Goal: Transaction & Acquisition: Purchase product/service

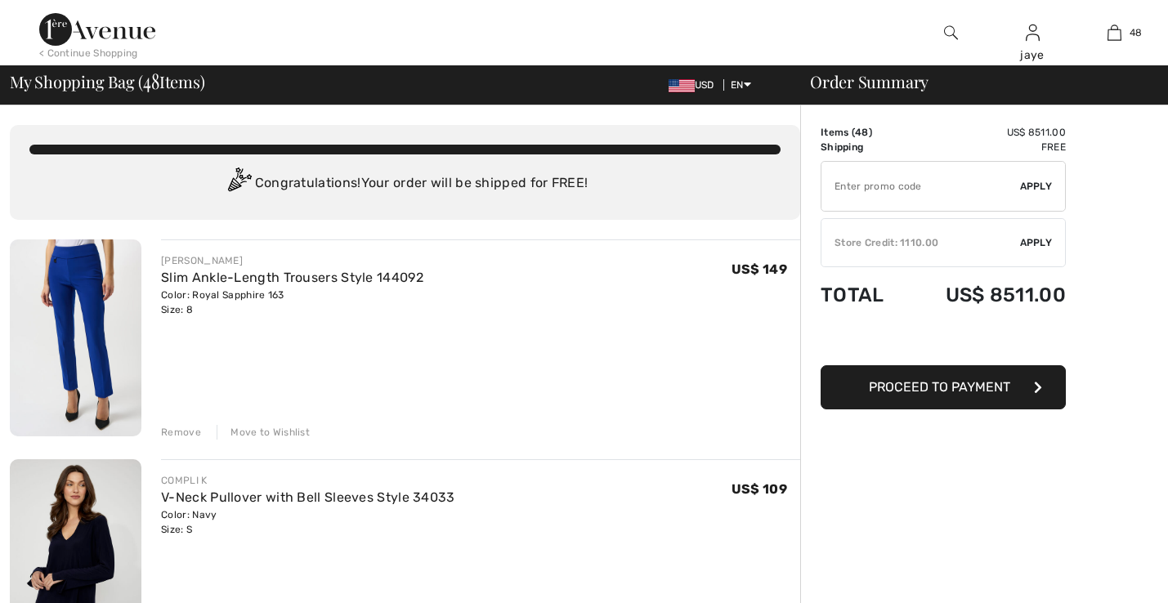
click at [1043, 240] on span "Apply" at bounding box center [1036, 242] width 33 height 15
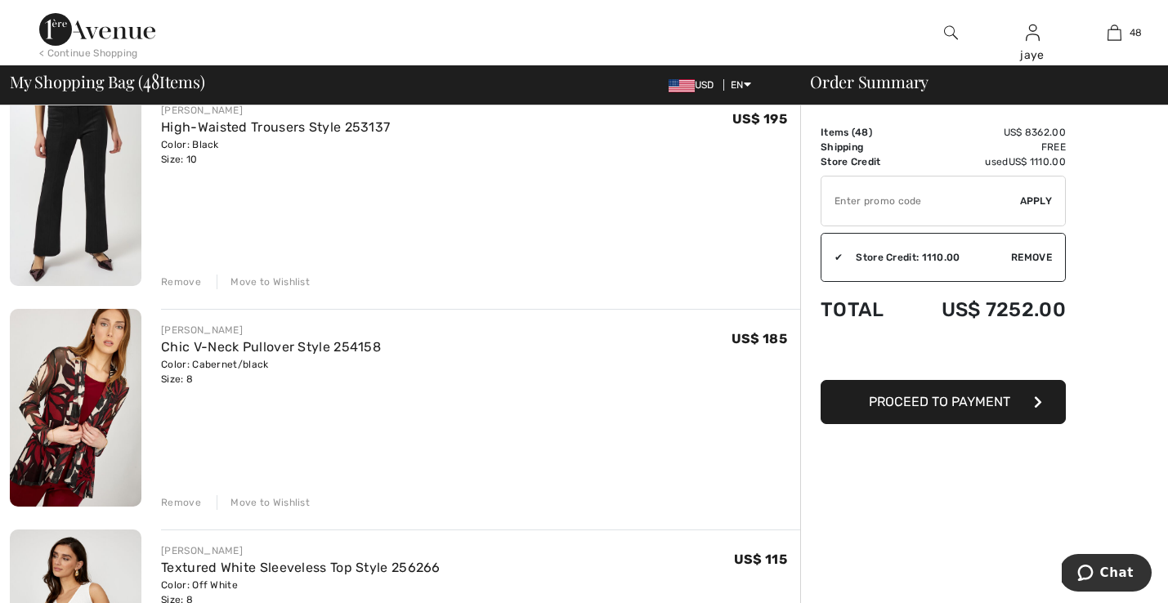
scroll to position [4570, 0]
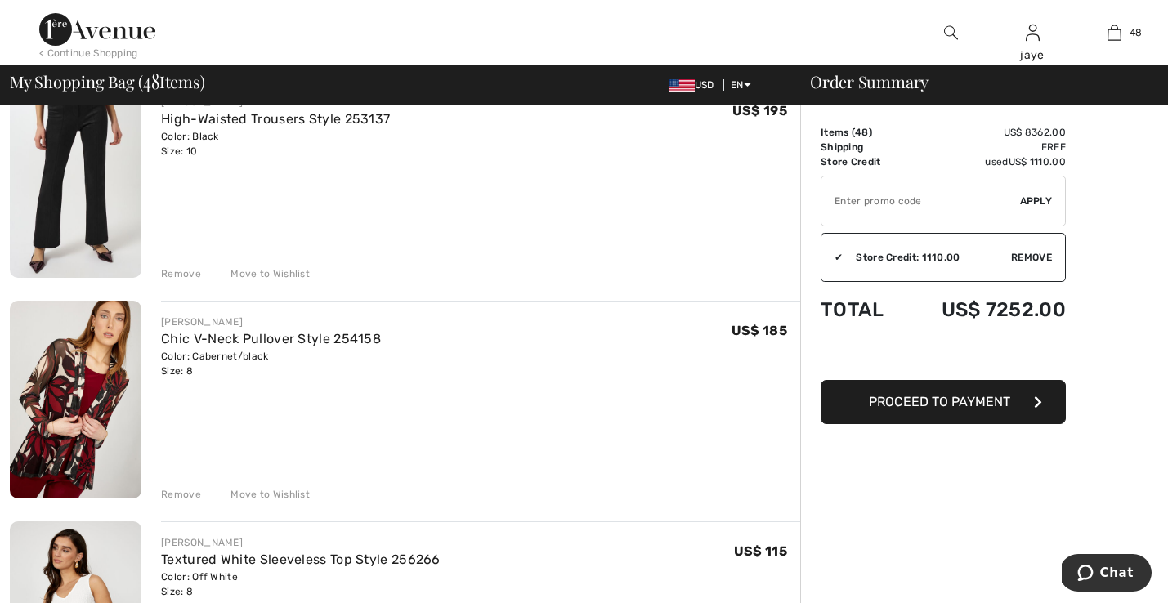
click at [276, 496] on div "Move to Wishlist" at bounding box center [263, 494] width 93 height 15
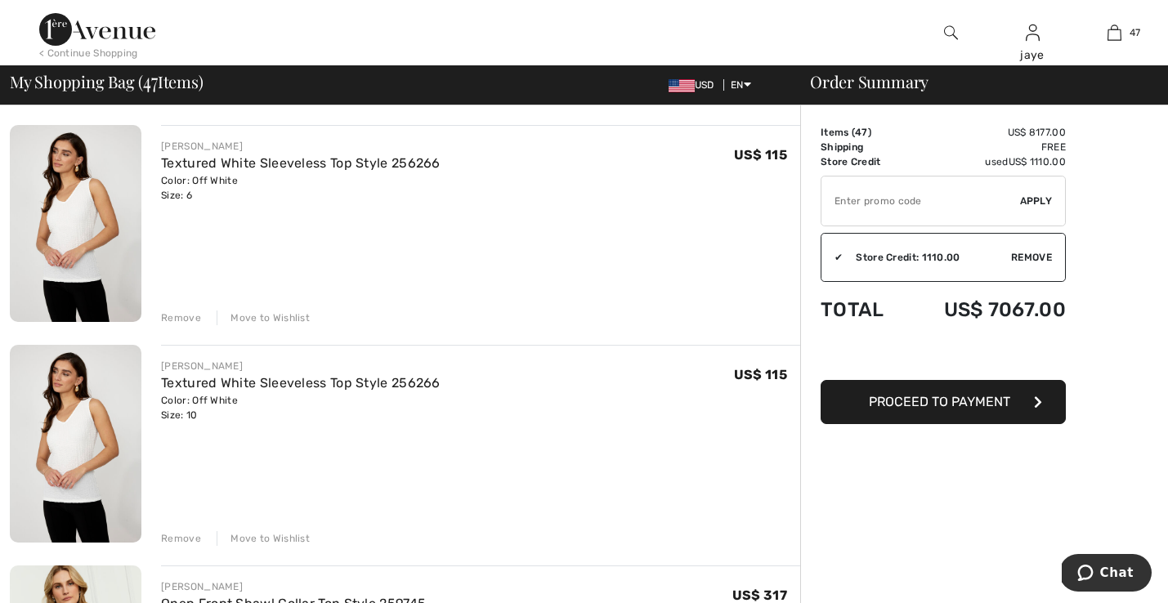
scroll to position [4967, 0]
click at [276, 543] on div "Move to Wishlist" at bounding box center [263, 538] width 93 height 15
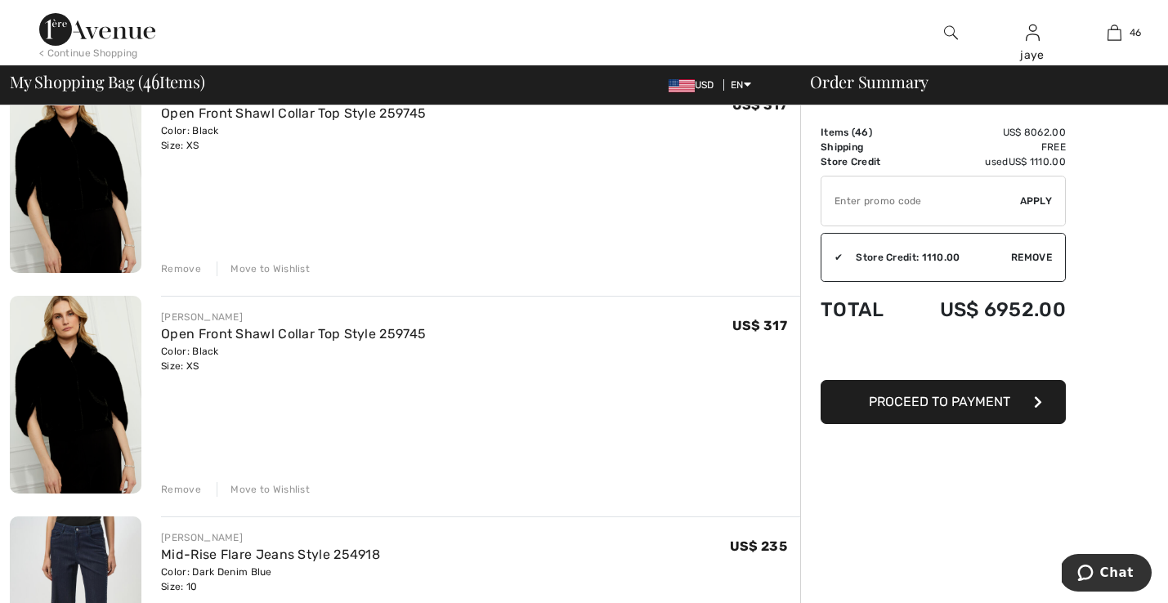
scroll to position [5208, 0]
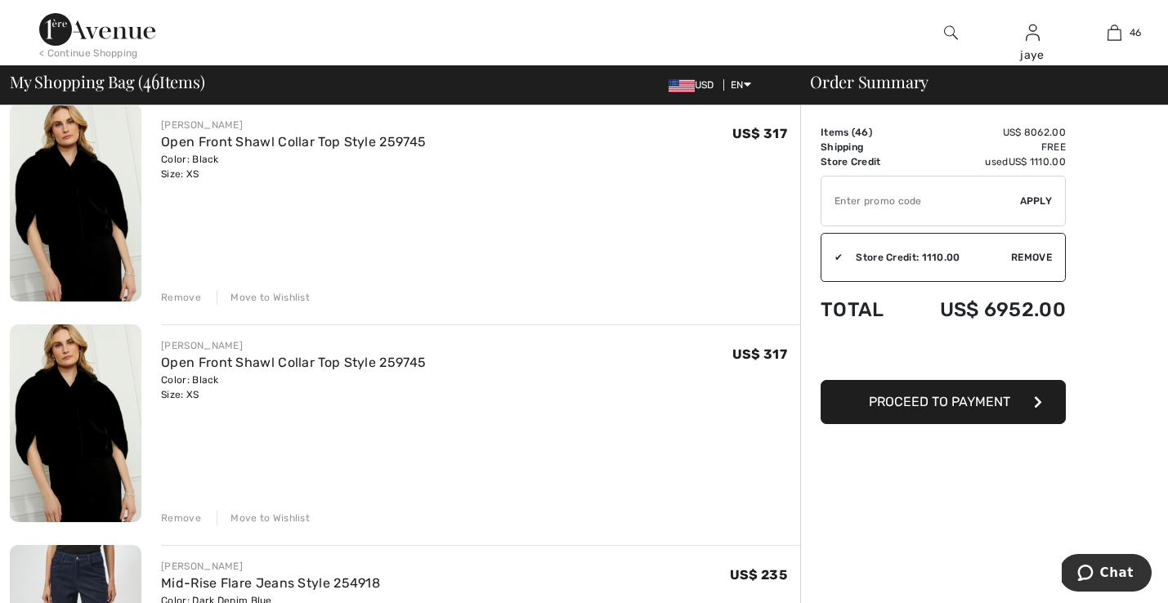
click at [295, 298] on div "Move to Wishlist" at bounding box center [263, 297] width 93 height 15
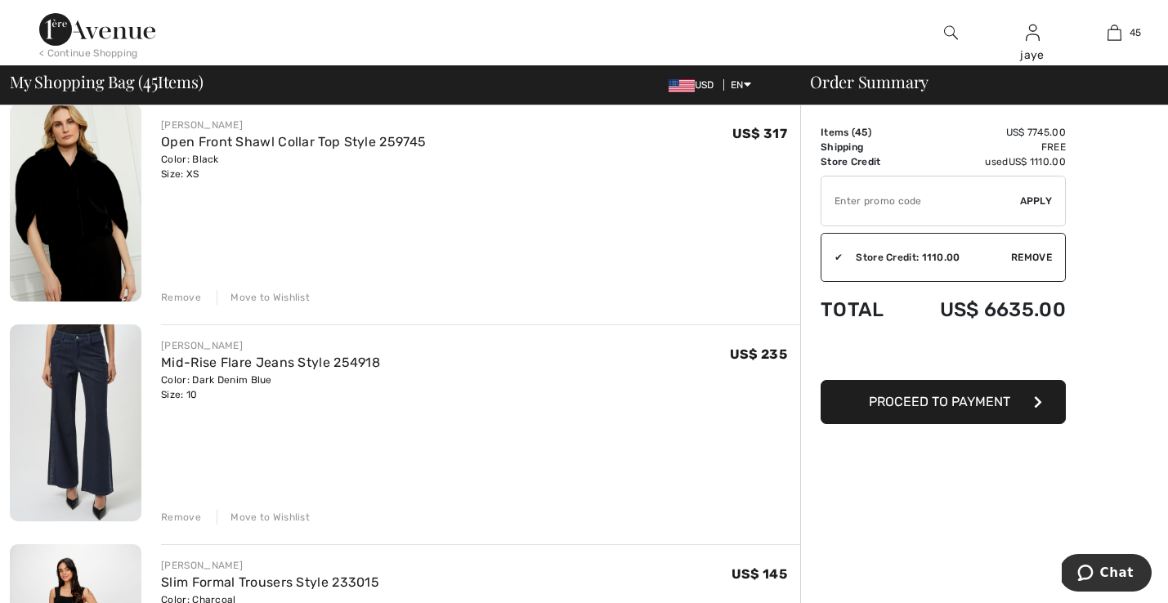
click at [301, 298] on div "Move to Wishlist" at bounding box center [263, 297] width 93 height 15
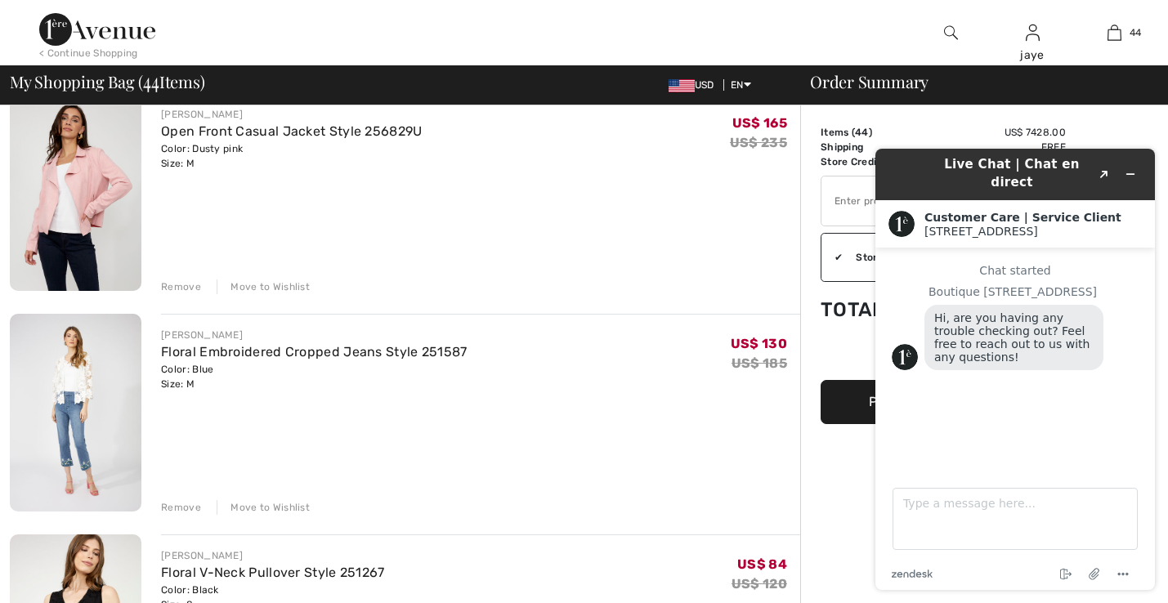
scroll to position [6542, 0]
click at [193, 511] on div "Remove" at bounding box center [181, 507] width 40 height 15
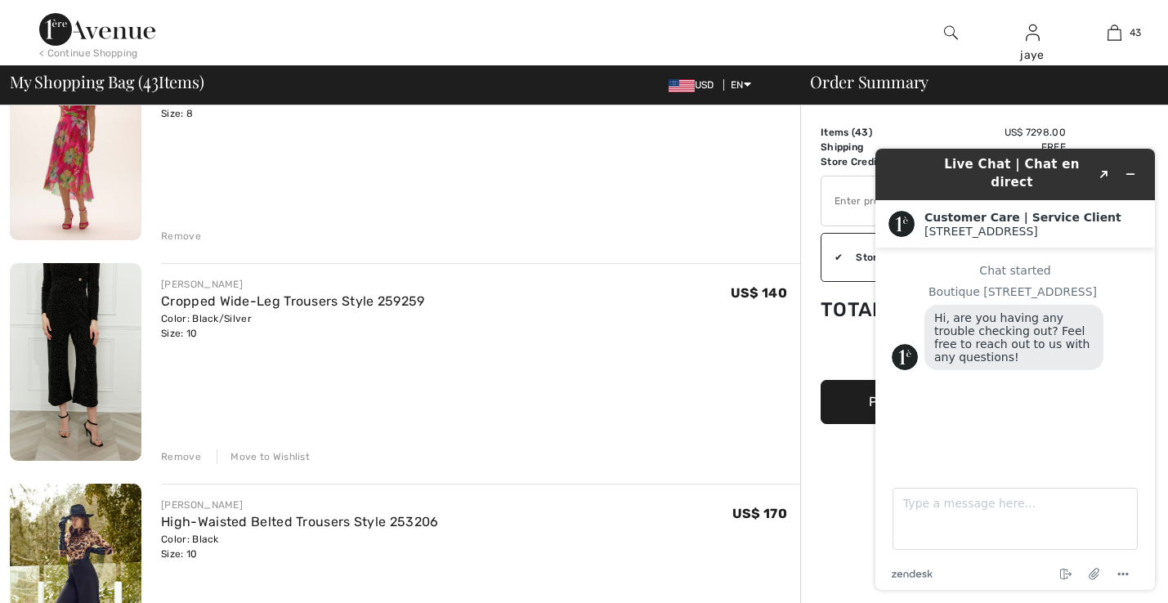
scroll to position [7915, 0]
click at [289, 457] on div "Move to Wishlist" at bounding box center [263, 456] width 93 height 15
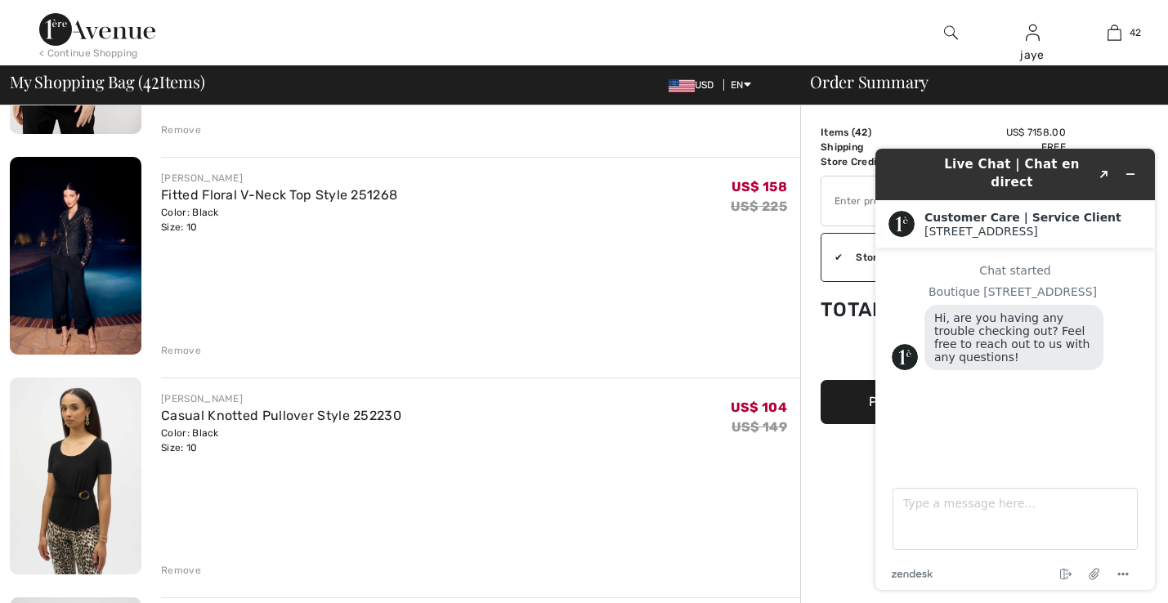
scroll to position [6893, 0]
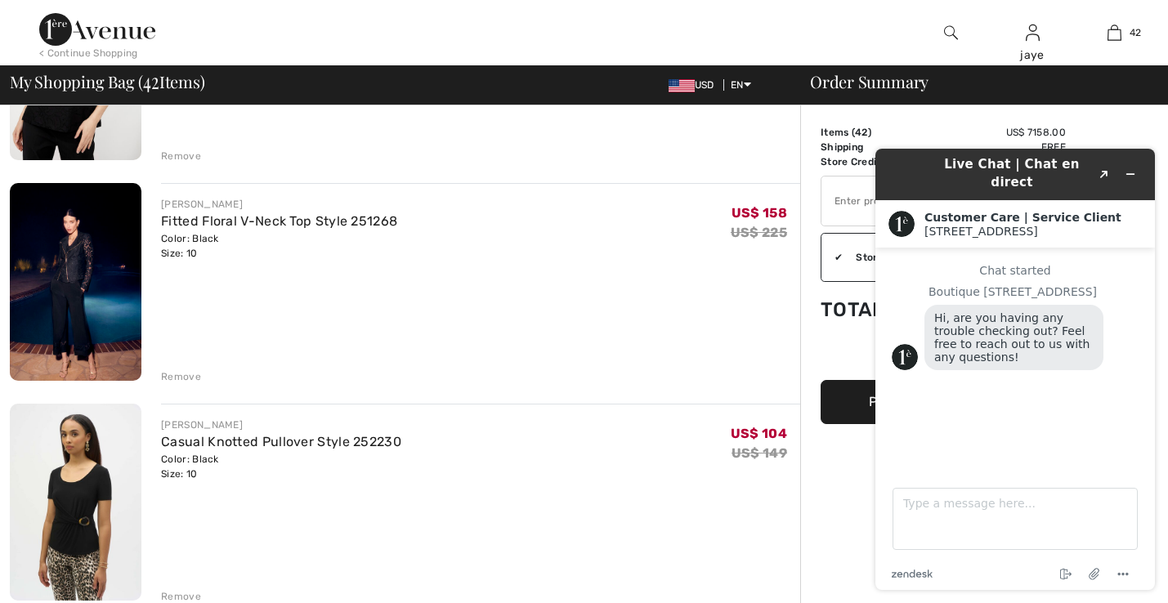
click at [196, 379] on div "Remove" at bounding box center [181, 377] width 40 height 15
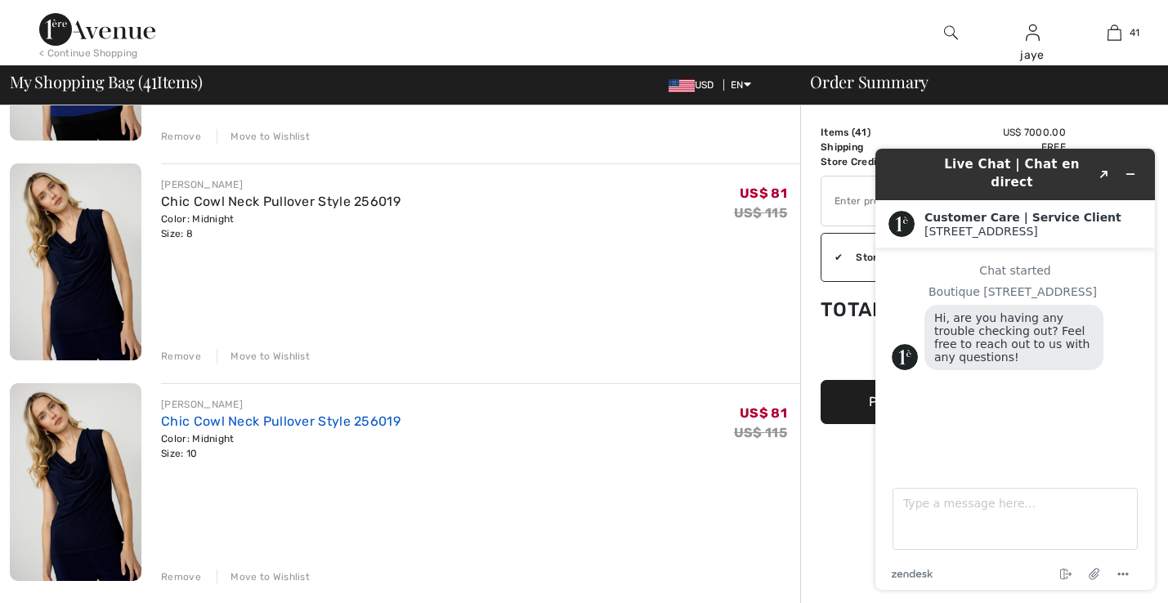
scroll to position [8455, 0]
click at [244, 579] on div "Move to Wishlist" at bounding box center [263, 578] width 93 height 15
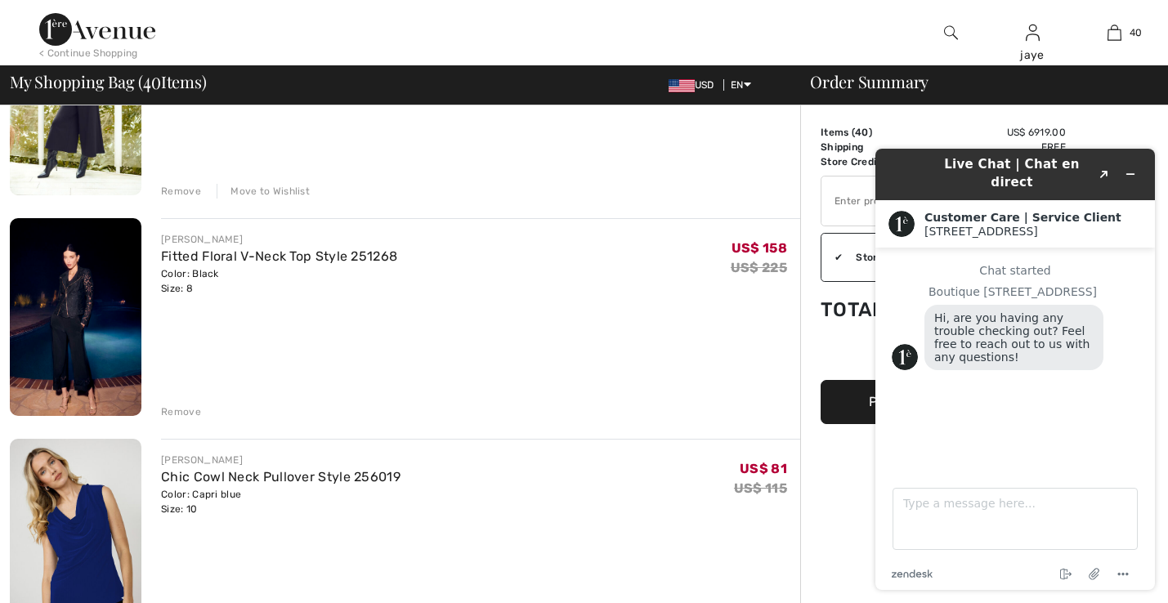
scroll to position [7958, 0]
click at [1124, 164] on button "Minimize widget" at bounding box center [1131, 174] width 26 height 23
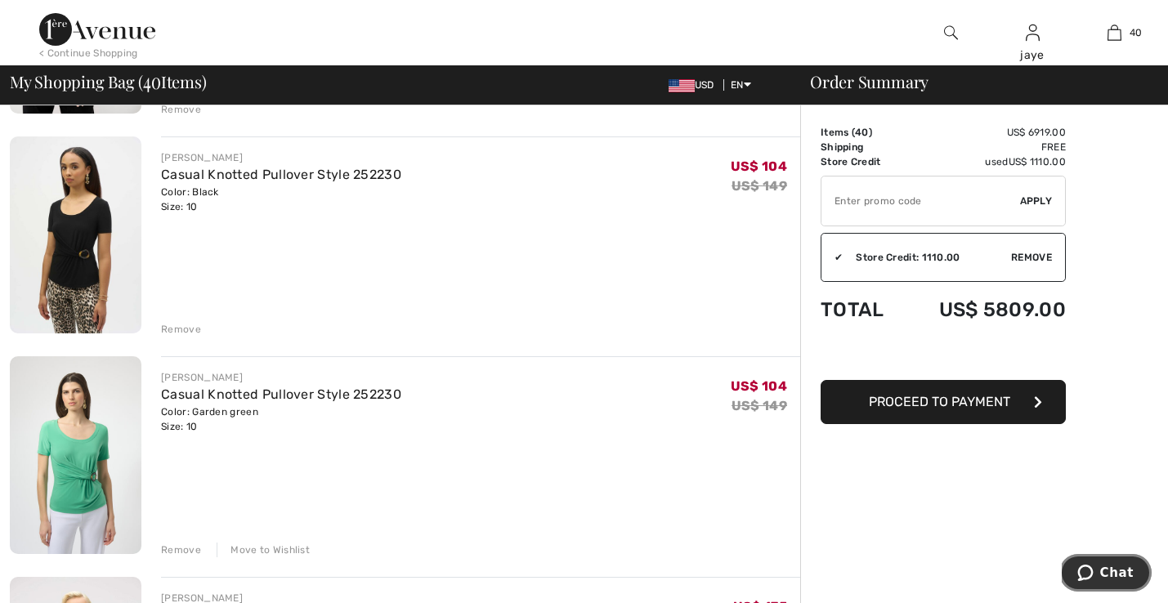
scroll to position [7036, 0]
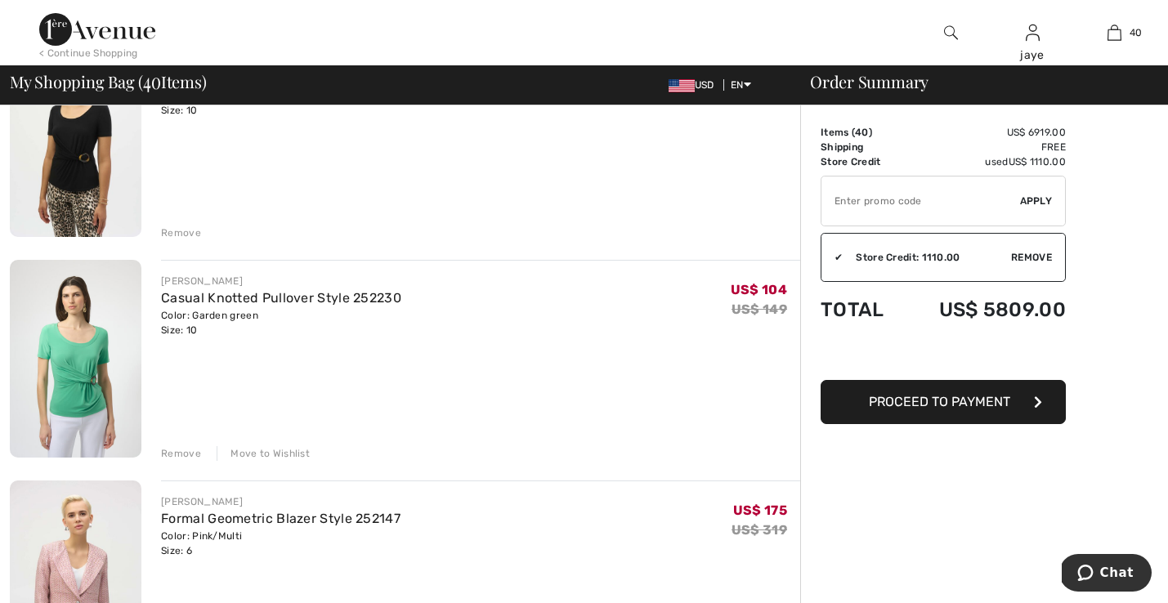
click at [293, 456] on div "Move to Wishlist" at bounding box center [263, 453] width 93 height 15
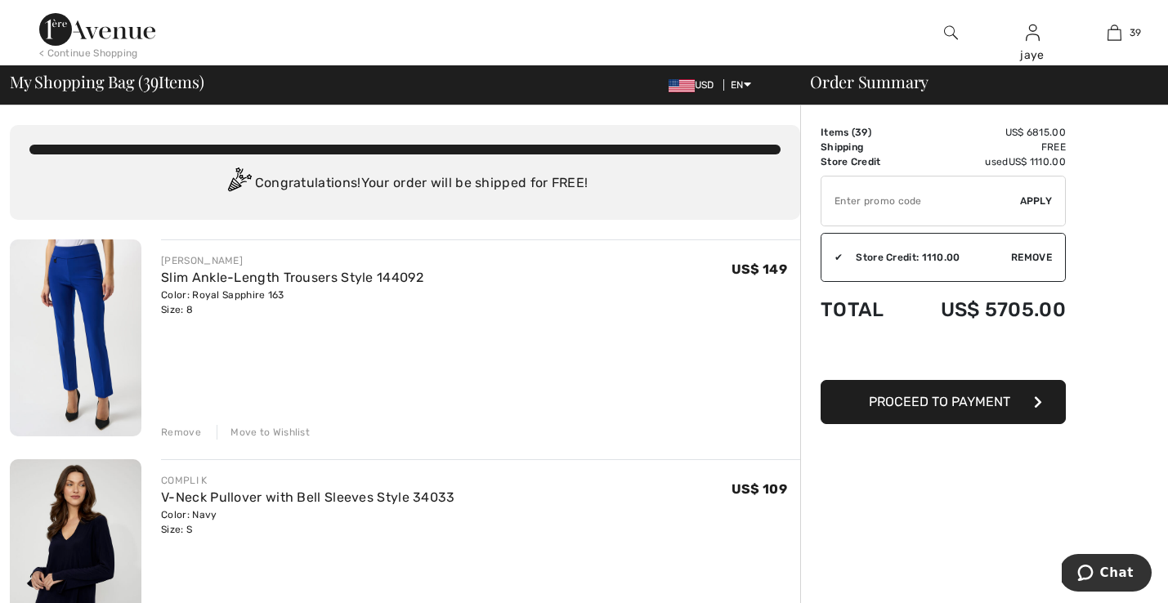
scroll to position [0, 0]
click at [949, 36] on img at bounding box center [951, 33] width 14 height 20
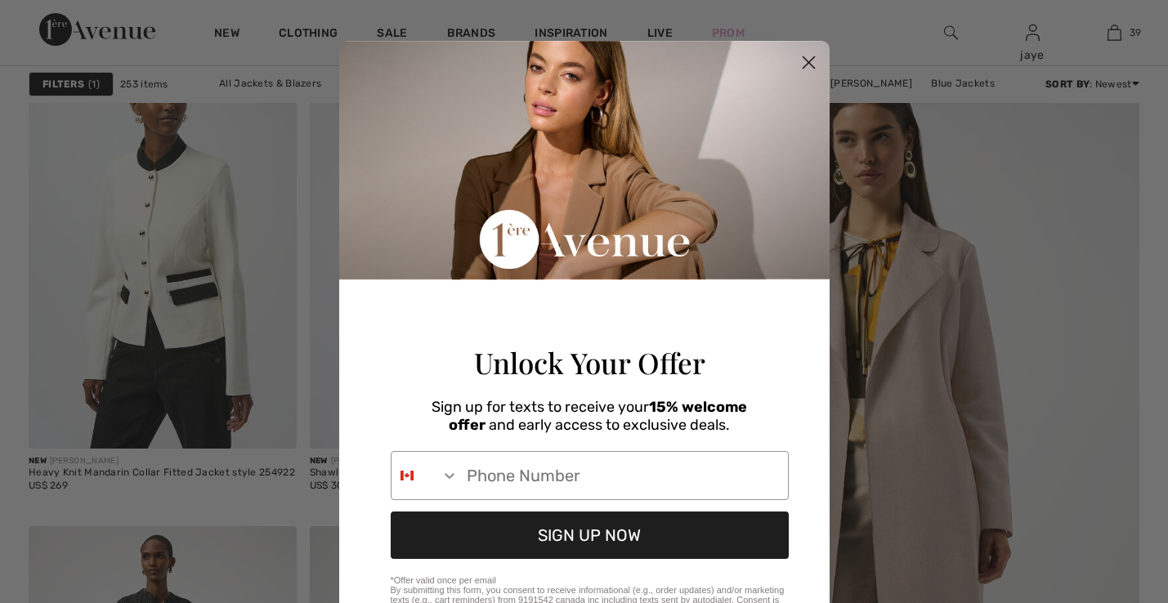
click at [809, 61] on circle "Close dialog" at bounding box center [808, 62] width 27 height 27
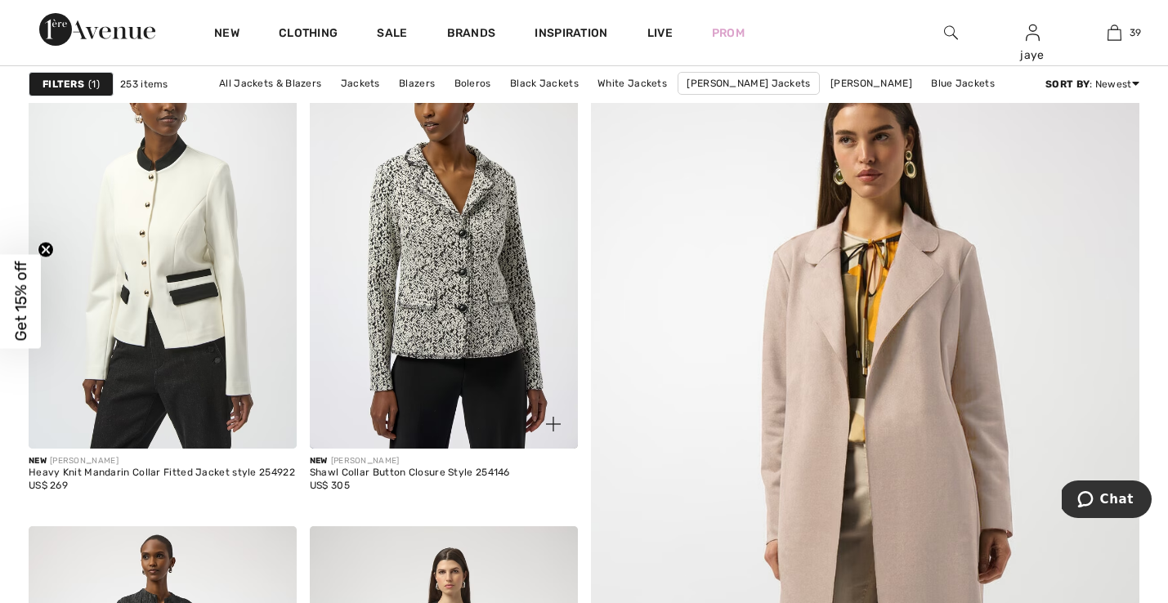
click at [483, 474] on div "Shawl Collar Button Closure Style 254146" at bounding box center [410, 473] width 200 height 11
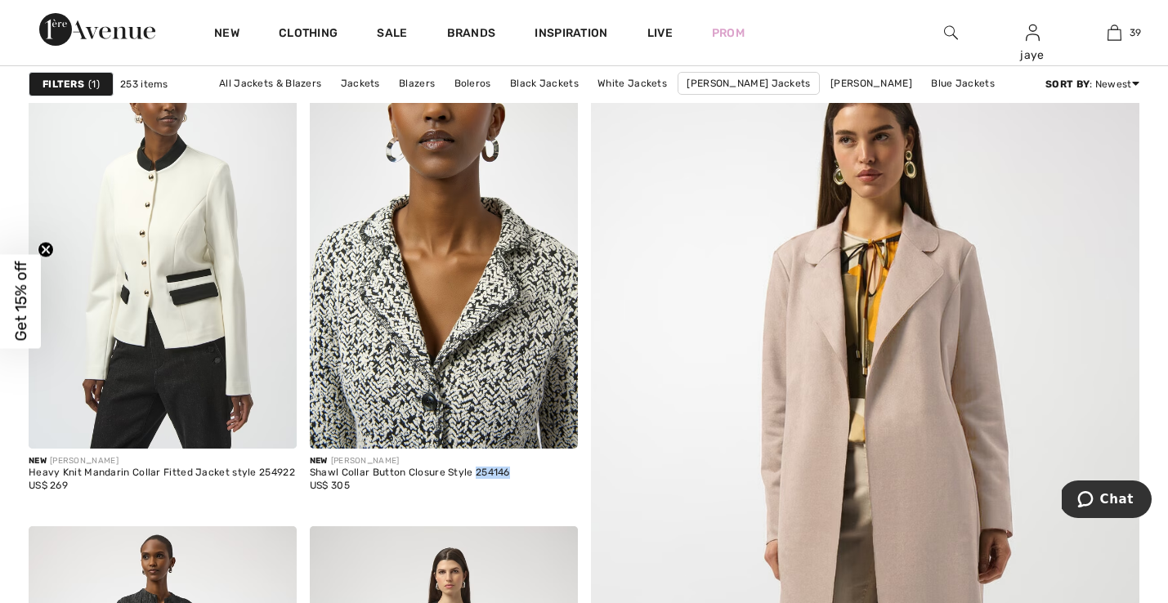
click at [483, 357] on img at bounding box center [444, 248] width 268 height 402
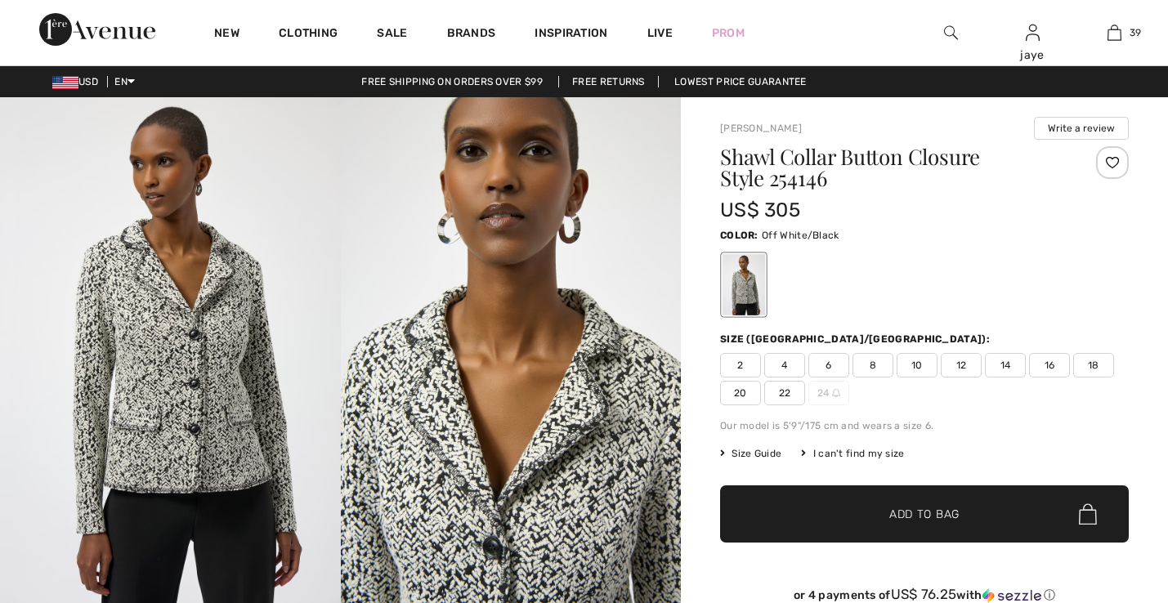
click at [923, 370] on span "10" at bounding box center [917, 365] width 41 height 25
click at [870, 512] on span "✔ Added to Bag" at bounding box center [900, 514] width 100 height 17
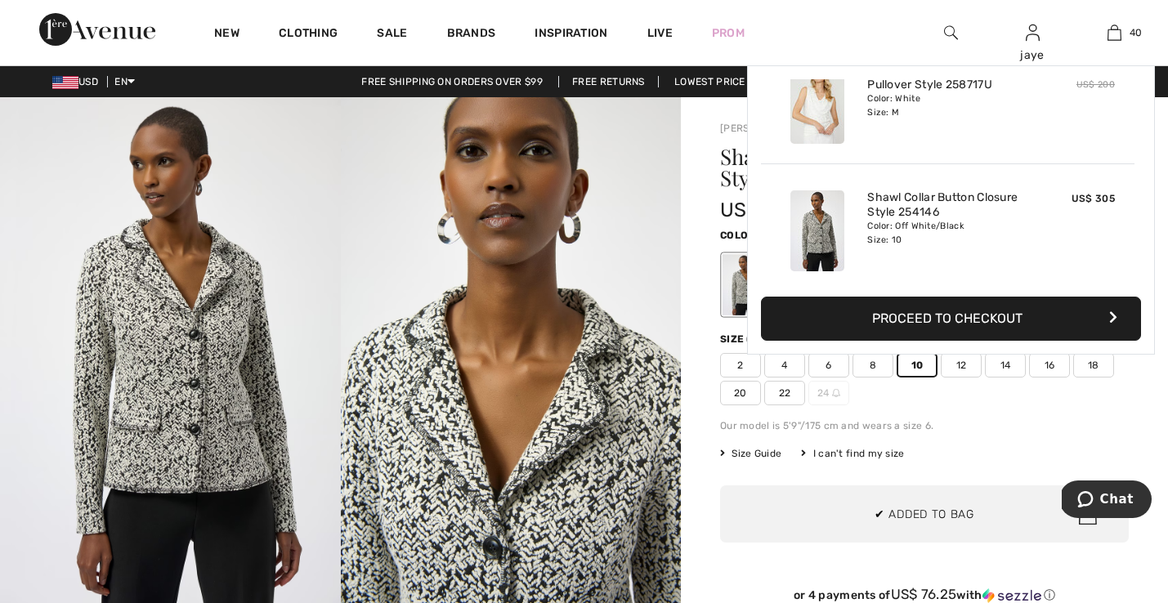
scroll to position [4898, 0]
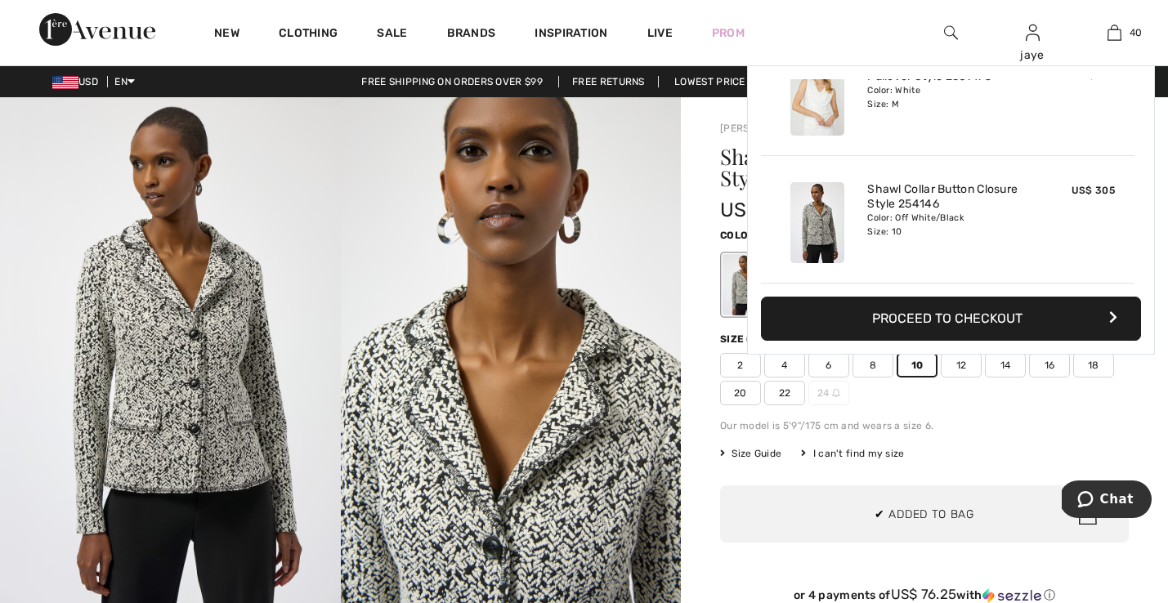
click at [537, 392] on img at bounding box center [511, 352] width 341 height 510
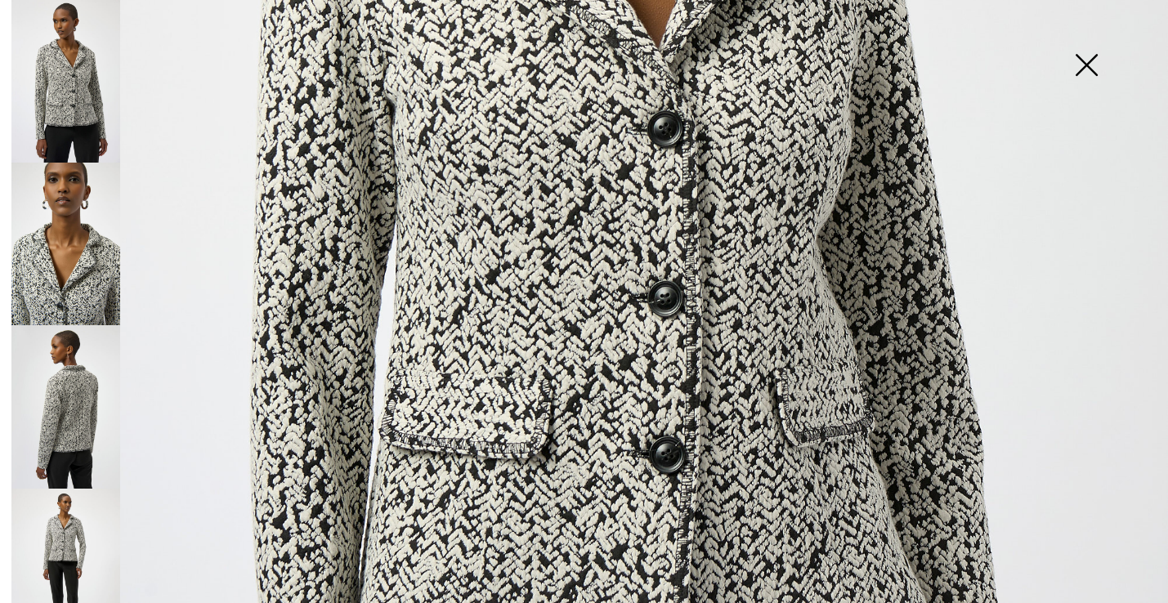
scroll to position [687, 0]
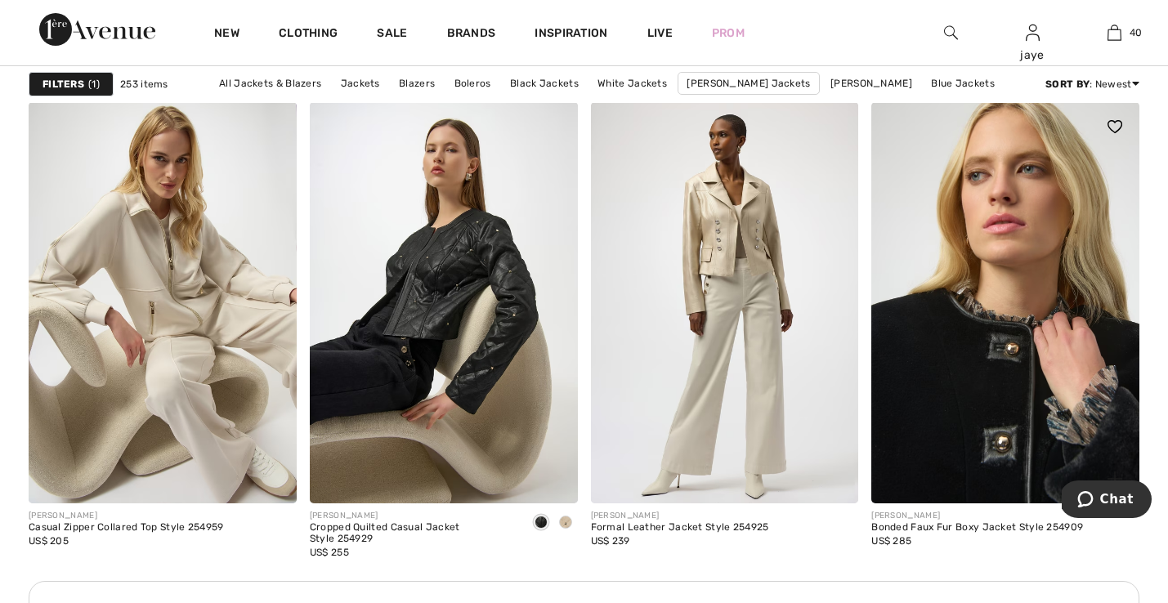
scroll to position [5308, 0]
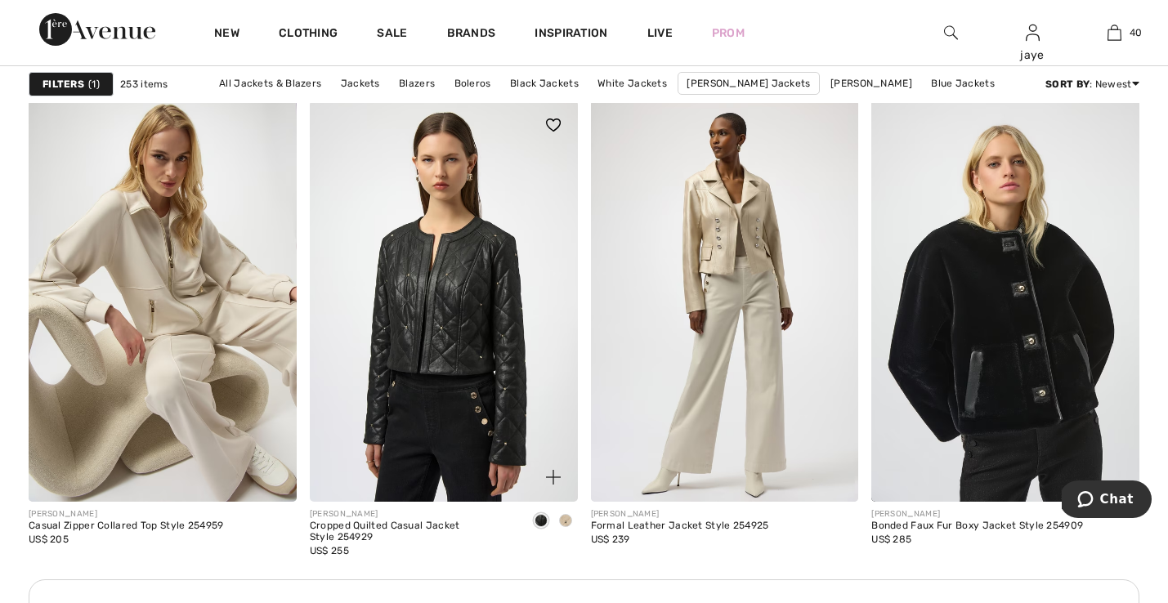
click at [519, 424] on img at bounding box center [444, 302] width 268 height 402
click at [514, 408] on img at bounding box center [444, 302] width 268 height 402
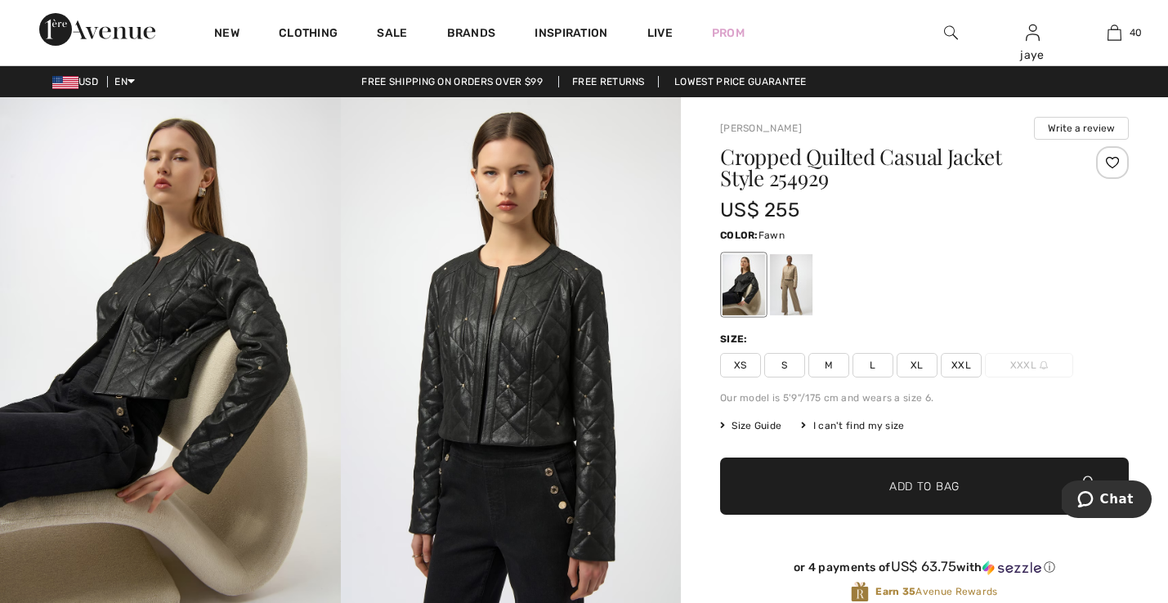
click at [804, 296] on div at bounding box center [791, 284] width 43 height 61
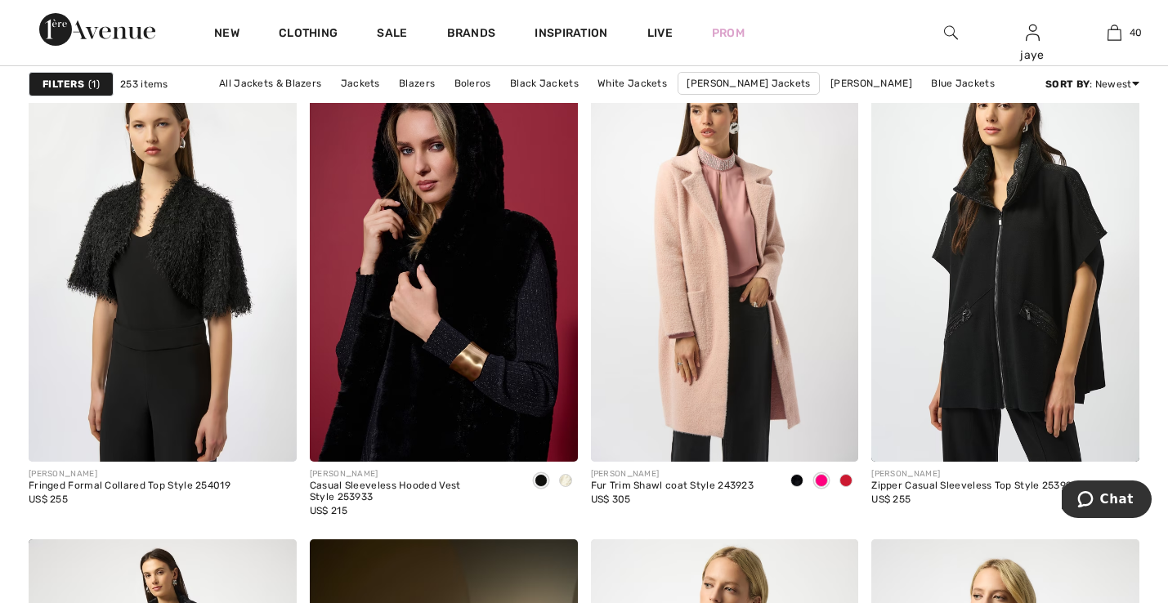
scroll to position [6495, 0]
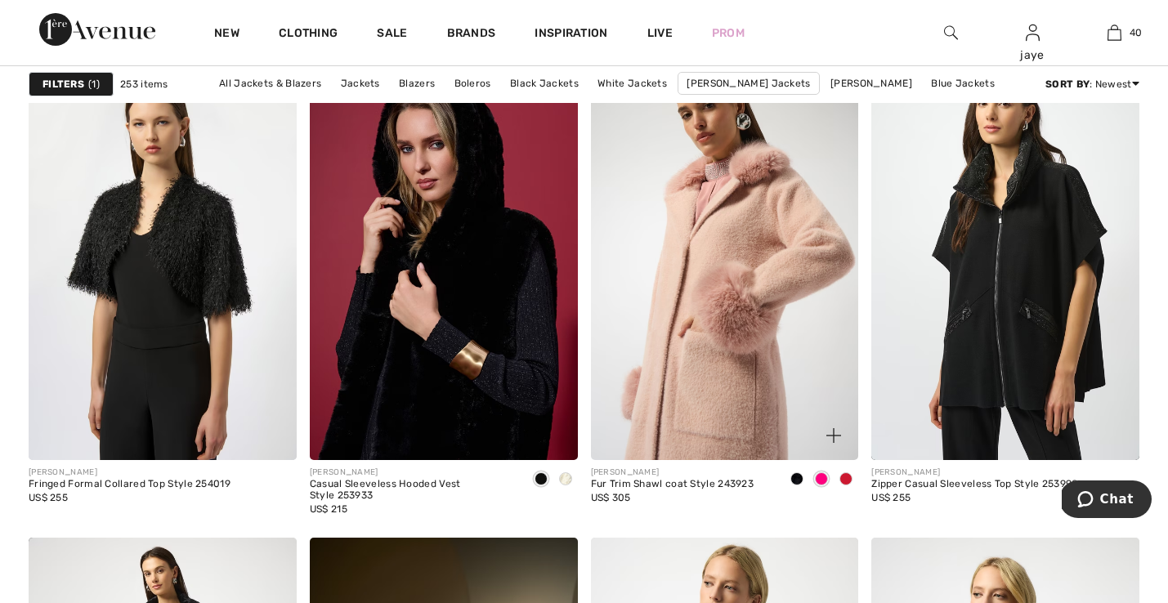
click at [744, 348] on img at bounding box center [725, 259] width 268 height 402
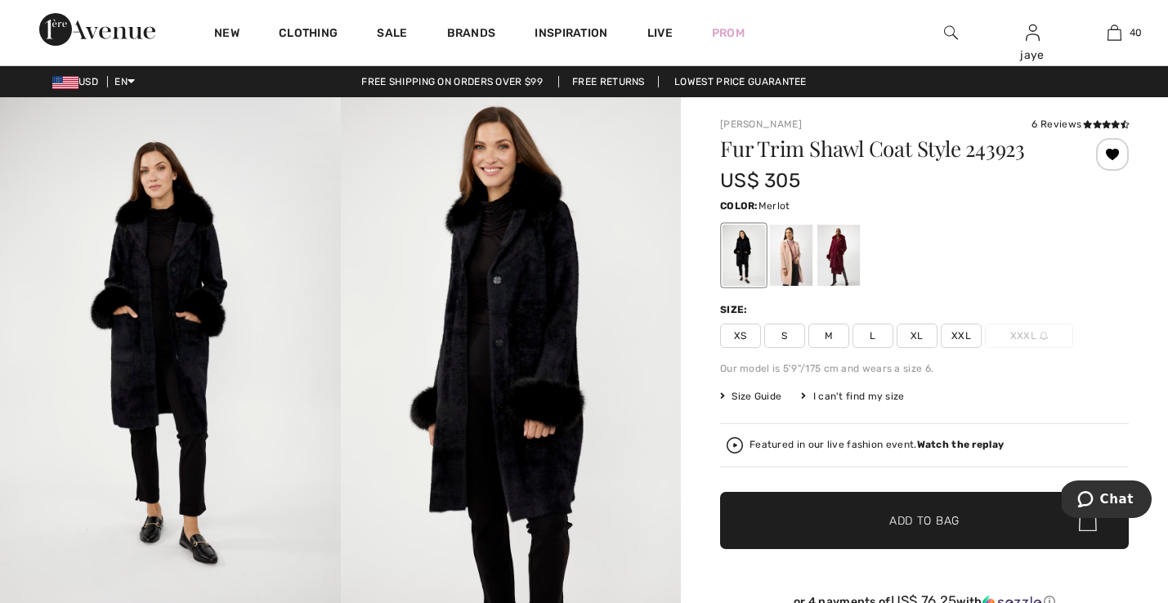
click at [840, 258] on div at bounding box center [839, 255] width 43 height 61
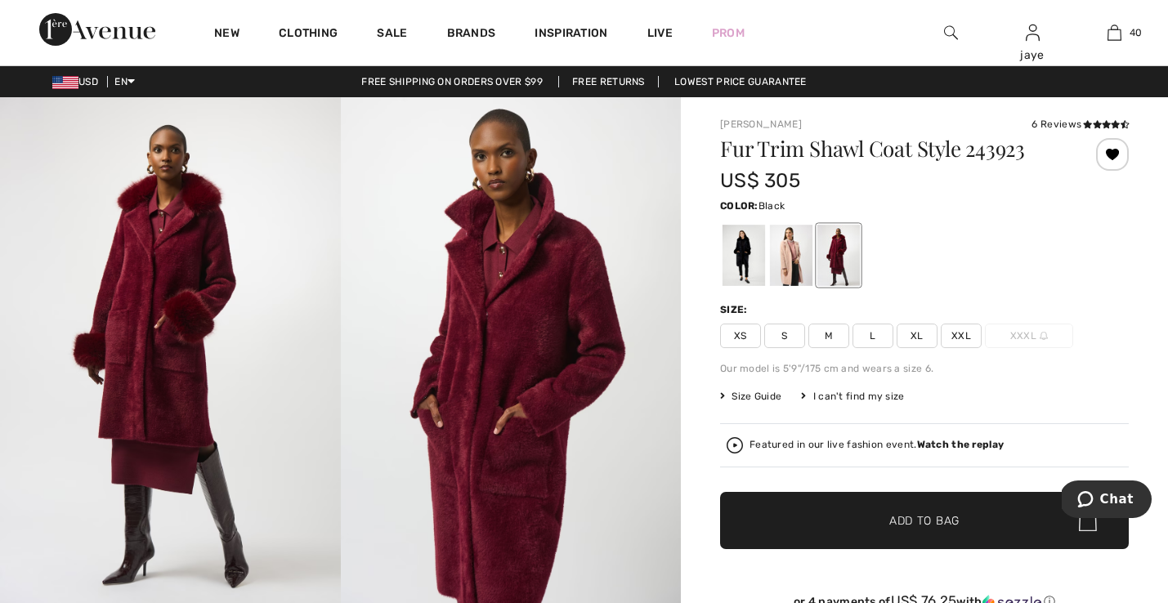
click at [746, 255] on div at bounding box center [744, 255] width 43 height 61
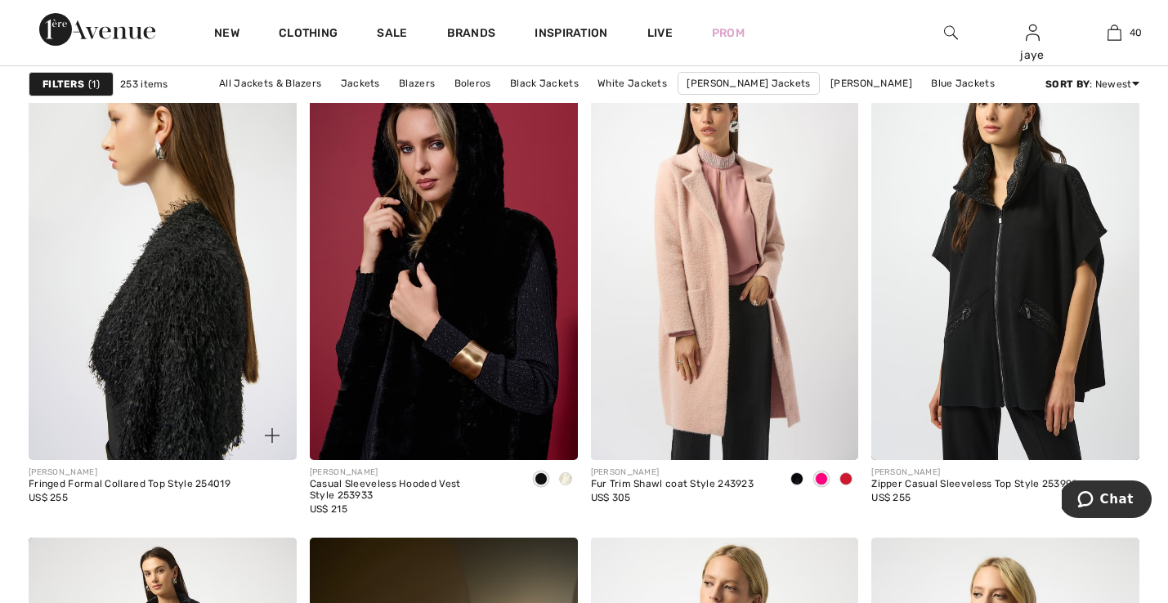
click at [258, 293] on img at bounding box center [163, 259] width 268 height 402
click at [239, 293] on img at bounding box center [163, 259] width 268 height 402
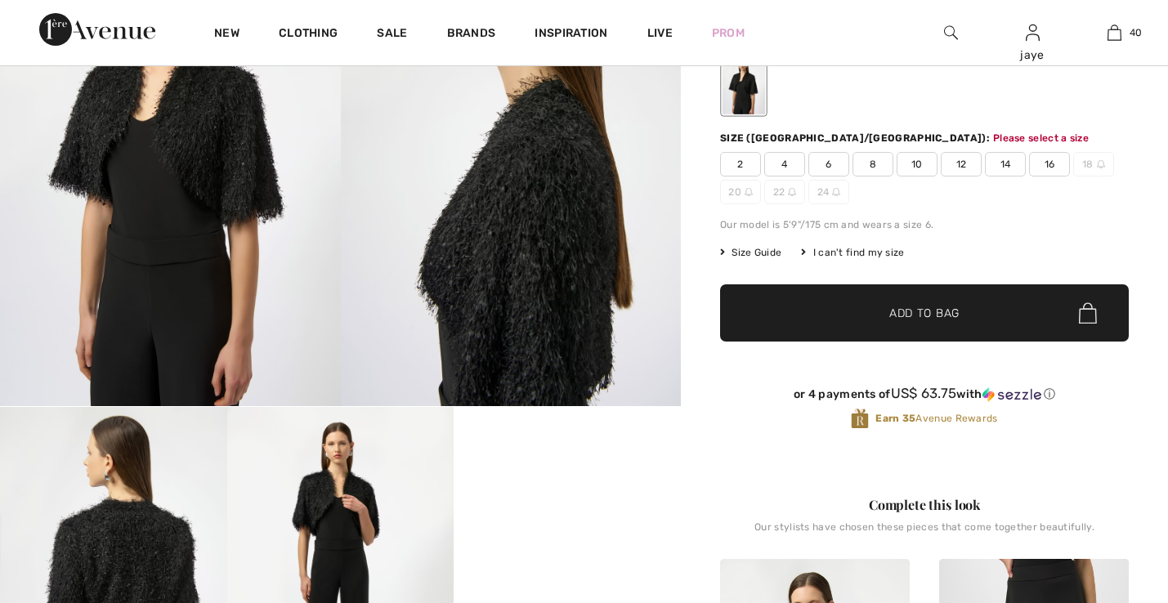
scroll to position [201, 0]
click at [830, 158] on span "6" at bounding box center [829, 164] width 41 height 25
click at [859, 316] on span "✔ Added to Bag" at bounding box center [900, 313] width 100 height 17
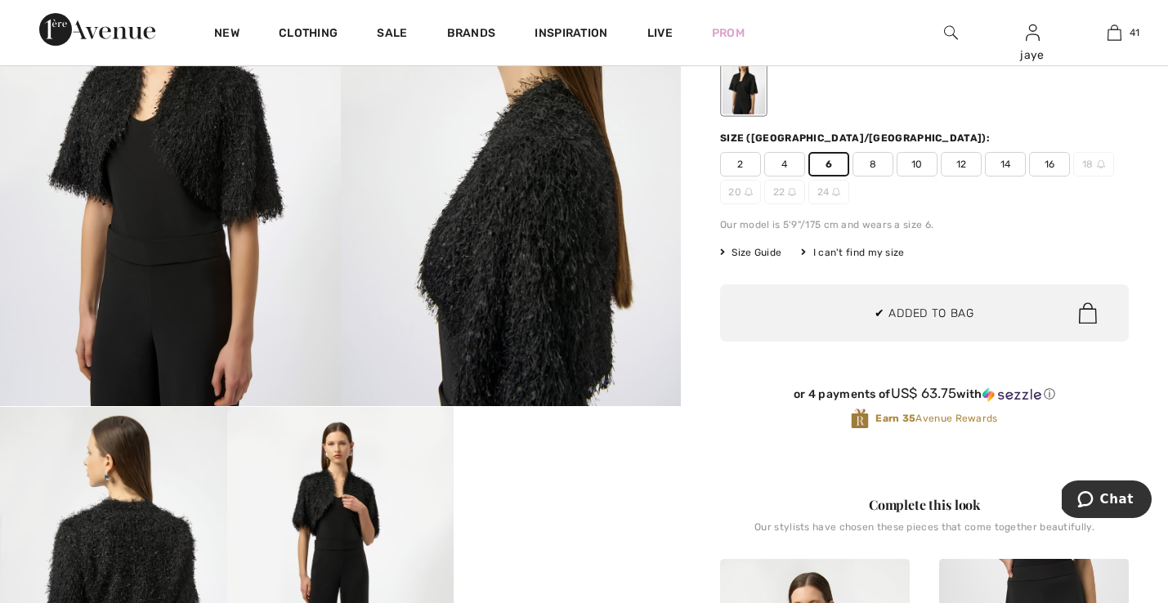
scroll to position [5025, 0]
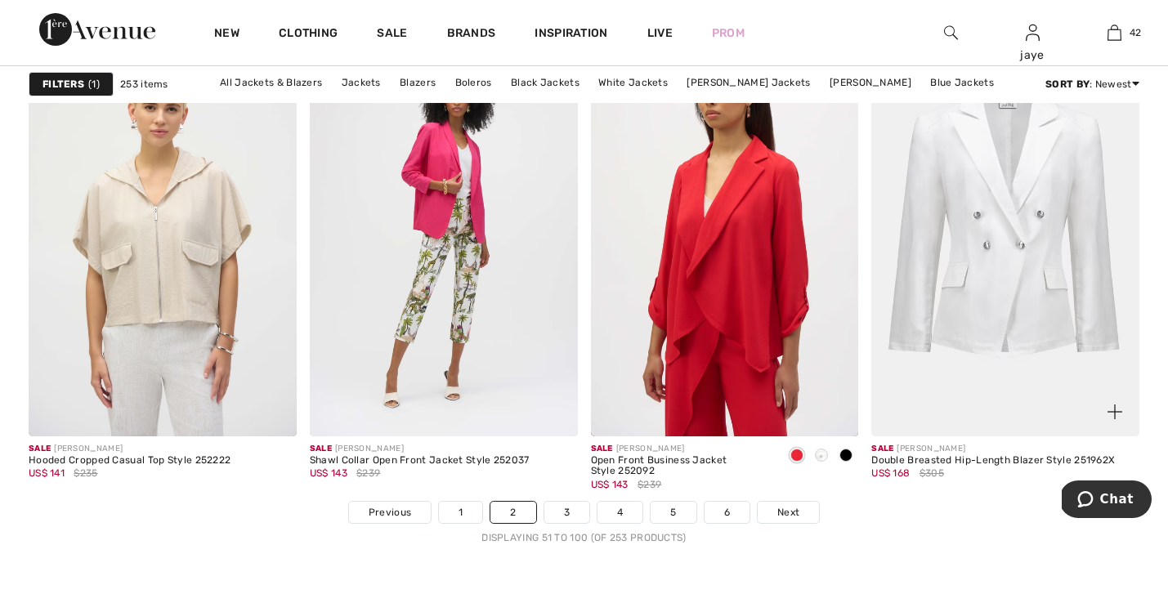
scroll to position [6999, 0]
click at [784, 518] on span "Next" at bounding box center [789, 512] width 22 height 15
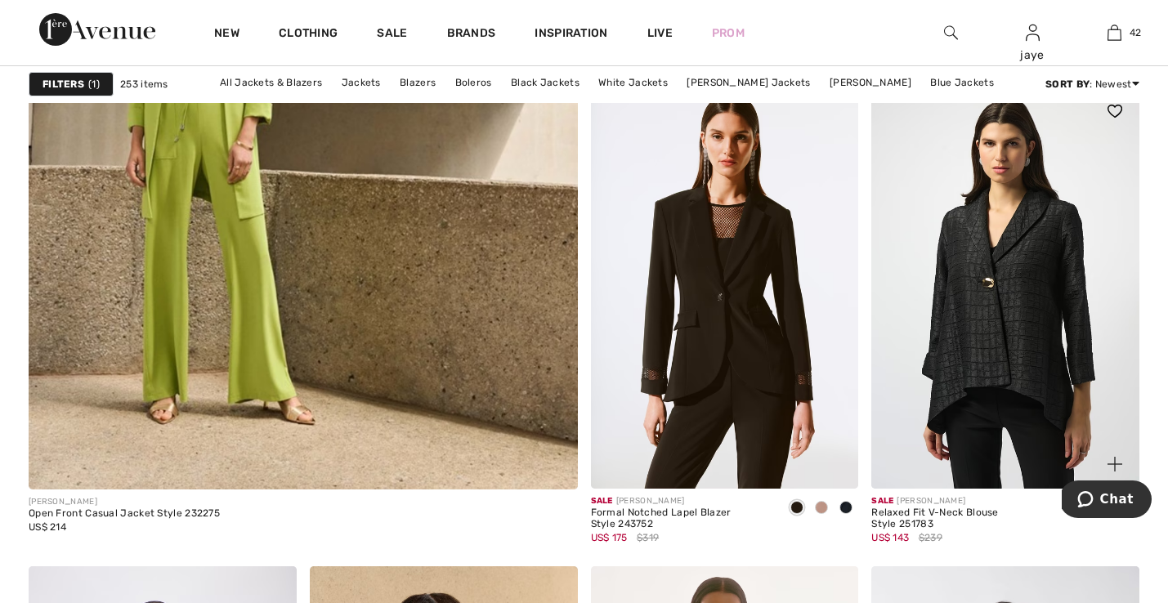
scroll to position [4363, 0]
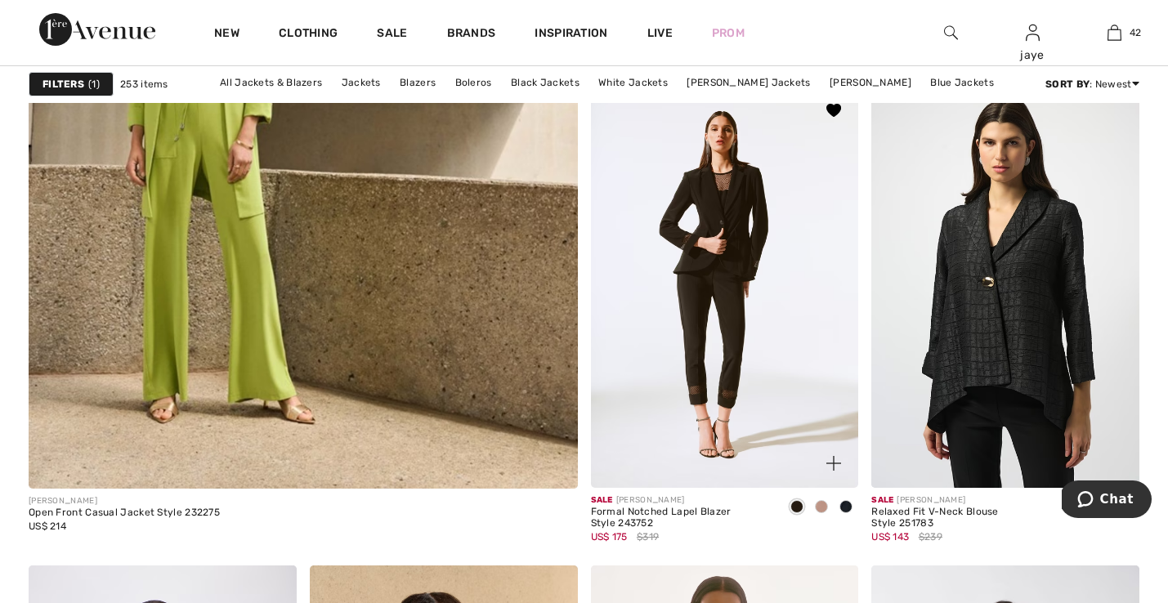
click at [742, 366] on img at bounding box center [725, 287] width 268 height 402
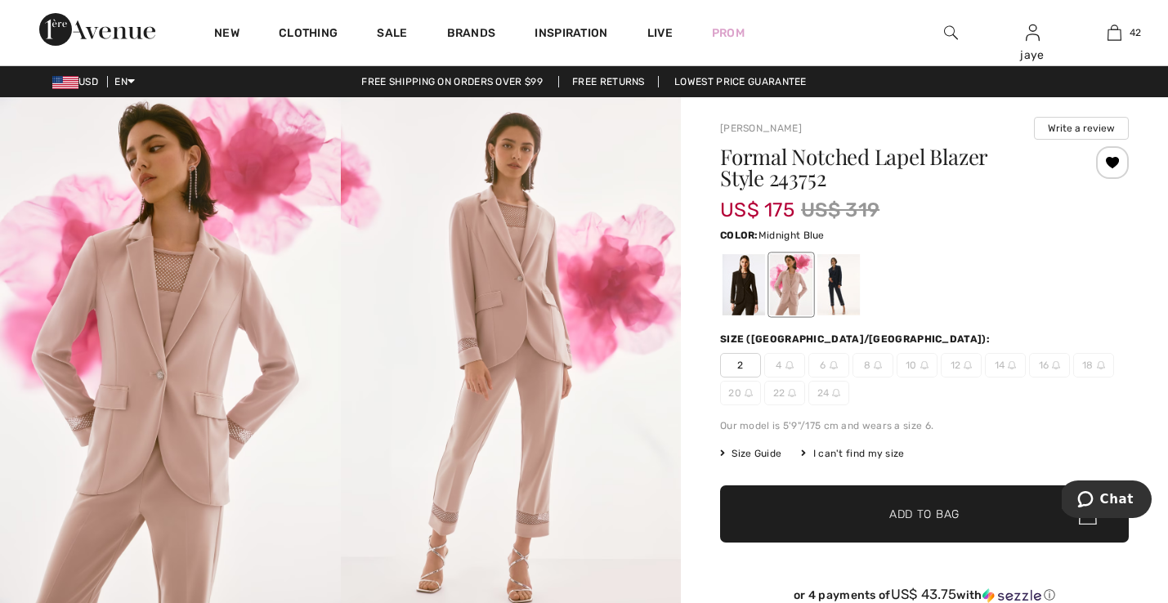
click at [834, 286] on div at bounding box center [839, 284] width 43 height 61
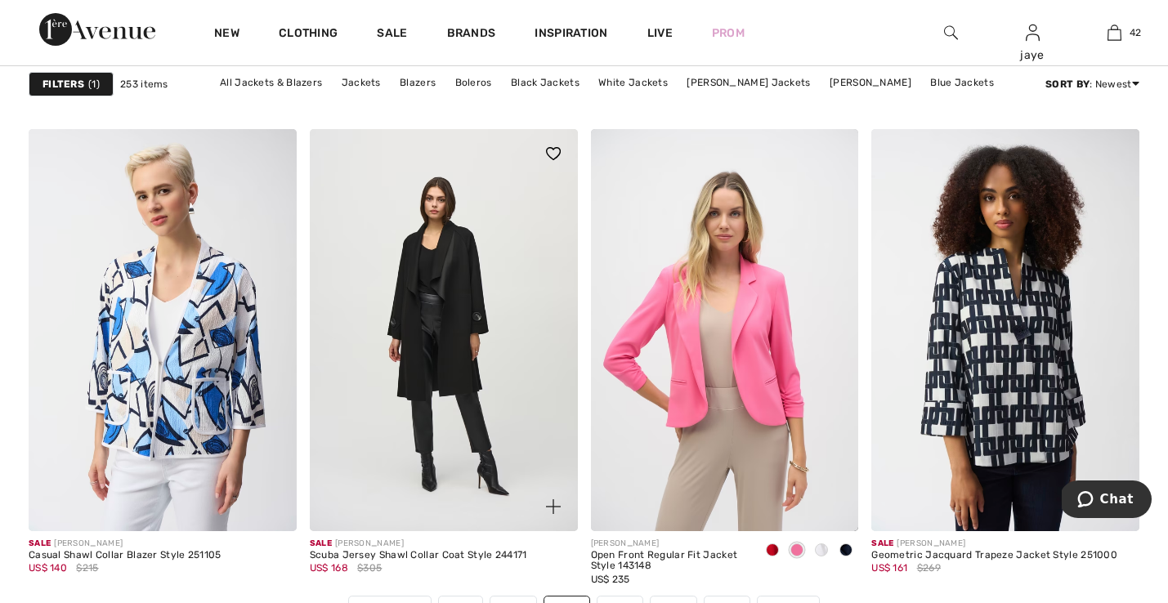
scroll to position [6904, 0]
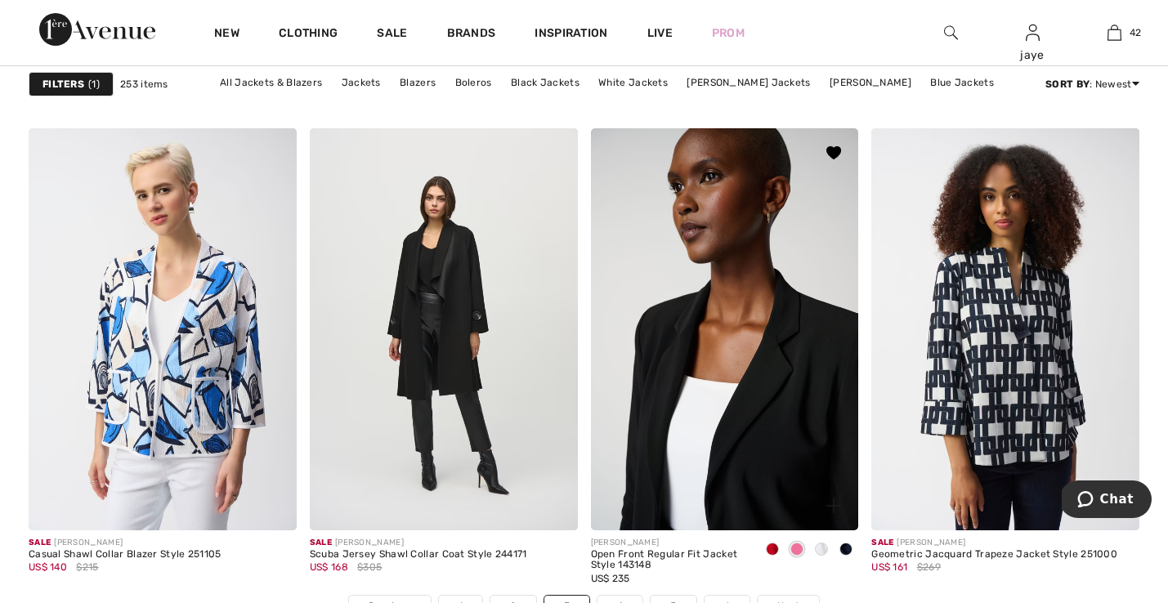
click at [693, 415] on img at bounding box center [725, 329] width 268 height 402
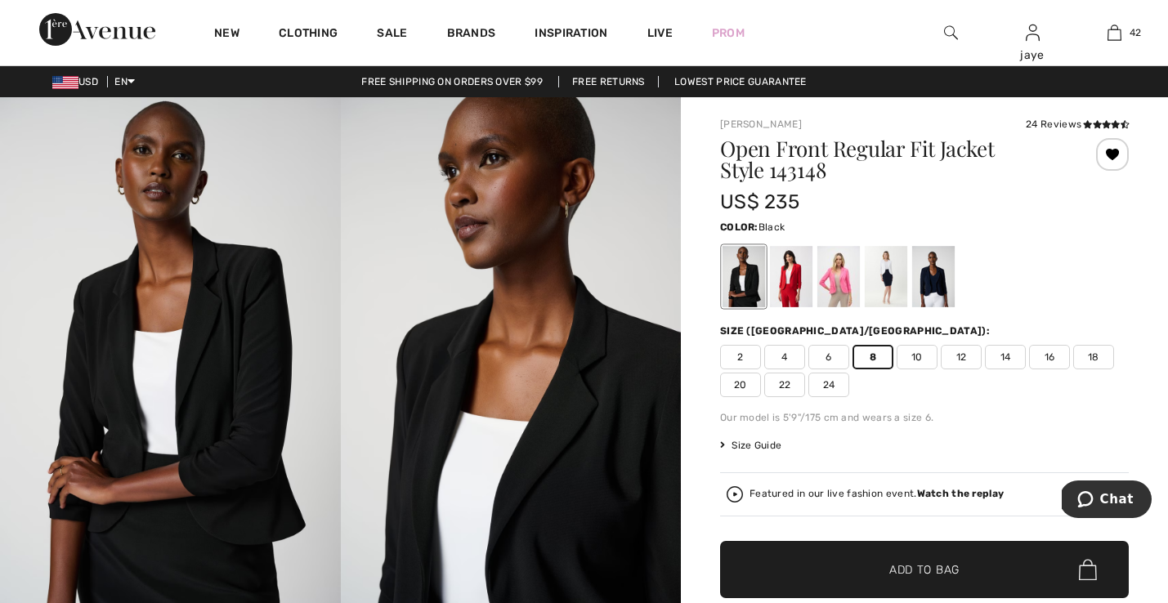
click at [872, 572] on span "✔ Added to Bag" at bounding box center [900, 570] width 100 height 17
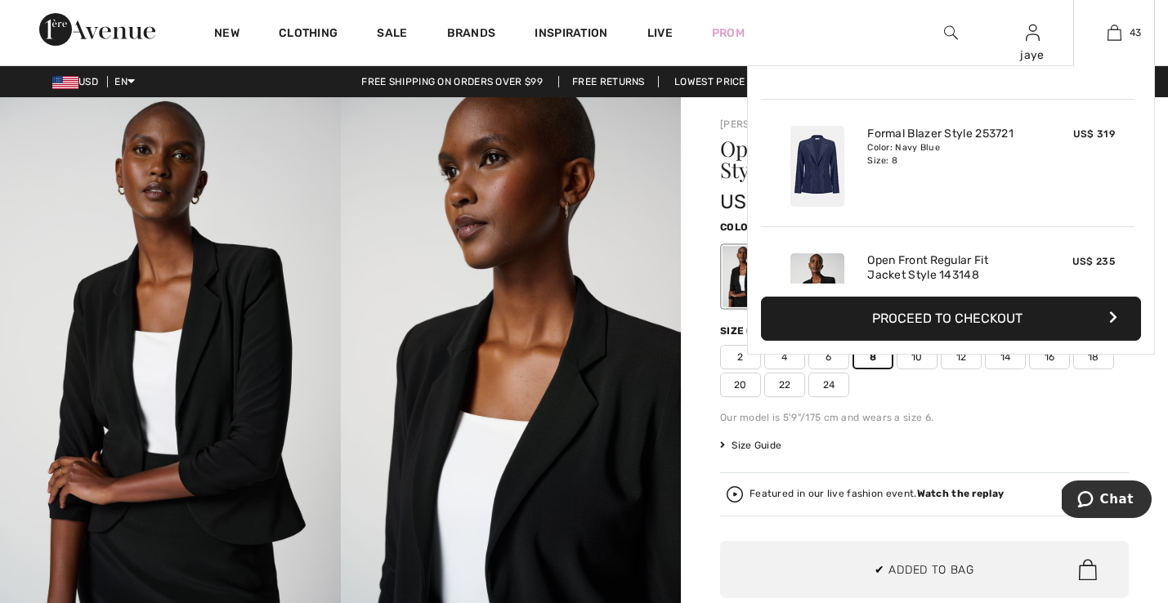
scroll to position [5281, 0]
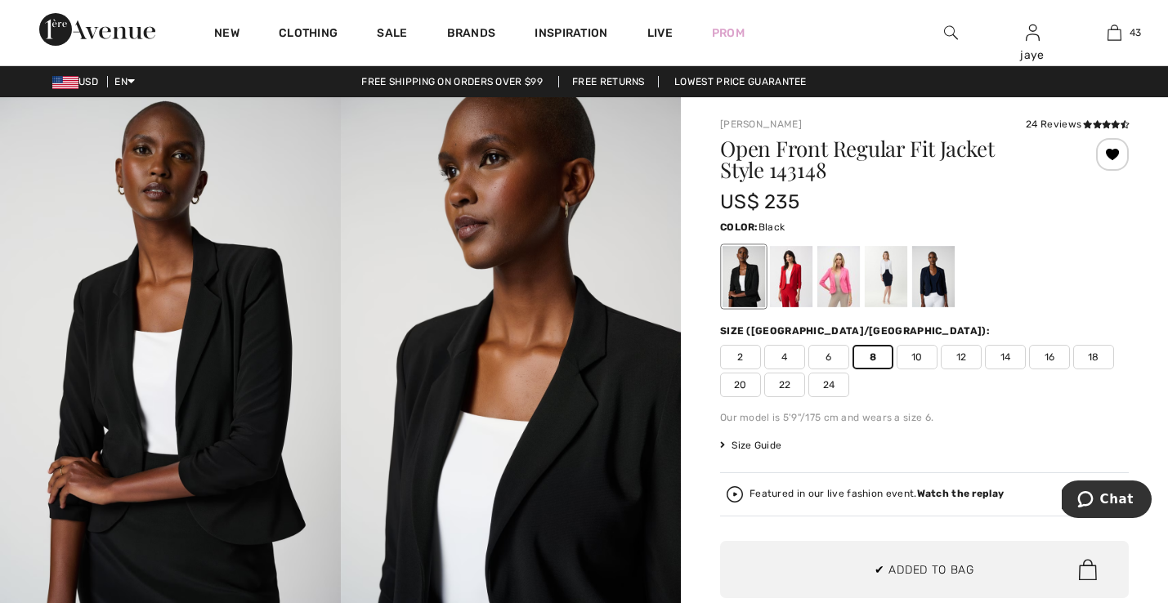
click at [738, 293] on div at bounding box center [744, 276] width 43 height 61
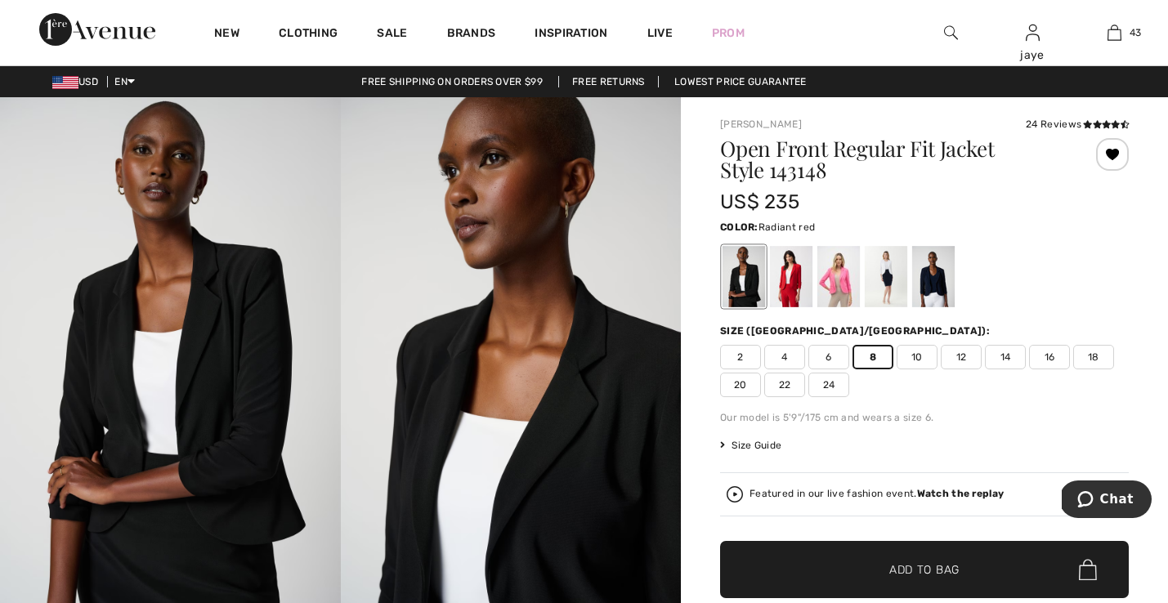
click at [785, 287] on div at bounding box center [791, 276] width 43 height 61
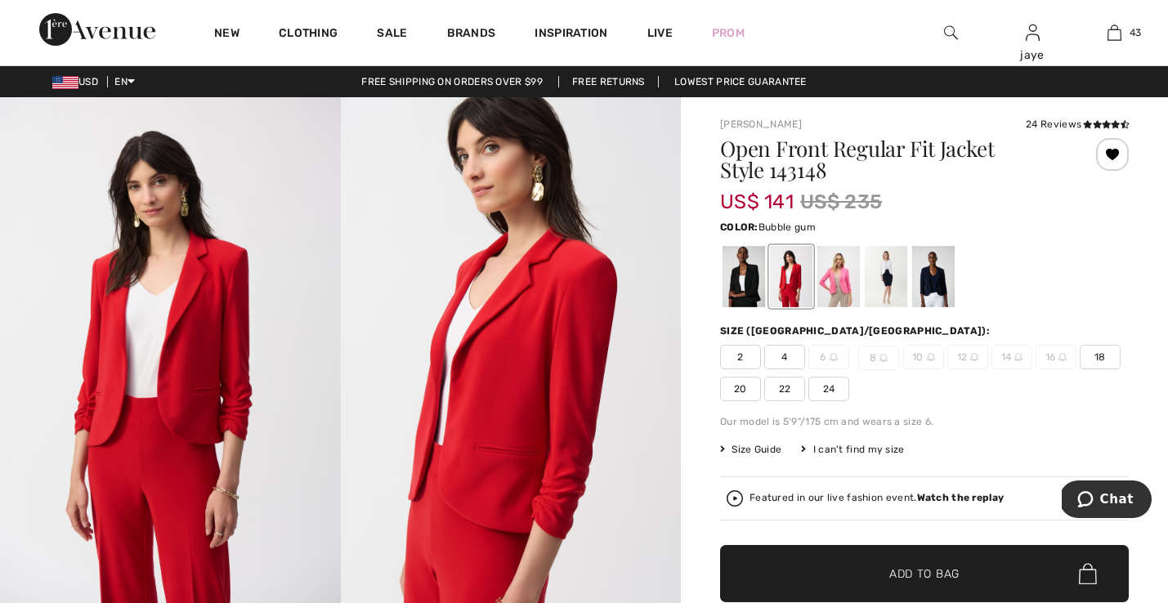
click at [835, 286] on div at bounding box center [839, 276] width 43 height 61
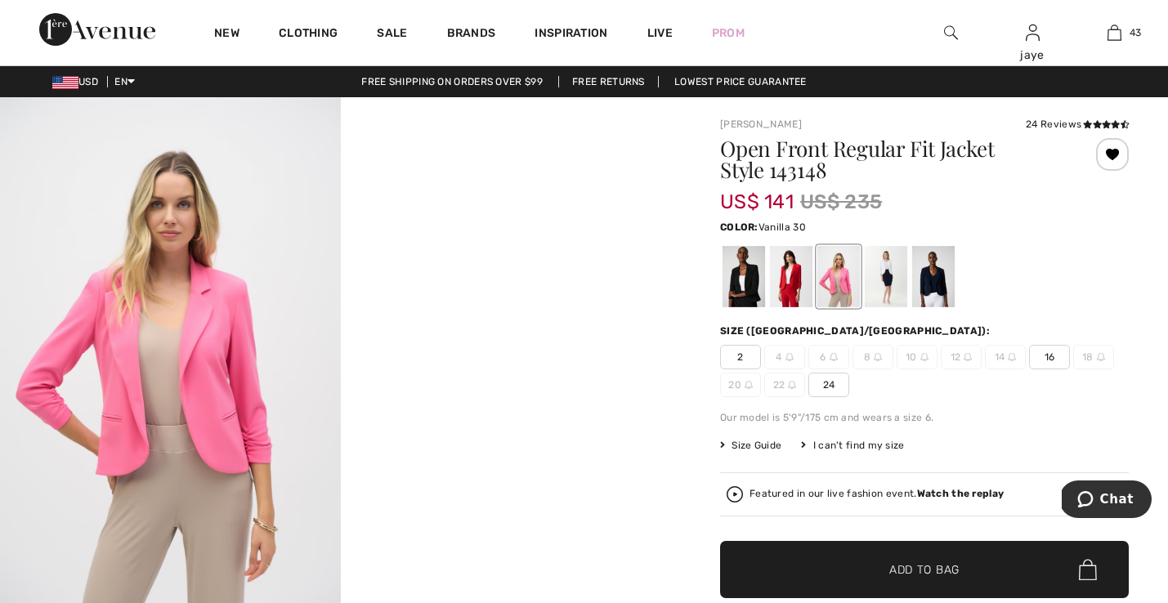
click at [883, 285] on div at bounding box center [886, 276] width 43 height 61
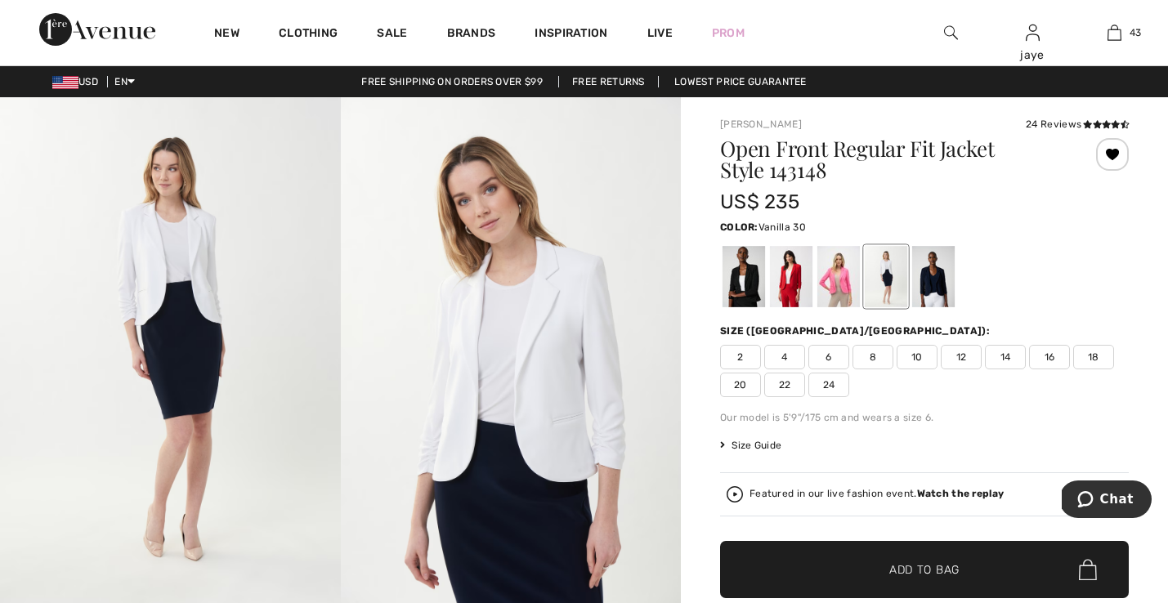
click at [881, 358] on span "8" at bounding box center [873, 357] width 41 height 25
click at [853, 568] on span "✔ Added to Bag" at bounding box center [900, 570] width 100 height 17
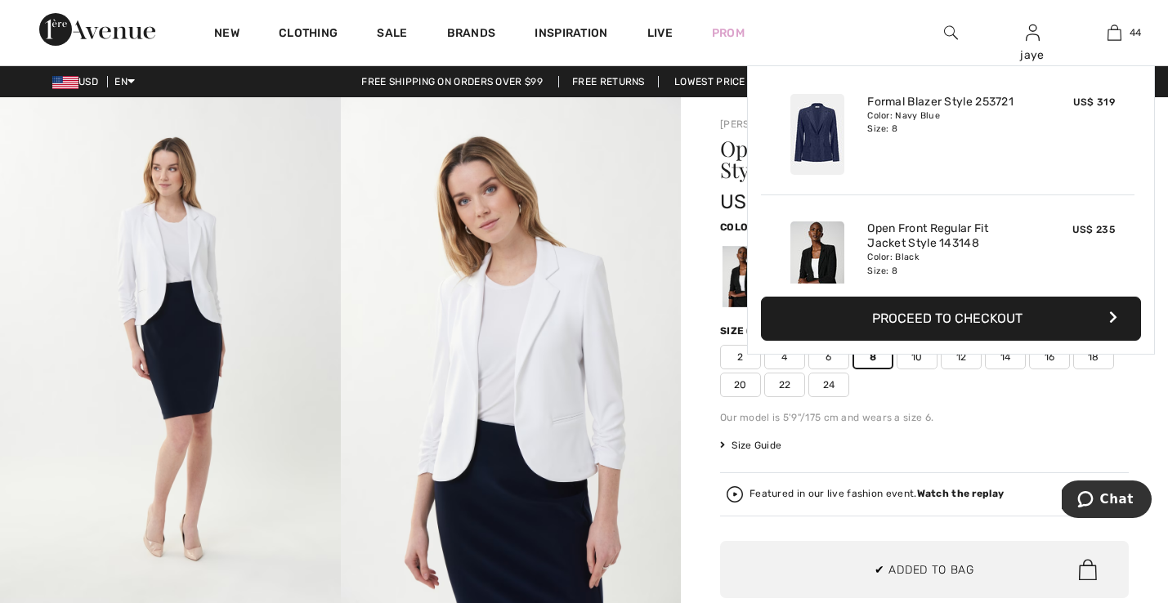
scroll to position [5408, 0]
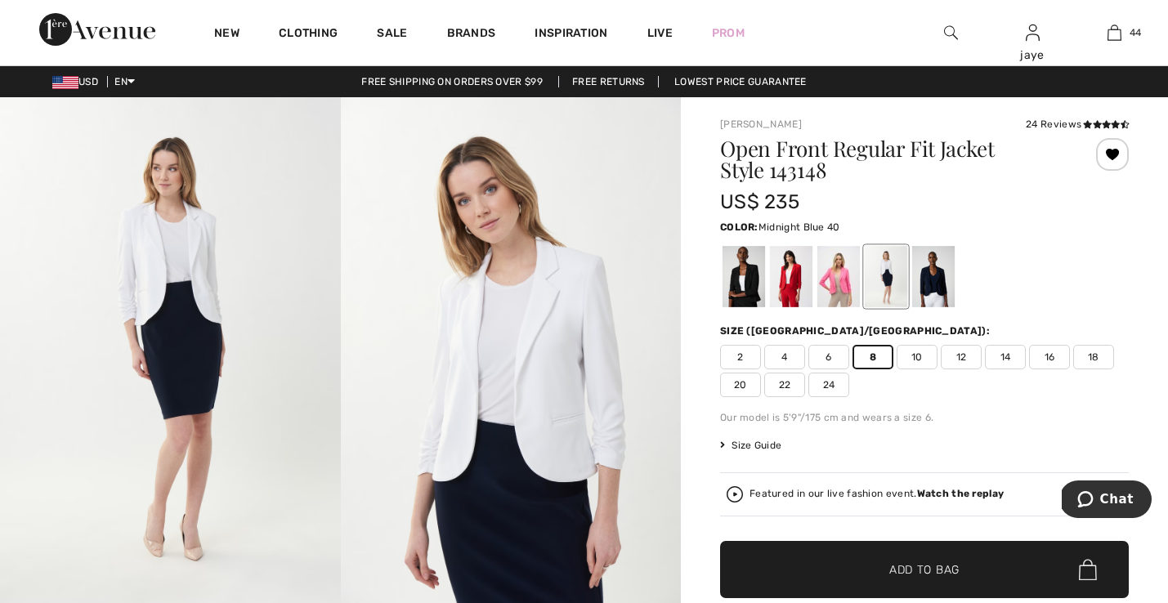
click at [938, 281] on div at bounding box center [934, 276] width 43 height 61
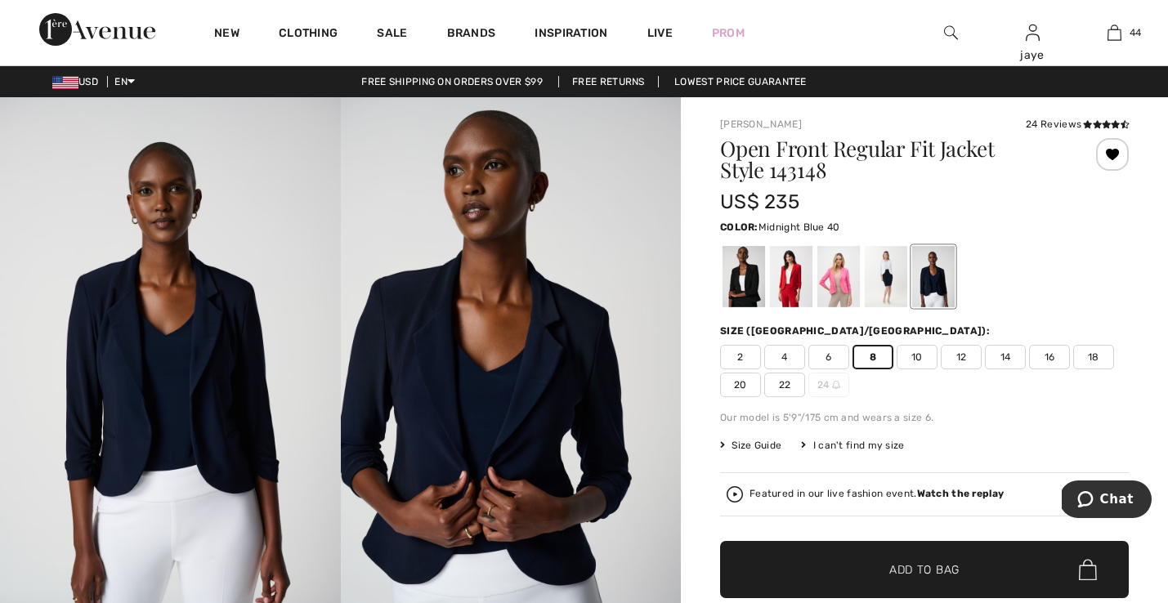
click at [860, 563] on span "✔ Added to Bag" at bounding box center [900, 570] width 100 height 17
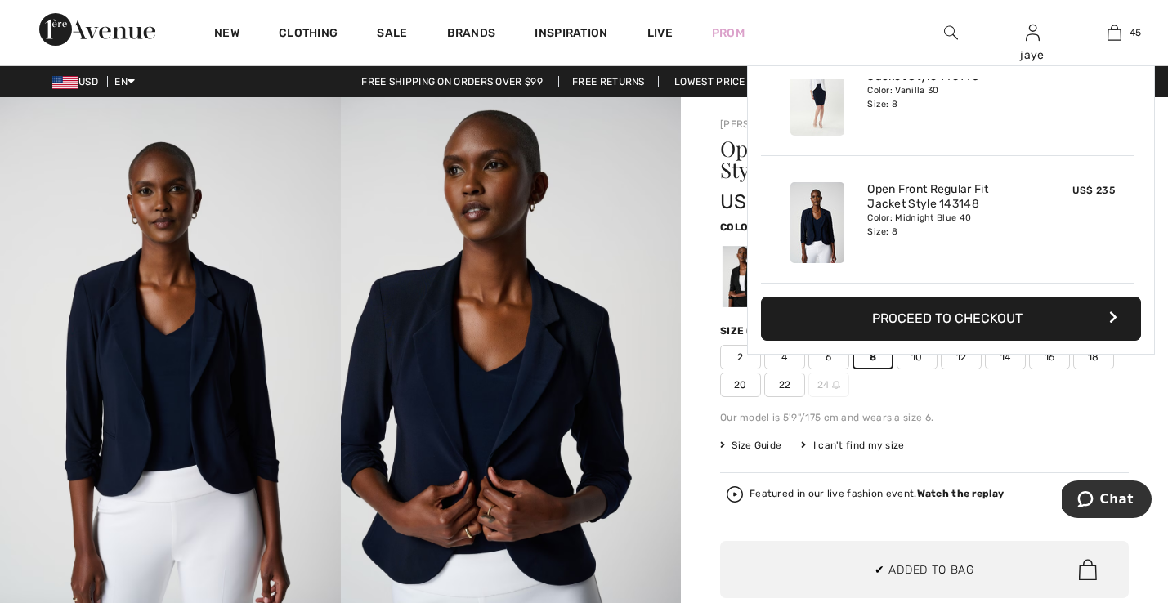
scroll to position [5536, 0]
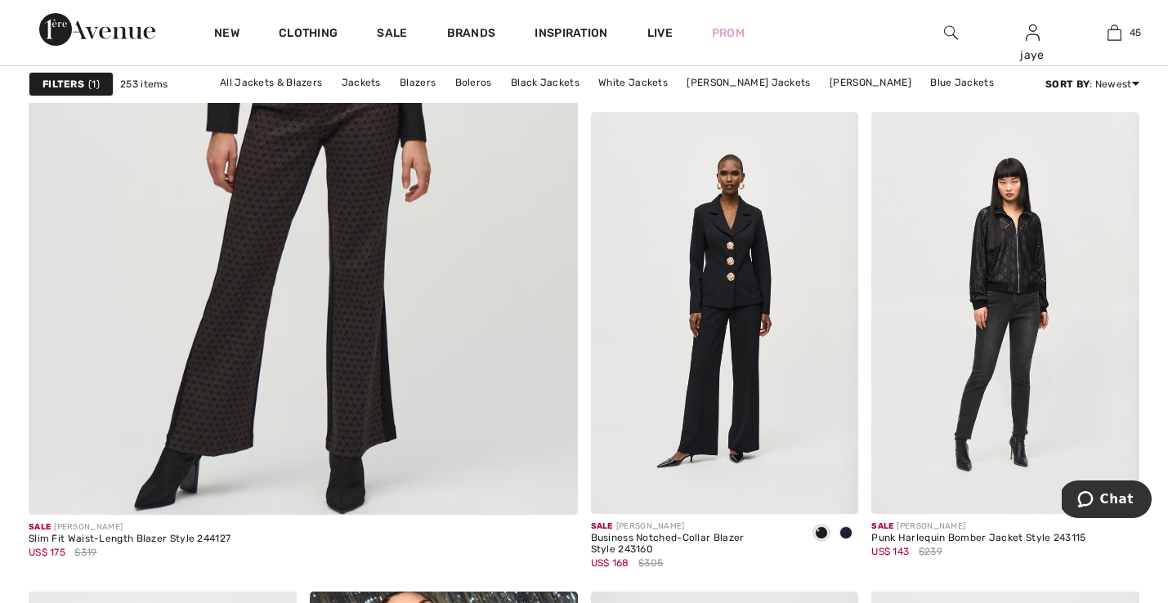
scroll to position [4337, 0]
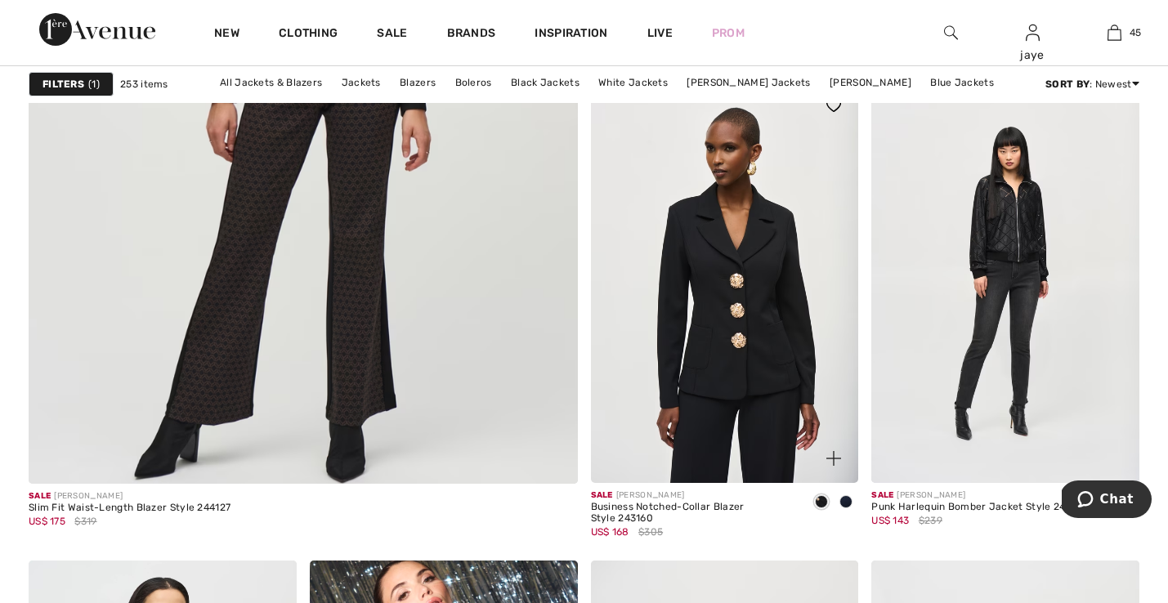
scroll to position [4372, 0]
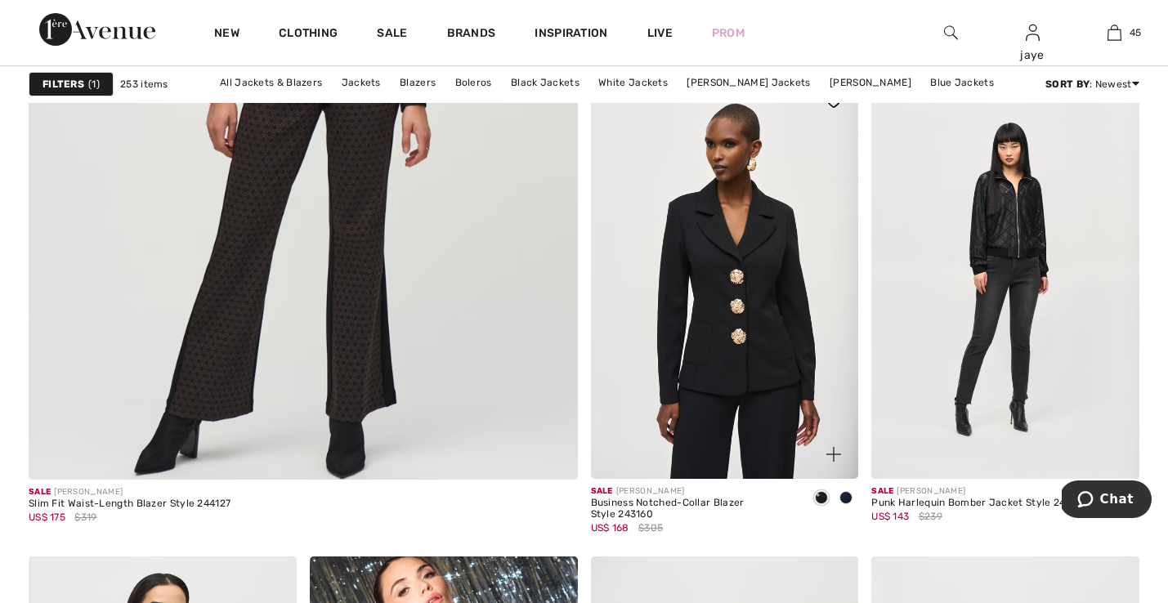
click at [747, 298] on img at bounding box center [725, 278] width 268 height 402
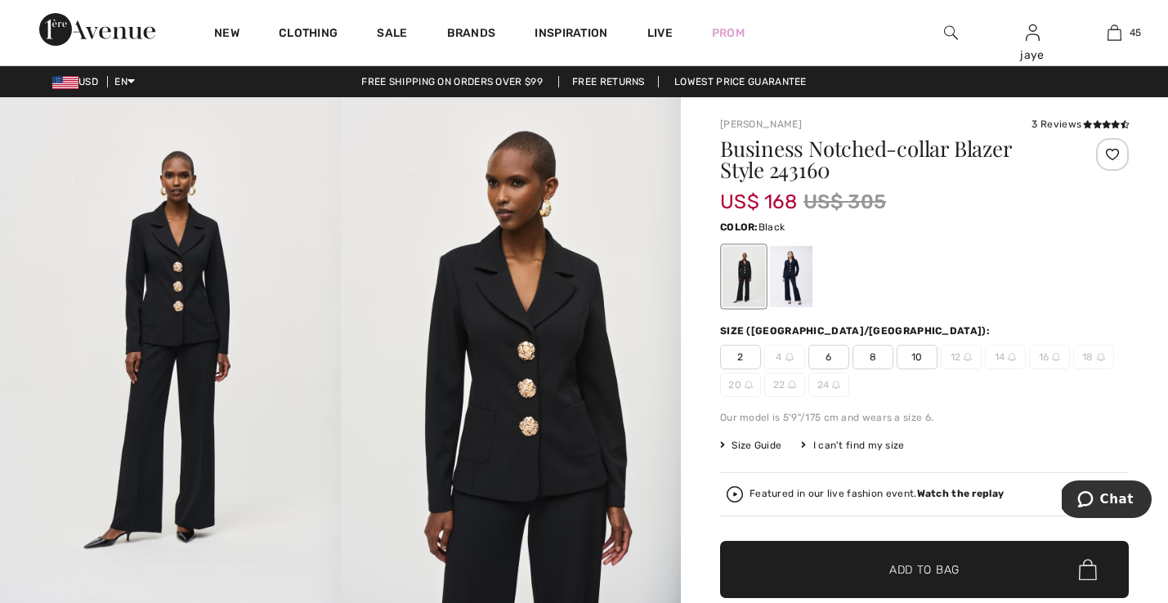
click at [827, 357] on span "6" at bounding box center [829, 357] width 41 height 25
click at [822, 559] on span "✔ Added to Bag Add to Bag" at bounding box center [924, 569] width 409 height 57
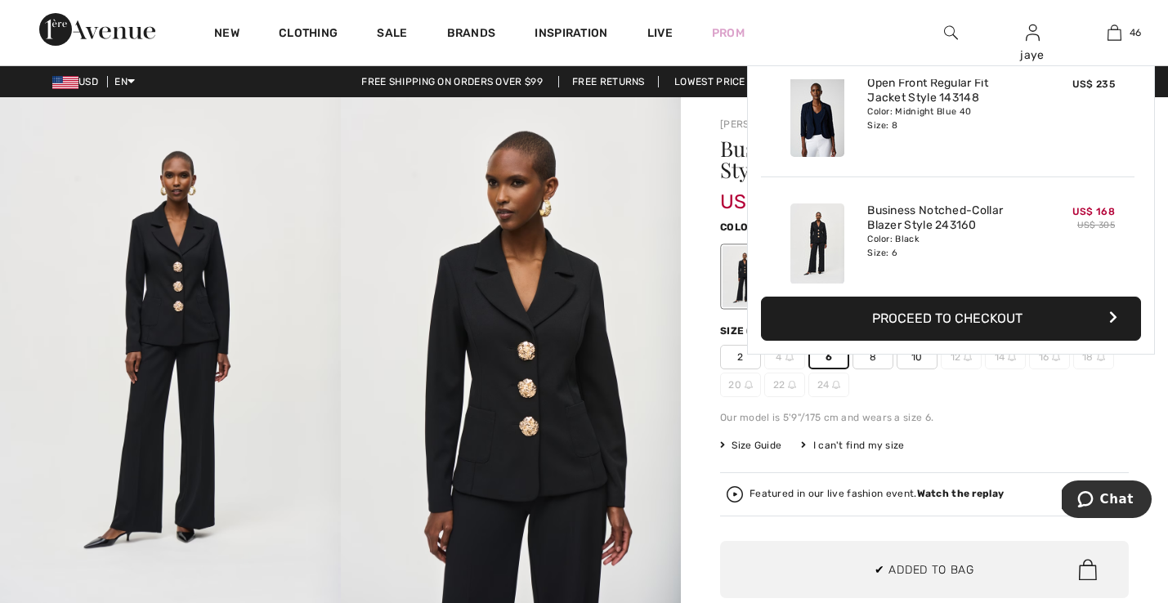
scroll to position [5663, 0]
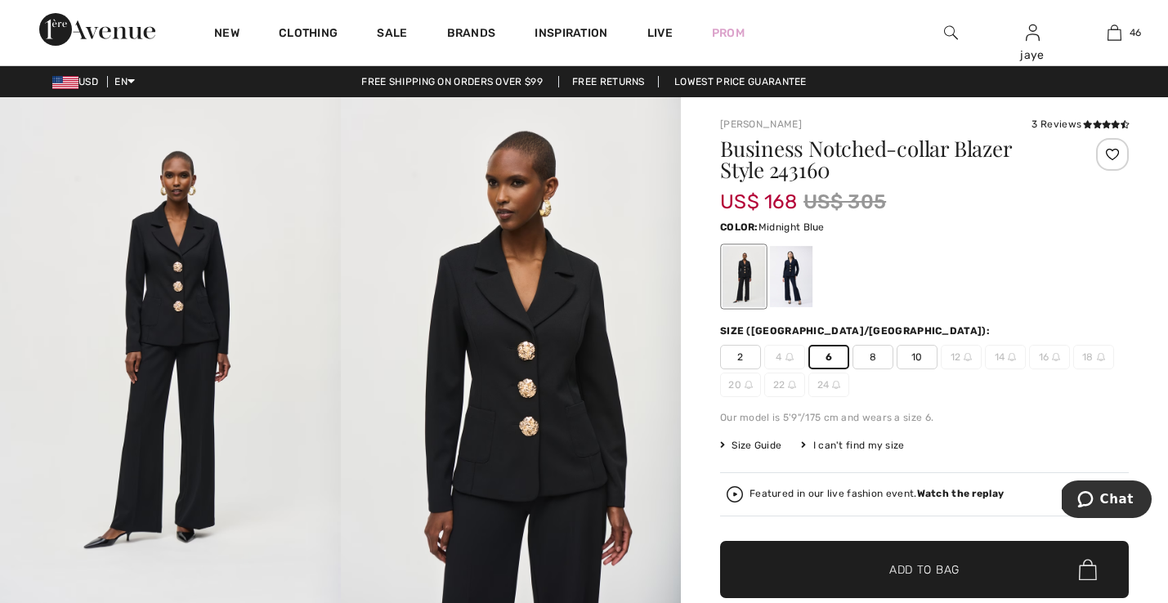
click at [798, 277] on div at bounding box center [791, 276] width 43 height 61
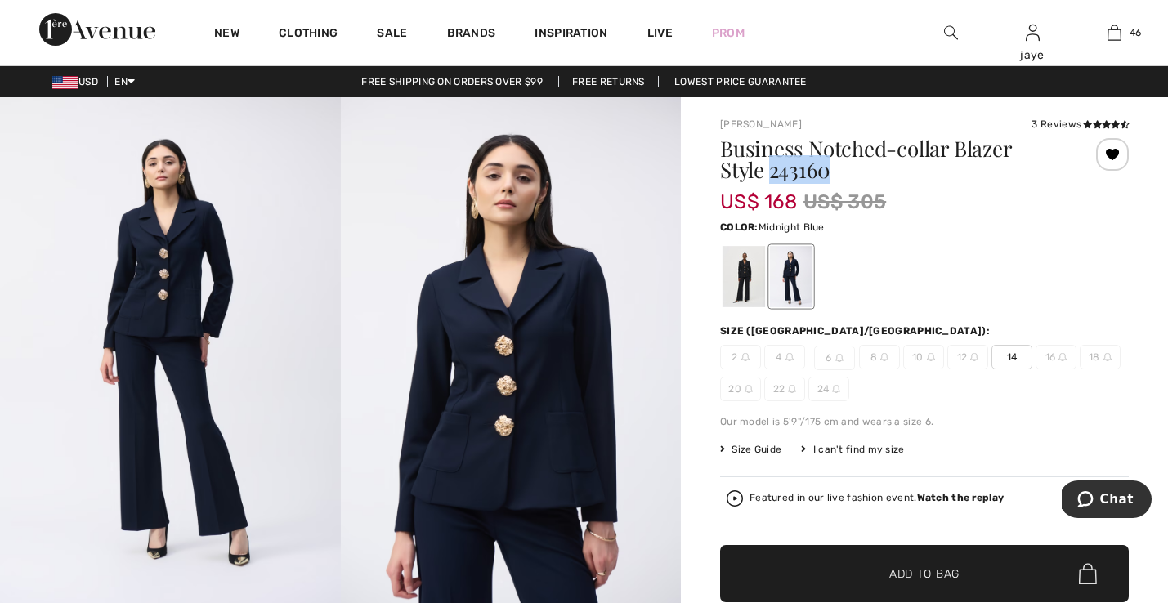
drag, startPoint x: 836, startPoint y: 173, endPoint x: 774, endPoint y: 171, distance: 62.2
click at [774, 171] on h1 "Business Notched-collar Blazer Style 243160" at bounding box center [890, 159] width 341 height 43
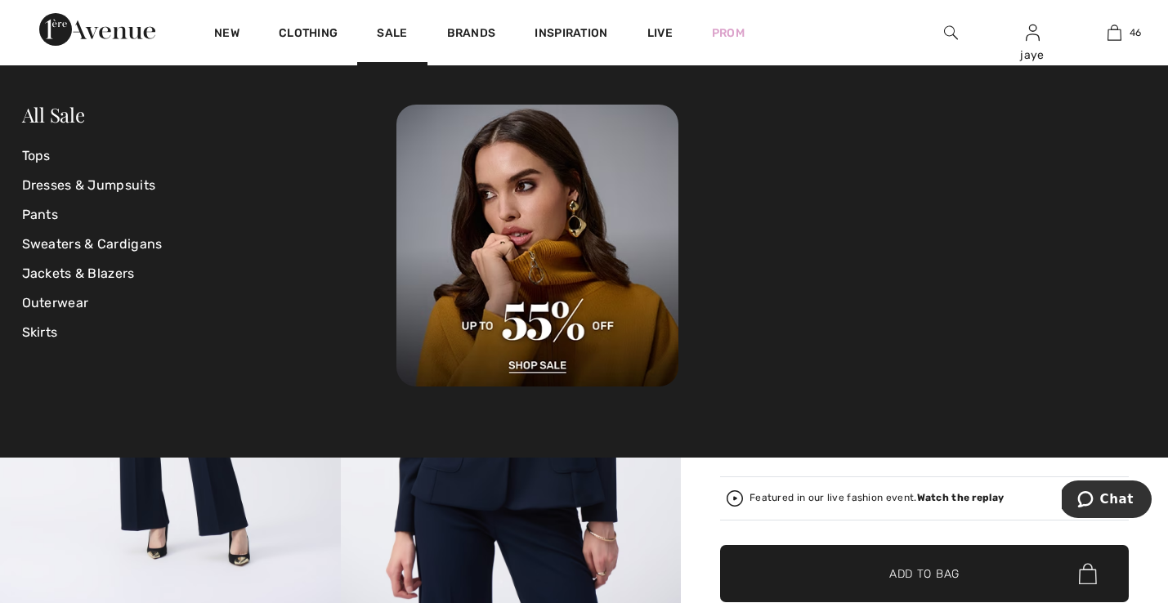
copy h1 "243160"
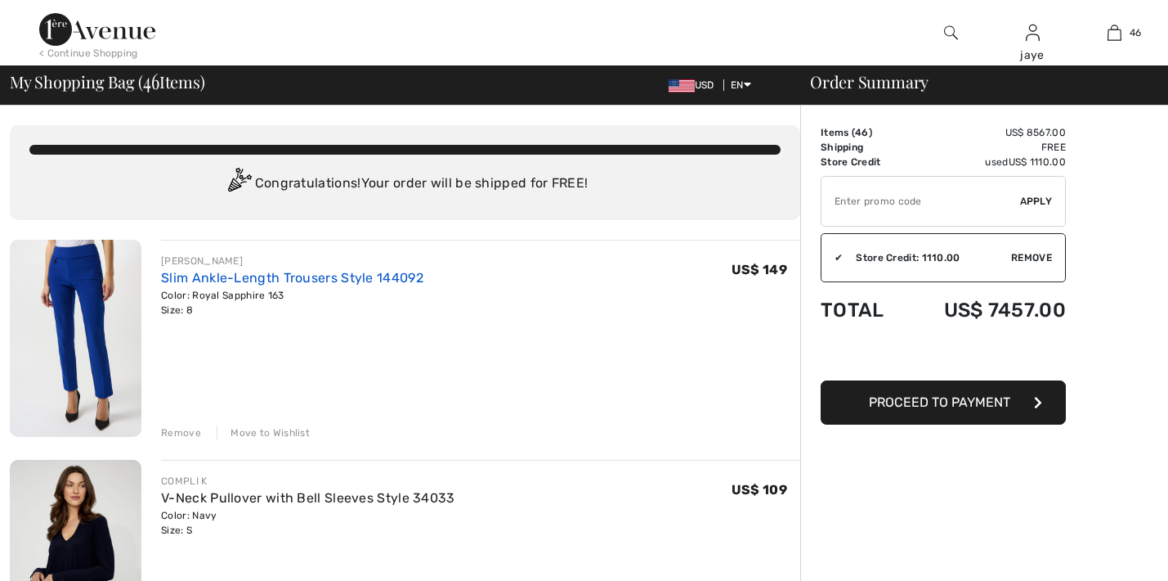
click at [410, 270] on link "Slim Ankle-Length Trousers Style 144092" at bounding box center [292, 278] width 262 height 16
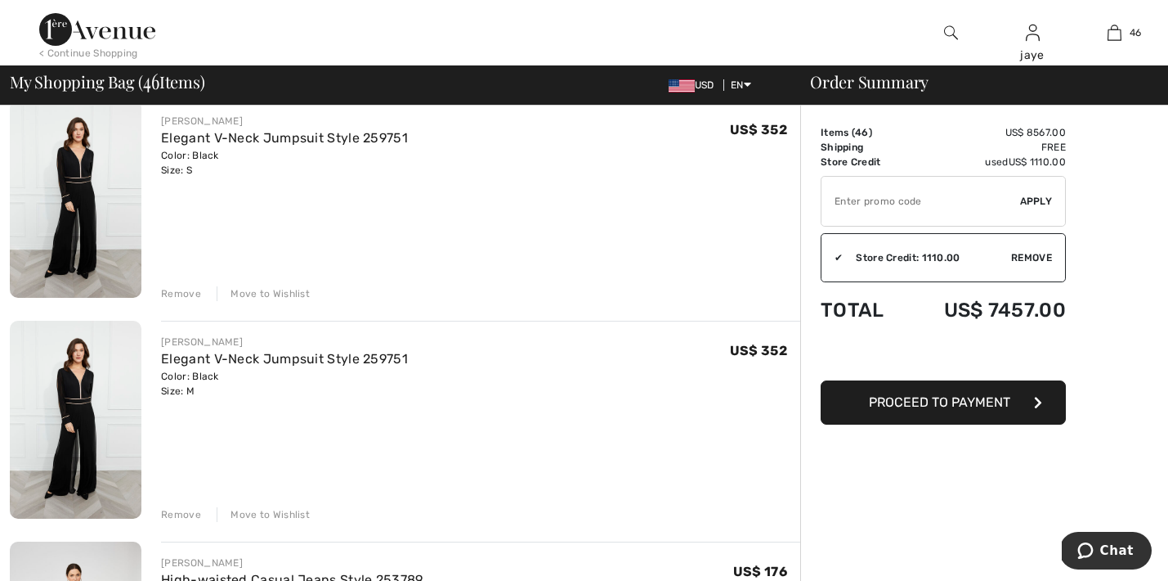
scroll to position [3891, 0]
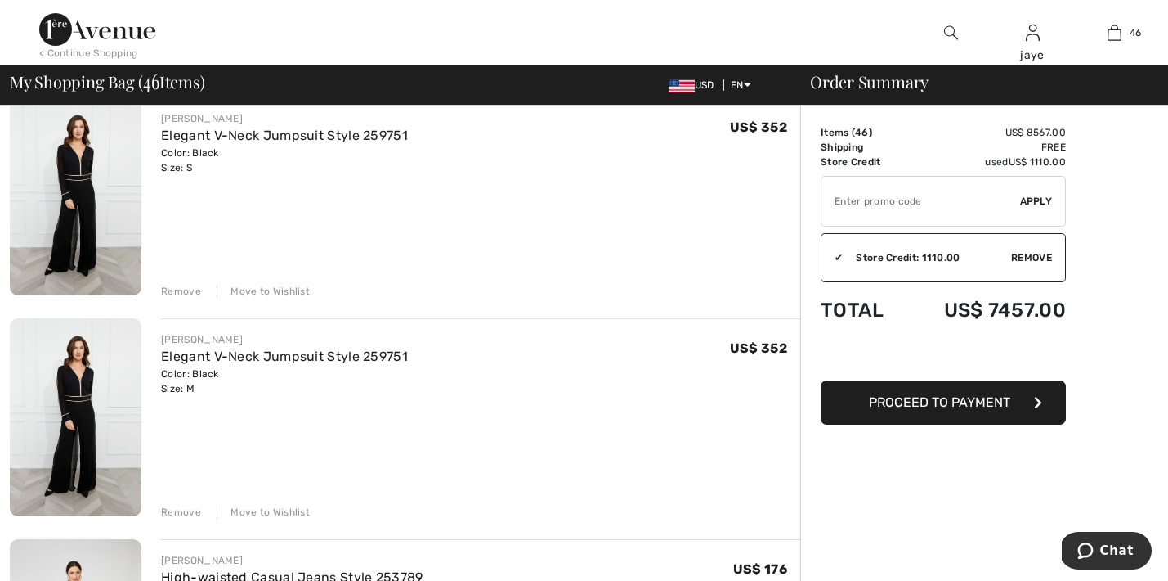
click at [301, 292] on div "Move to Wishlist" at bounding box center [263, 291] width 93 height 15
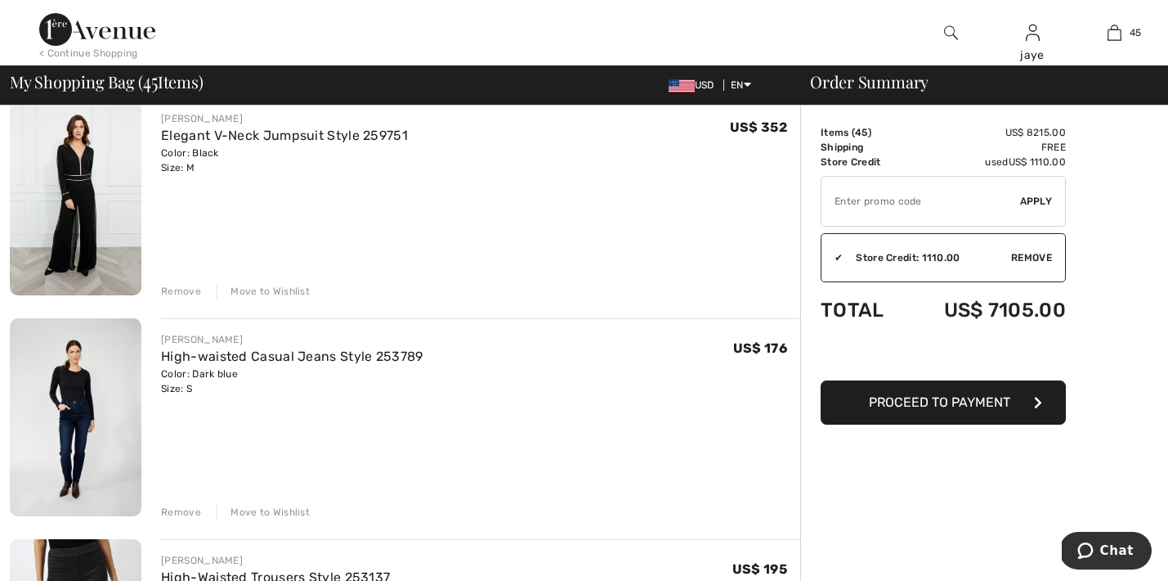
click at [287, 294] on div "Move to Wishlist" at bounding box center [263, 291] width 93 height 15
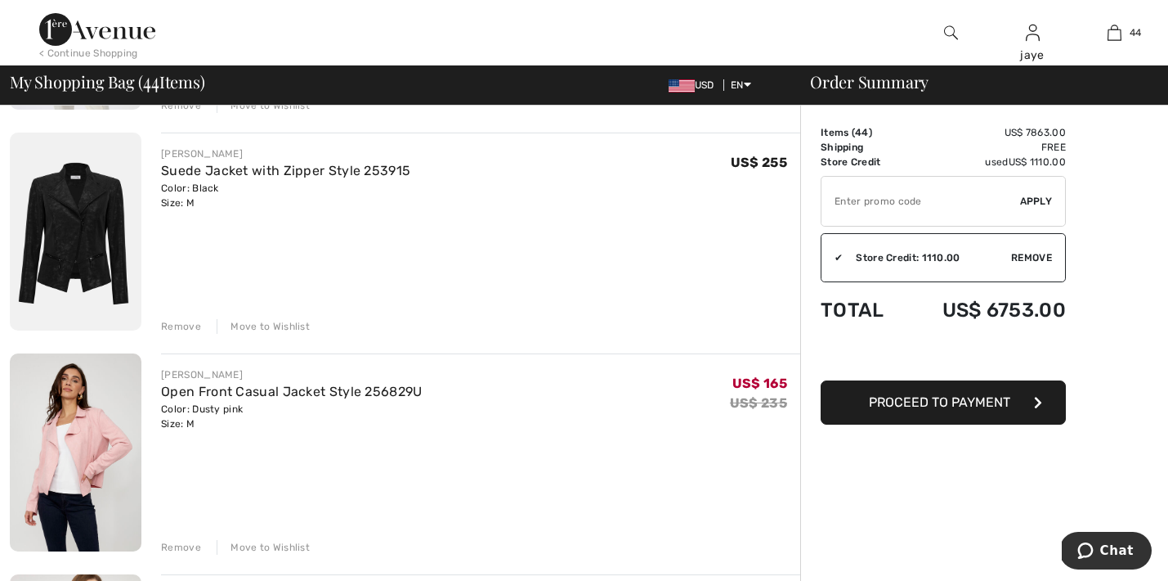
scroll to position [5842, 0]
click at [265, 328] on div "Move to Wishlist" at bounding box center [263, 325] width 93 height 15
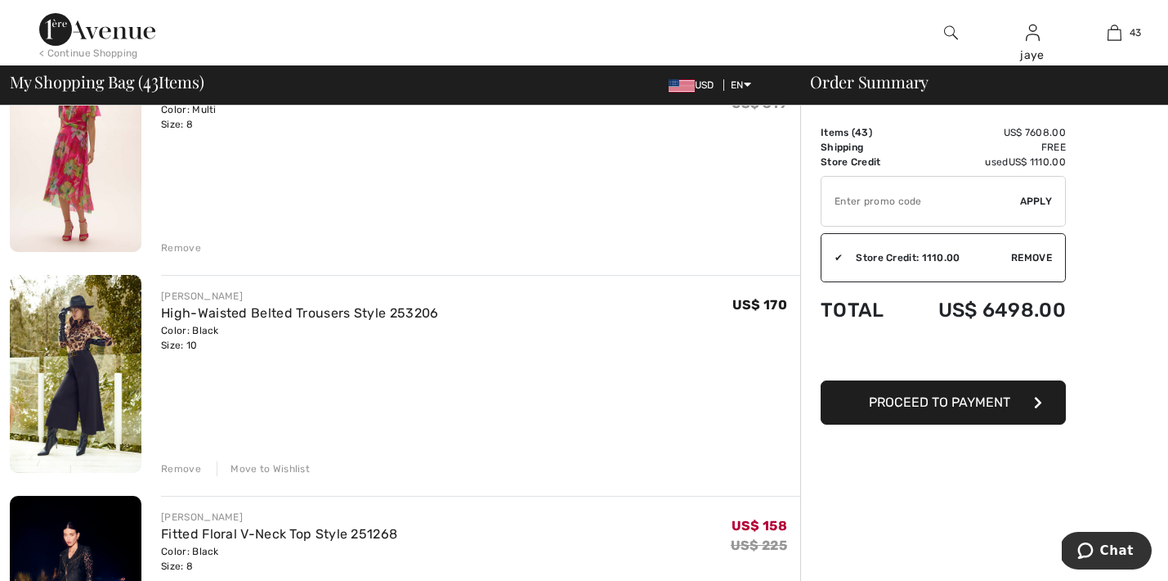
scroll to position [6814, 0]
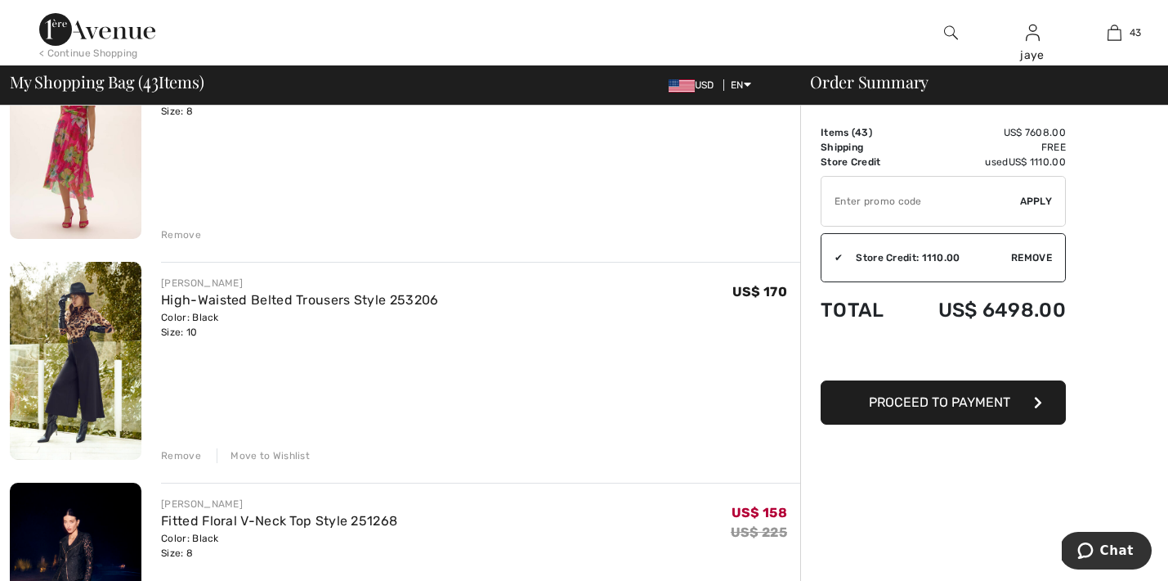
click at [281, 454] on div "Move to Wishlist" at bounding box center [263, 455] width 93 height 15
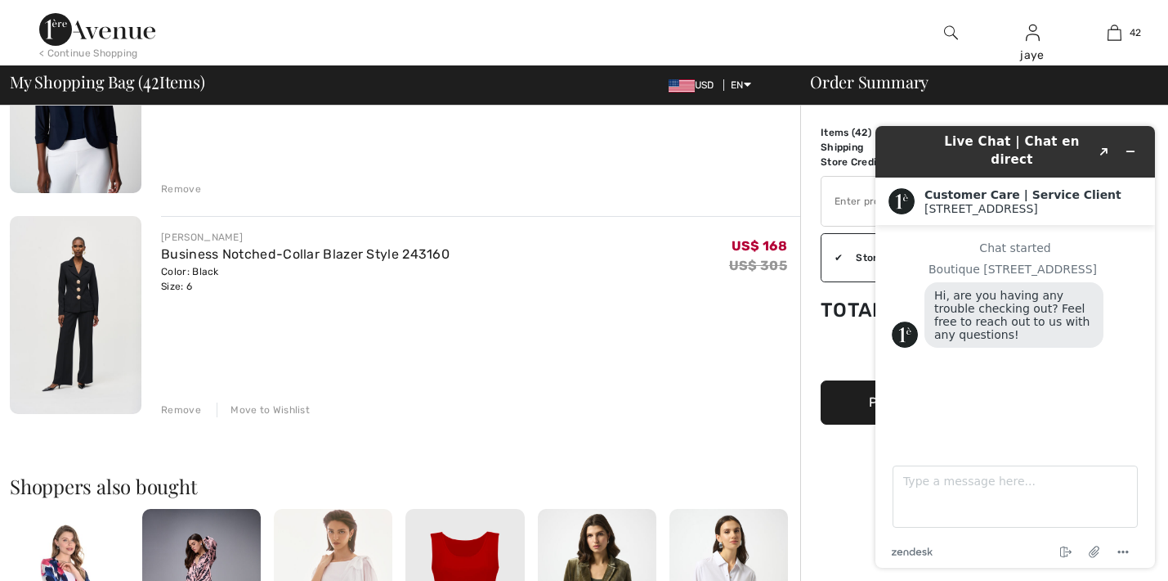
scroll to position [9073, 0]
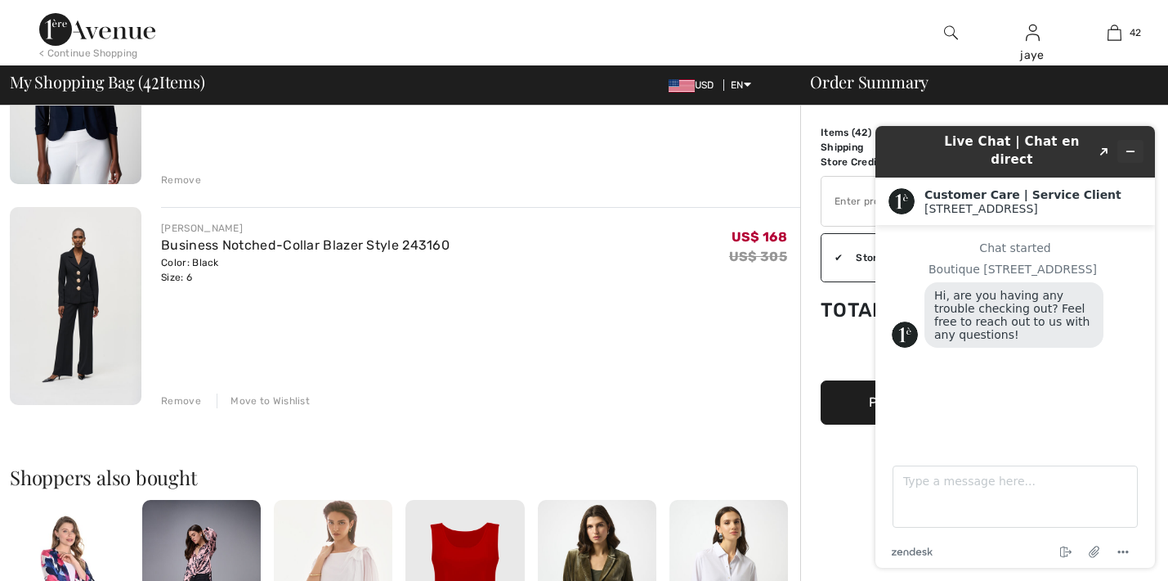
click at [1132, 146] on icon "Minimize widget" at bounding box center [1130, 151] width 11 height 11
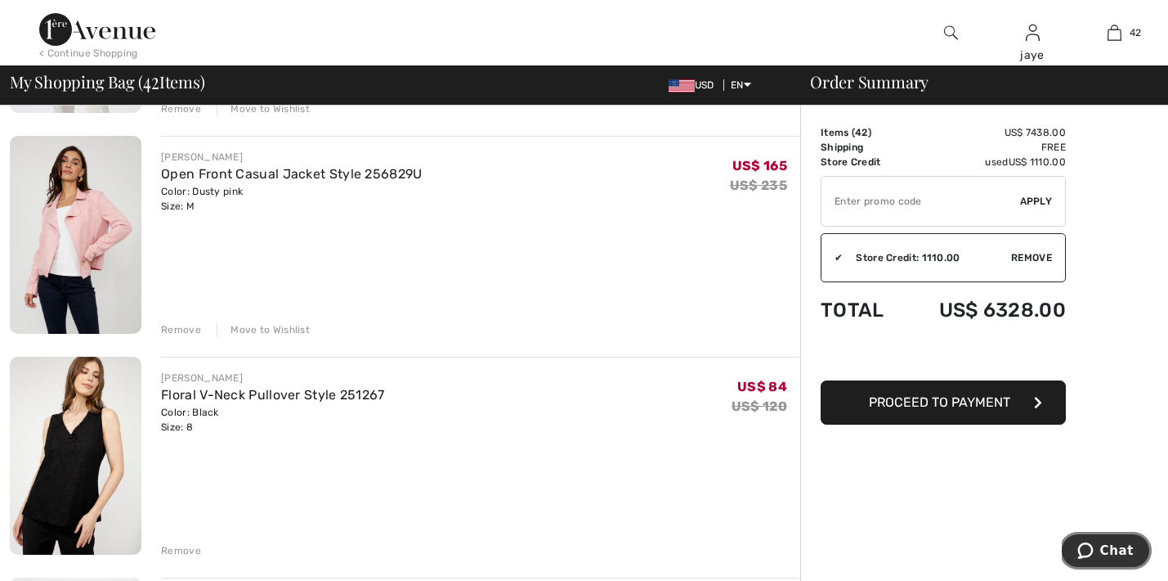
scroll to position [5816, 0]
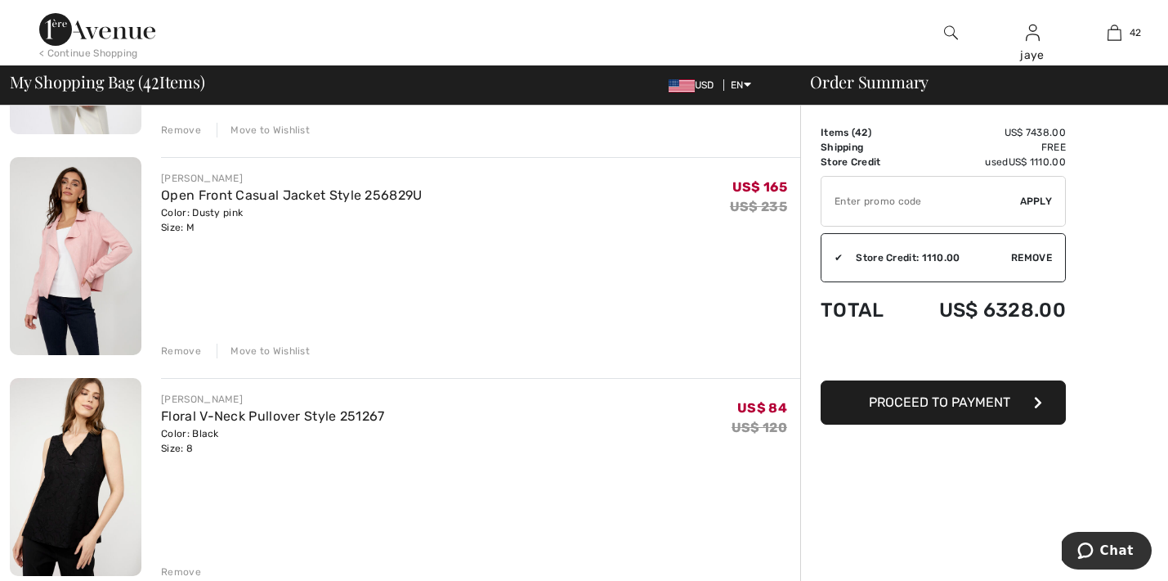
click at [972, 401] on span "Proceed to Payment" at bounding box center [939, 402] width 141 height 16
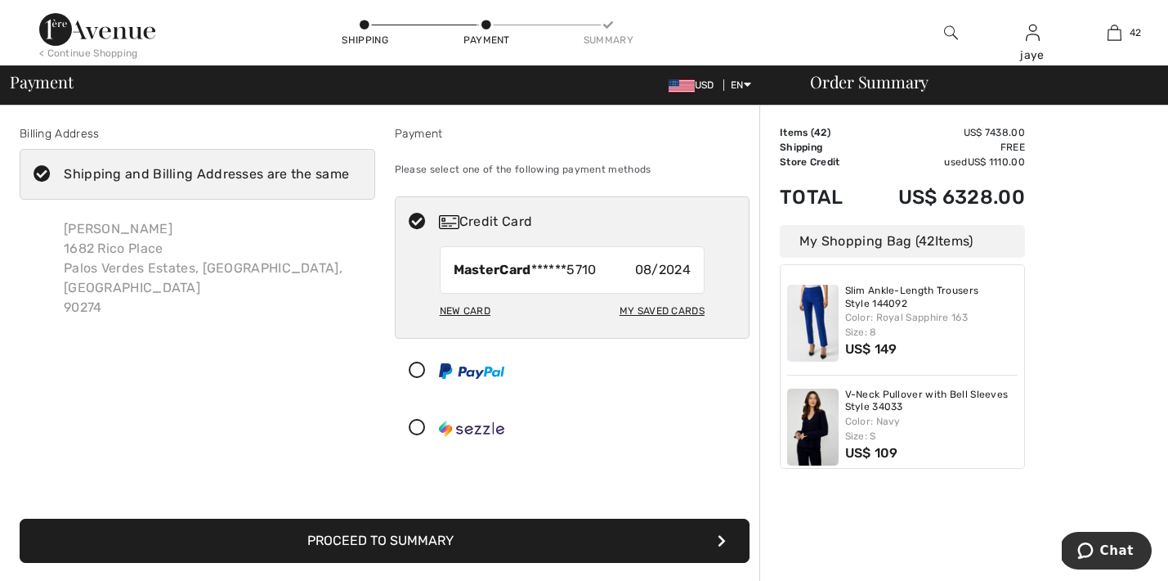
click at [537, 544] on button "Proceed to Summary" at bounding box center [385, 540] width 730 height 44
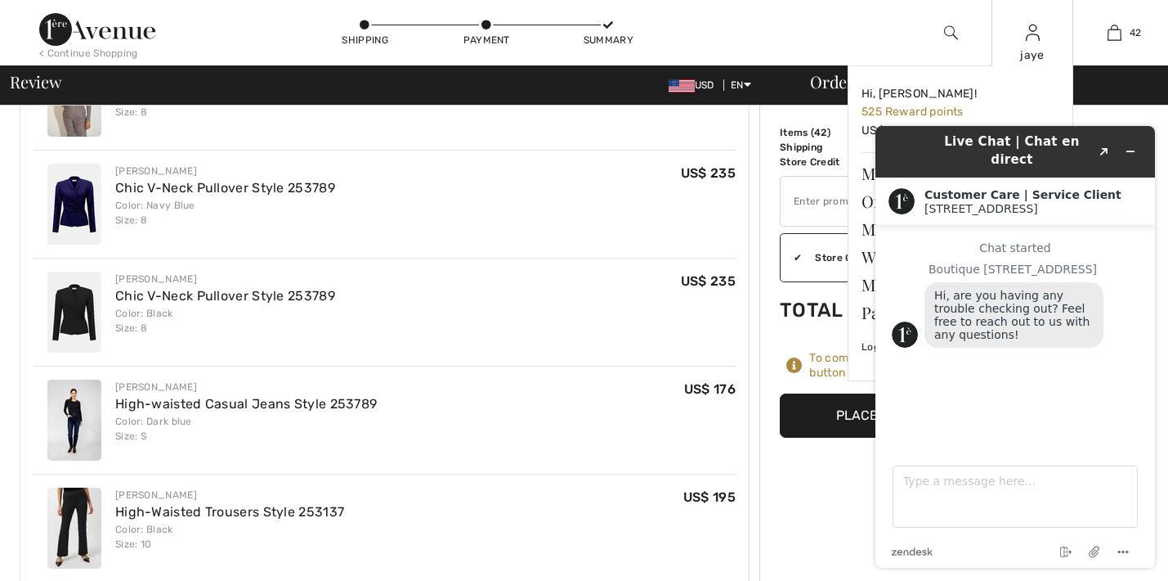
scroll to position [2052, 0]
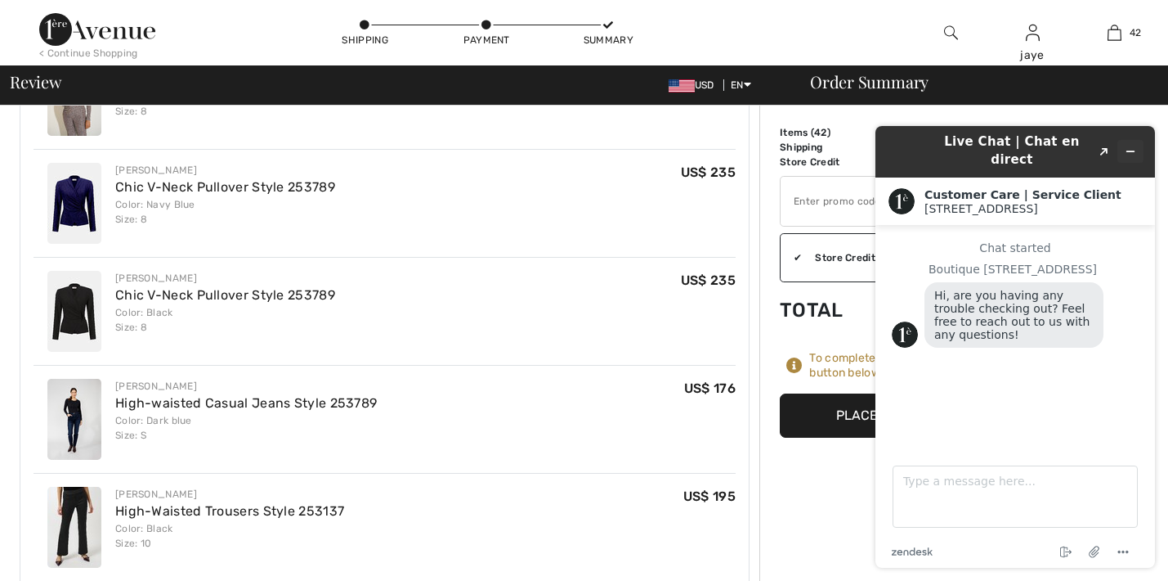
click at [1138, 144] on button "Minimize widget" at bounding box center [1131, 151] width 26 height 23
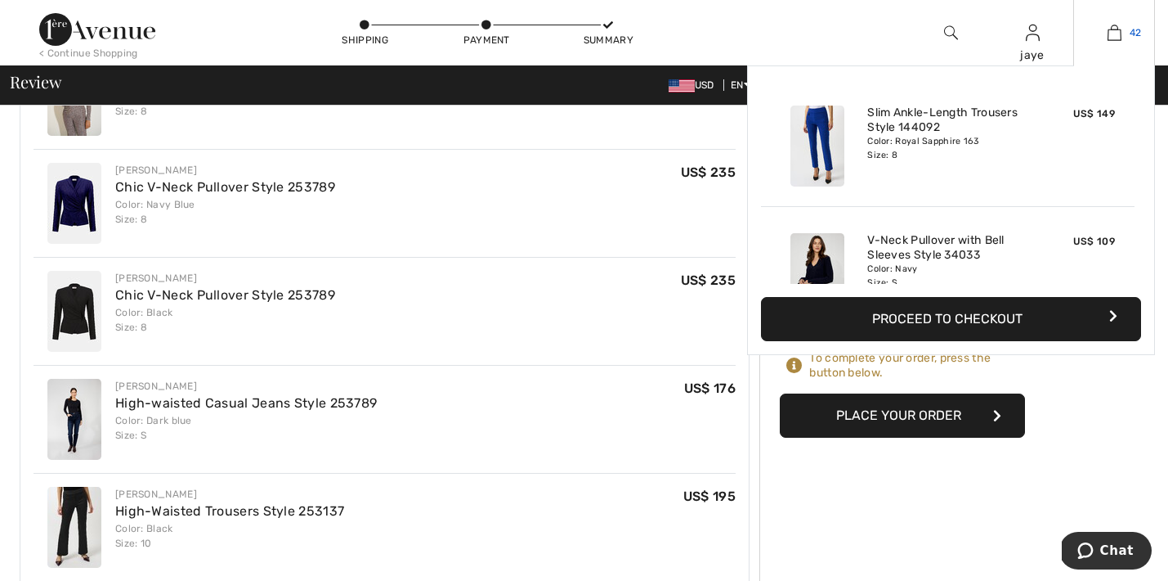
click at [1112, 39] on img at bounding box center [1115, 33] width 14 height 20
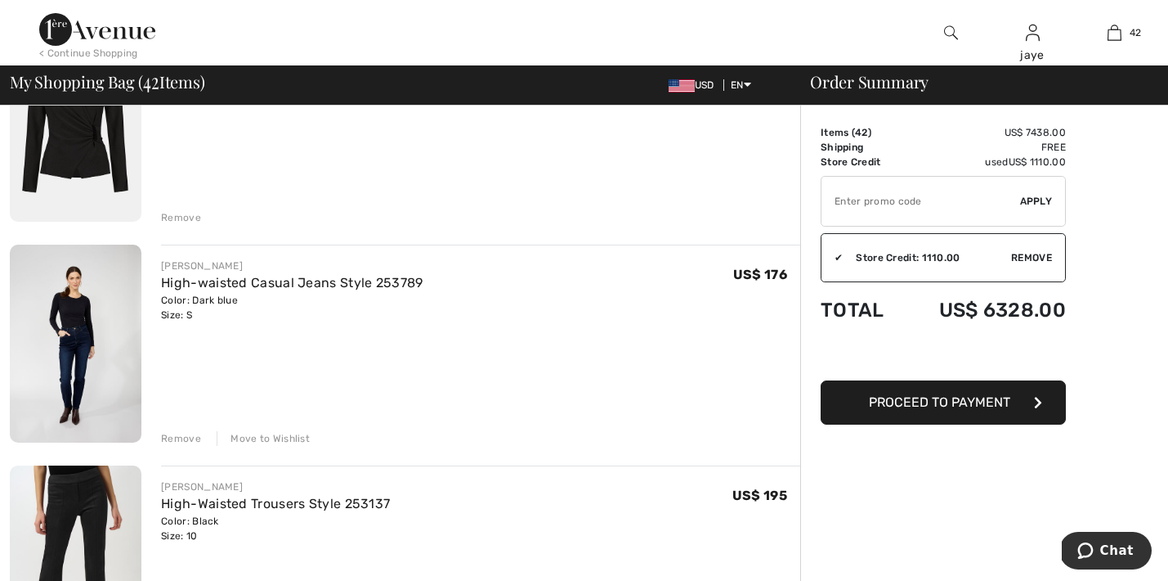
scroll to position [3745, 0]
click at [276, 445] on div "Move to Wishlist" at bounding box center [263, 437] width 93 height 15
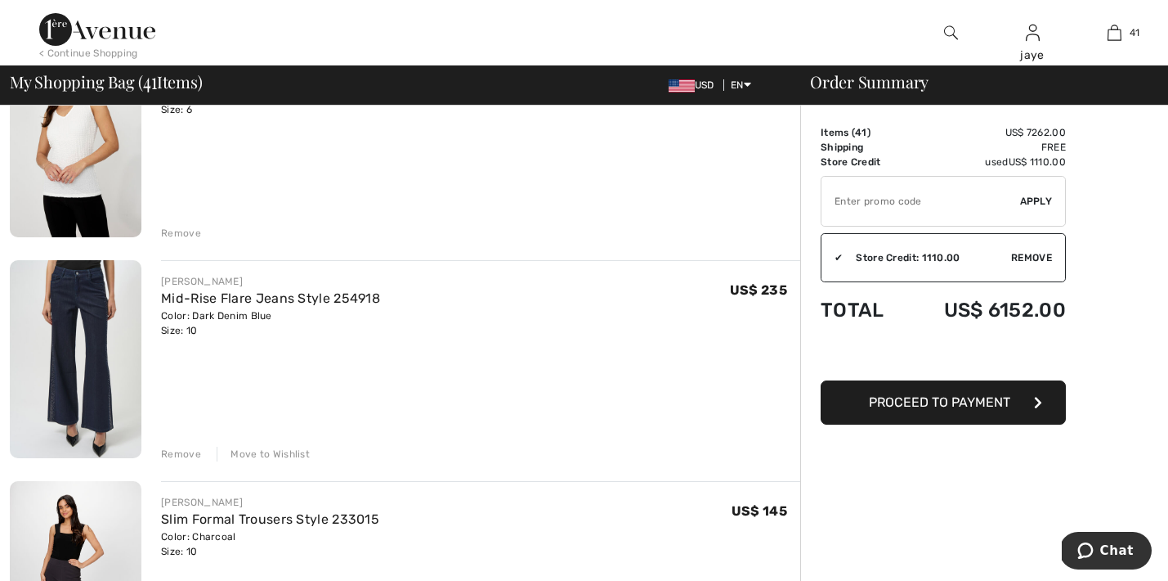
scroll to position [4408, 0]
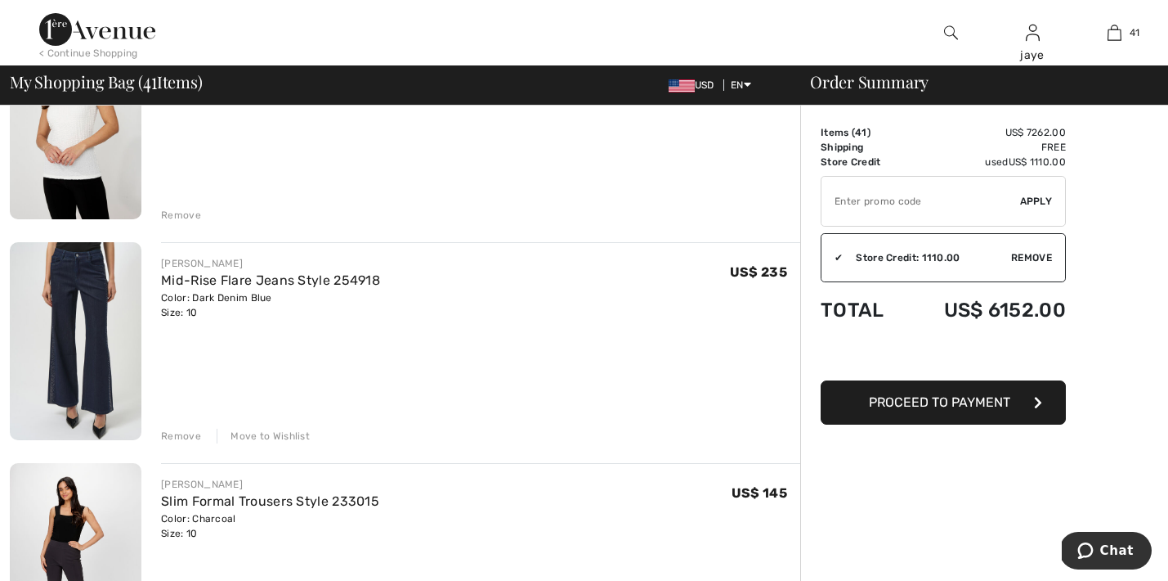
click at [296, 439] on div "Move to Wishlist" at bounding box center [263, 435] width 93 height 15
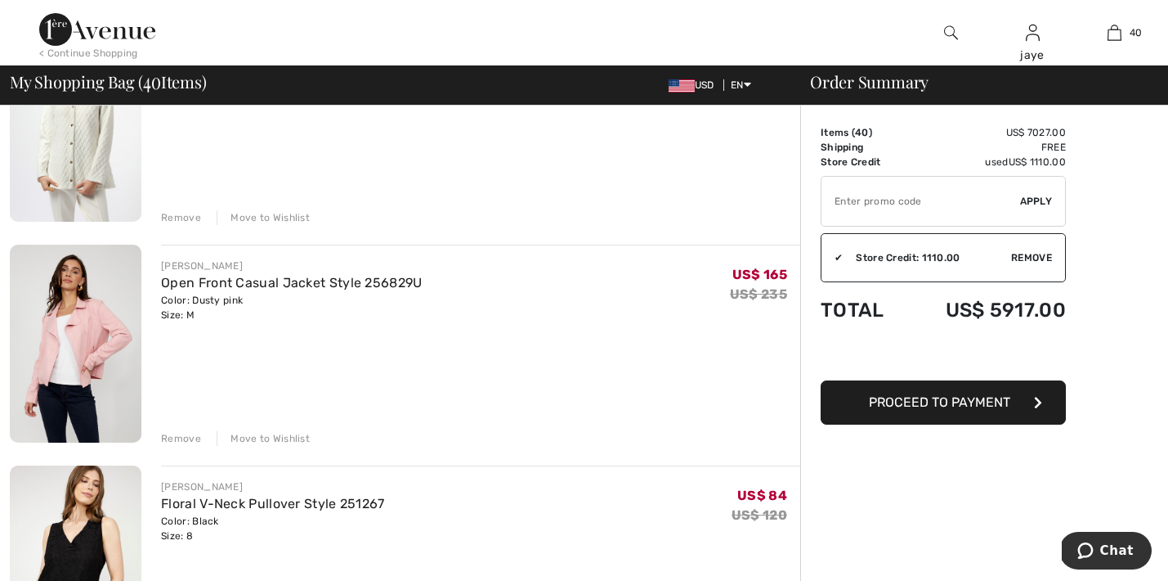
scroll to position [5290, 0]
click at [101, 350] on img at bounding box center [76, 342] width 132 height 198
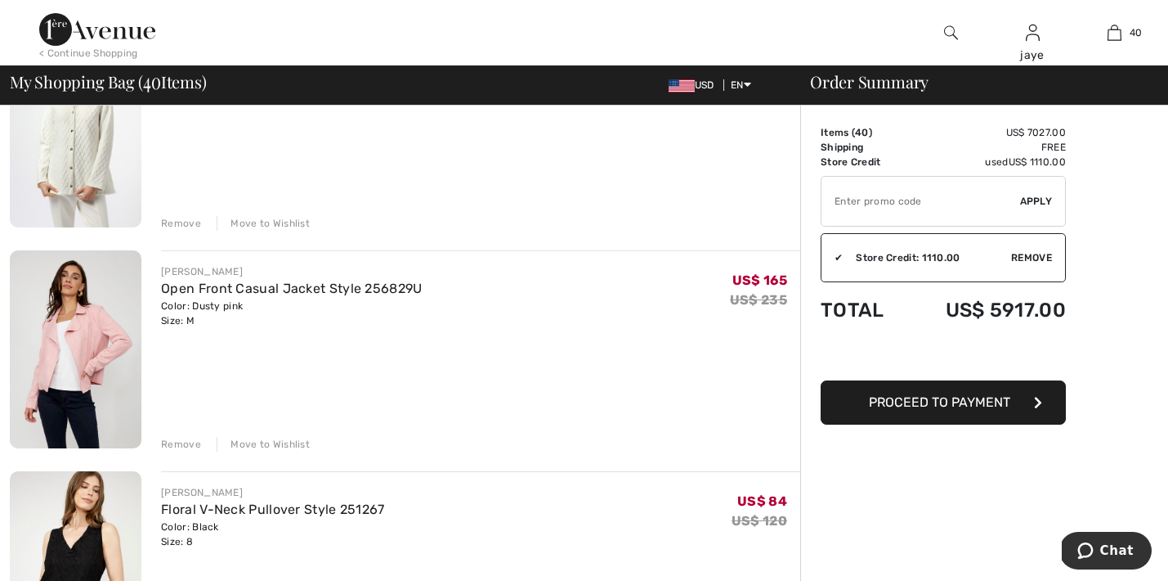
scroll to position [5317, 0]
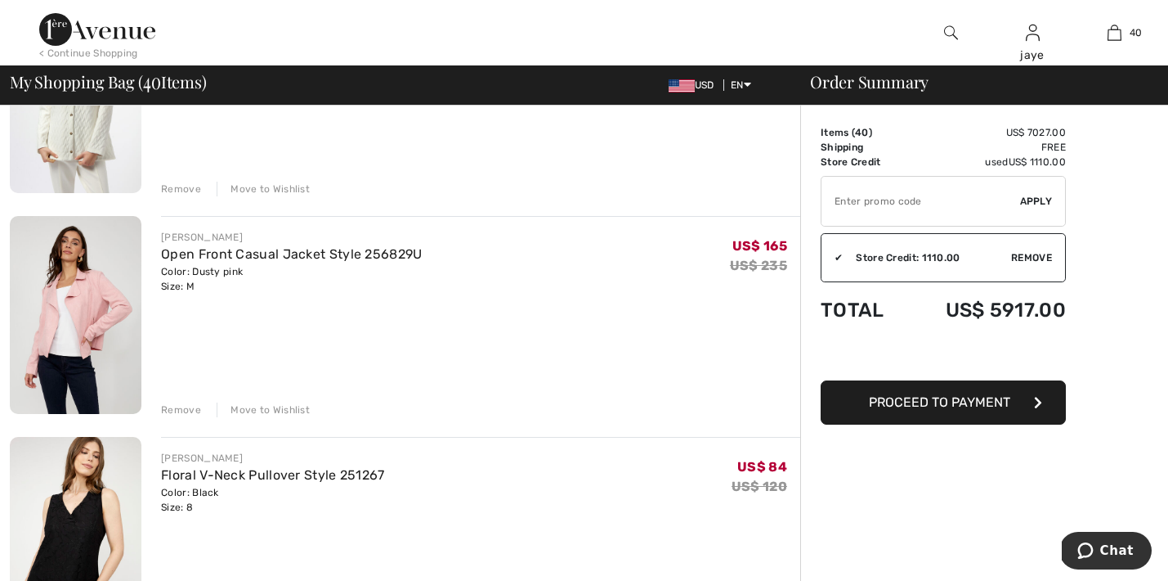
click at [285, 411] on div "Move to Wishlist" at bounding box center [263, 409] width 93 height 15
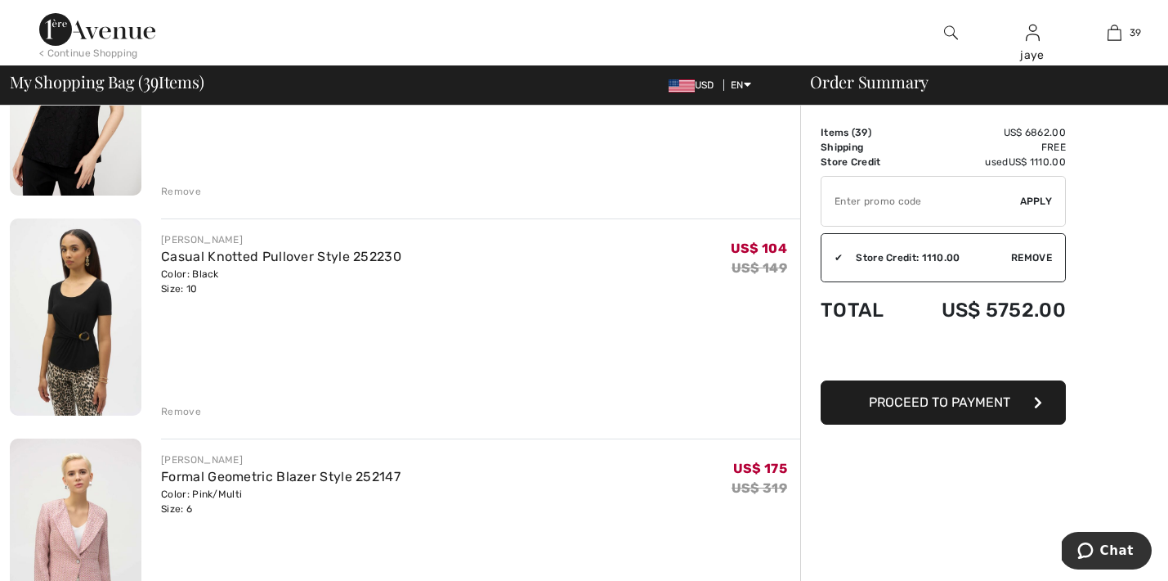
scroll to position [5559, 0]
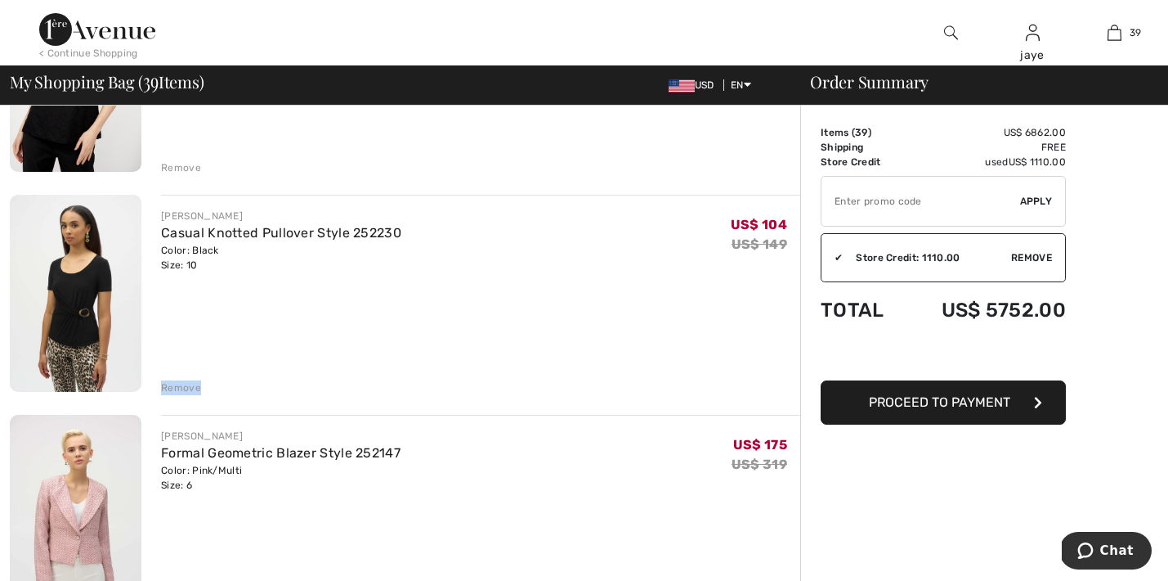
click at [182, 390] on div "Remove" at bounding box center [181, 387] width 40 height 15
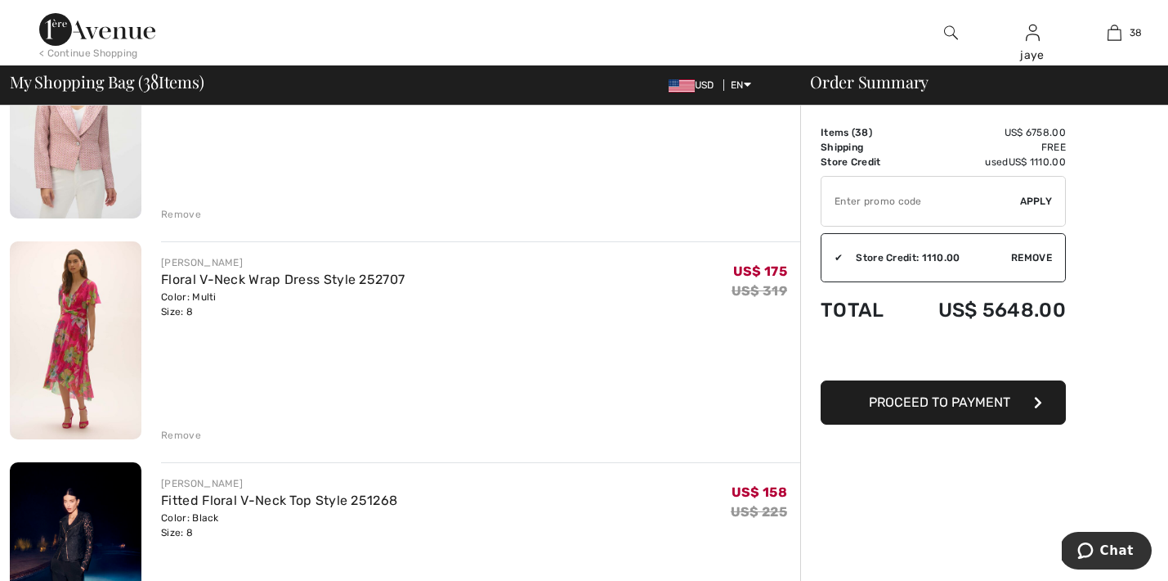
scroll to position [5735, 0]
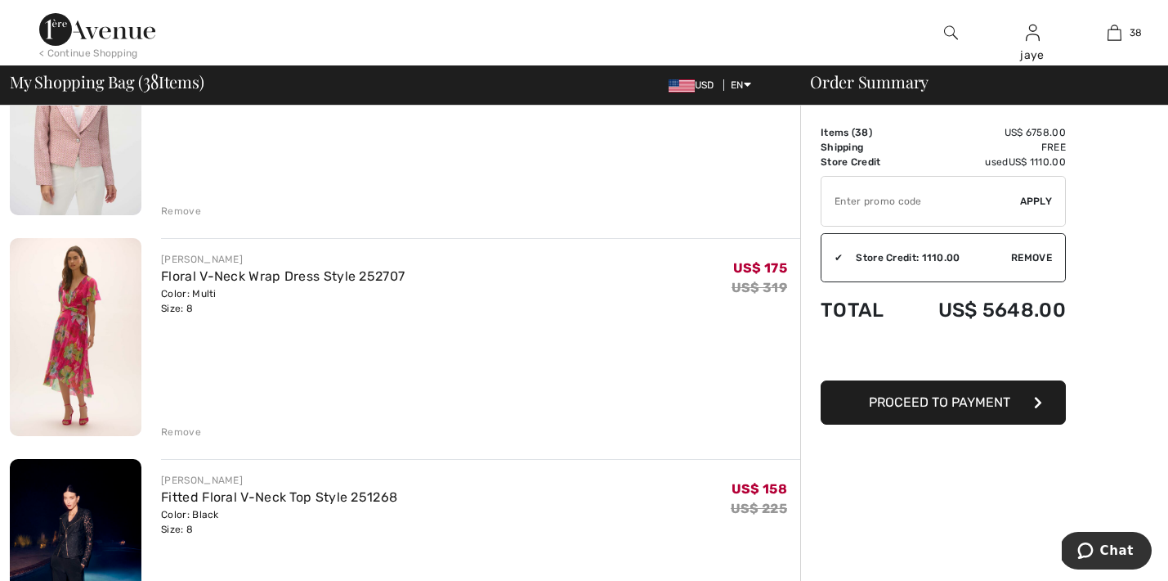
click at [185, 433] on div "Remove" at bounding box center [181, 431] width 40 height 15
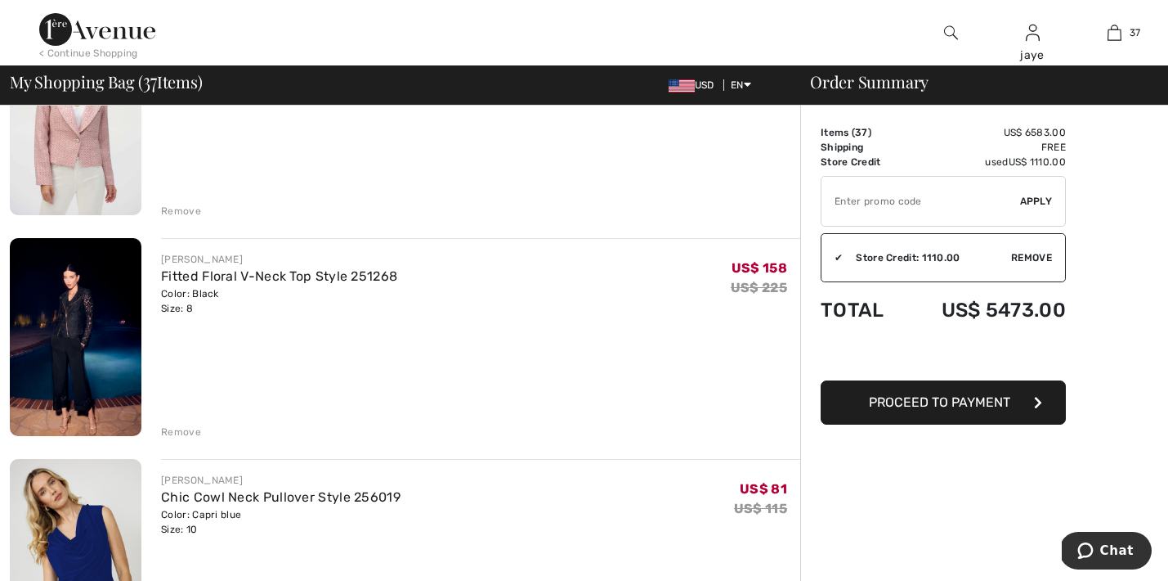
click at [185, 433] on div "Remove" at bounding box center [181, 431] width 40 height 15
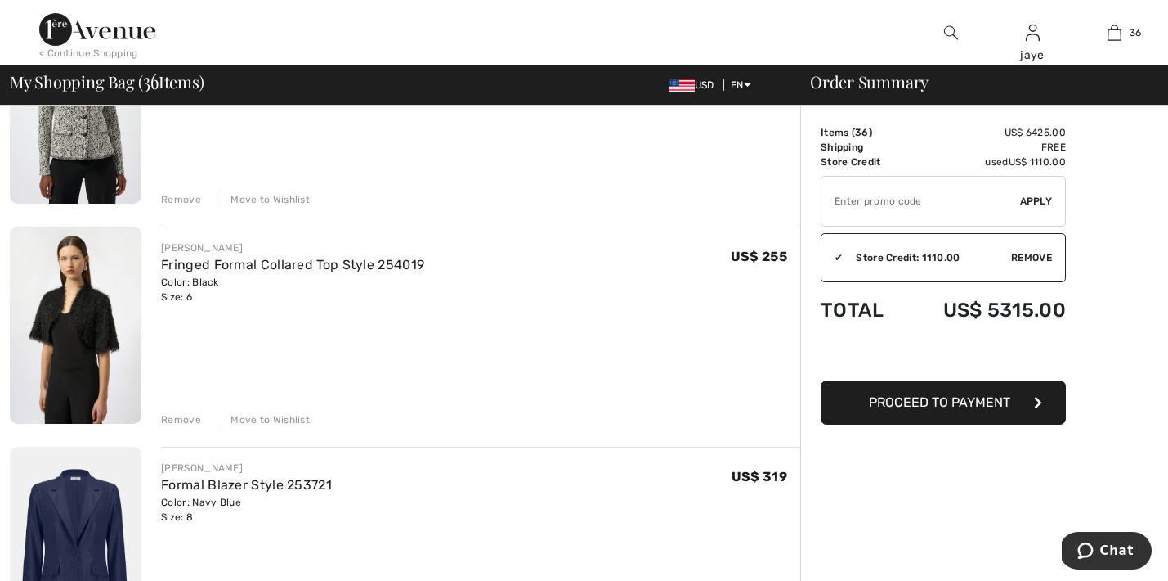
scroll to position [6638, 0]
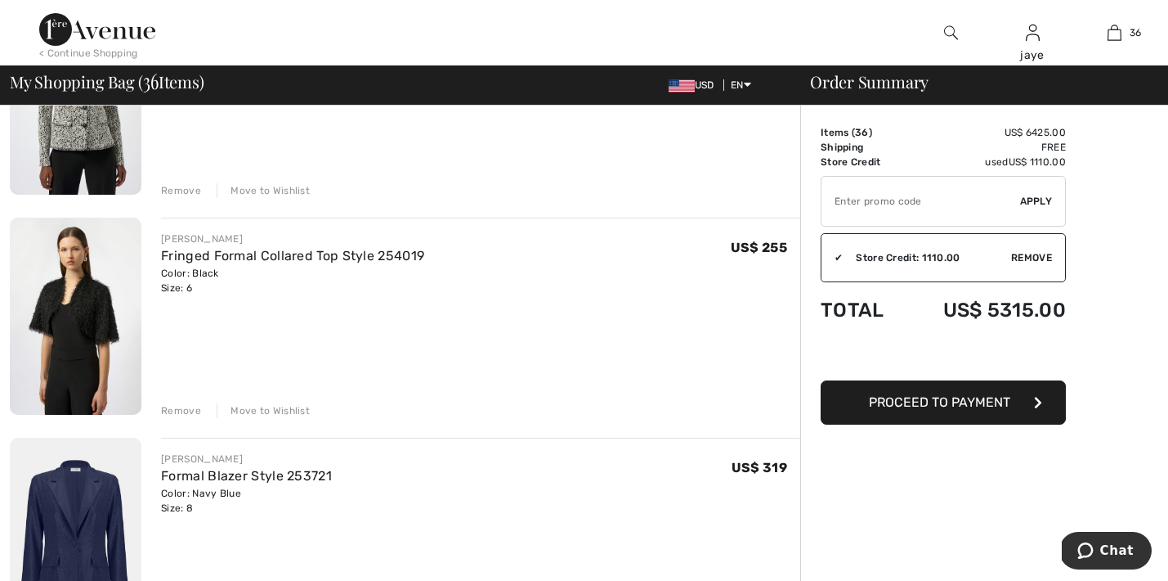
click at [267, 413] on div "Move to Wishlist" at bounding box center [263, 410] width 93 height 15
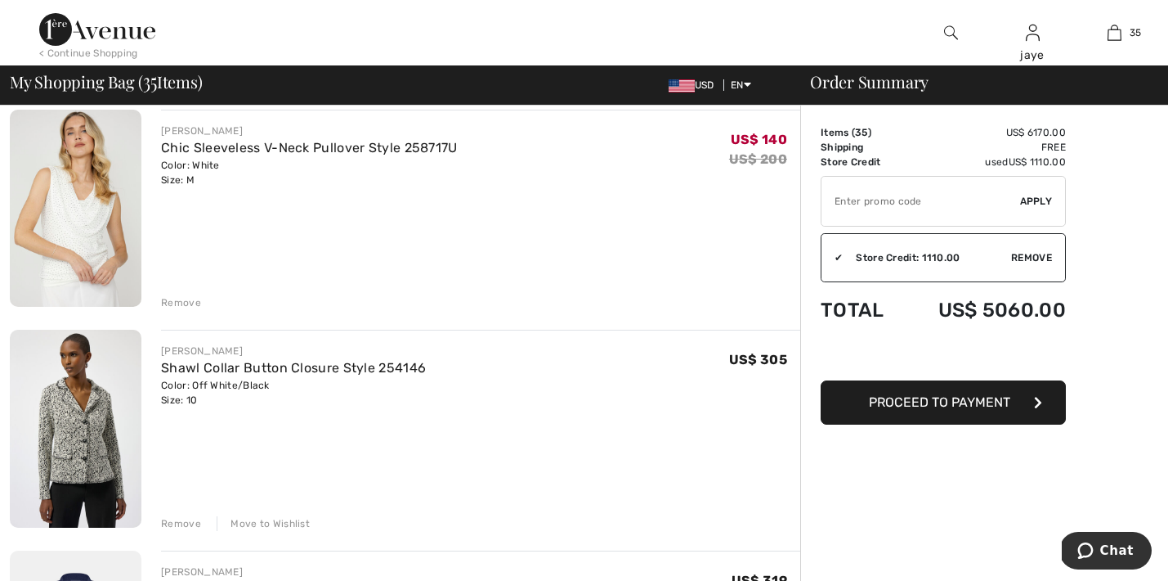
scroll to position [6348, 0]
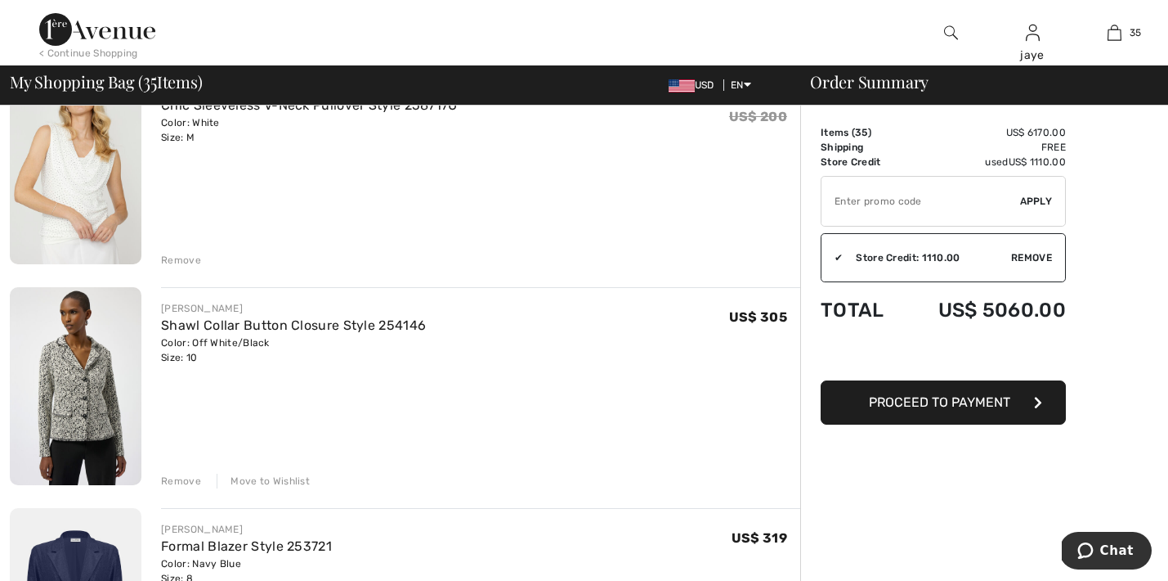
click at [262, 482] on div "Move to Wishlist" at bounding box center [263, 480] width 93 height 15
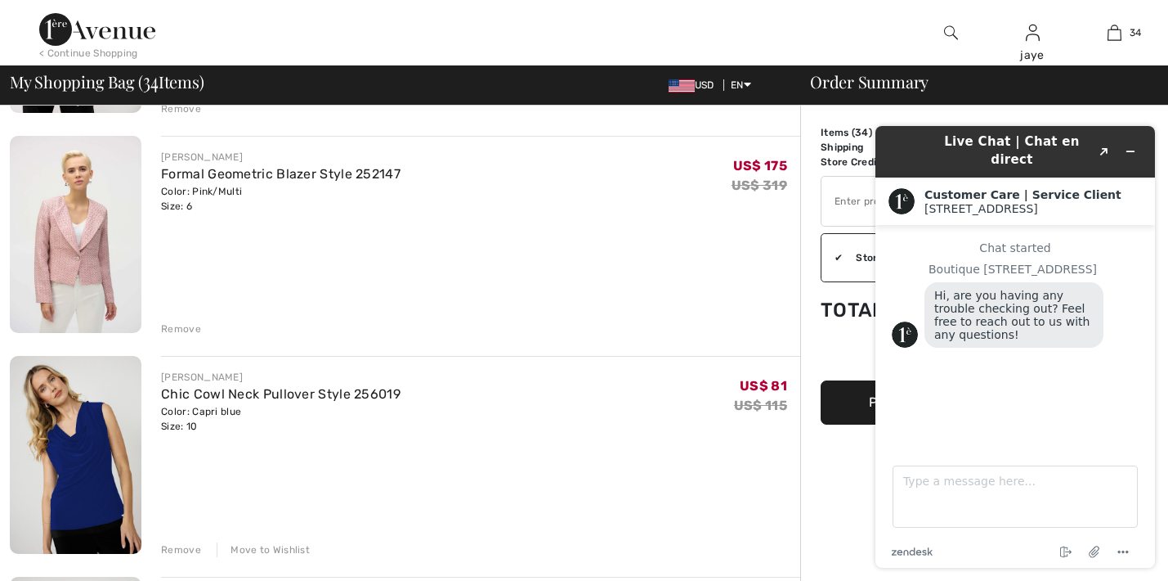
scroll to position [5584, 0]
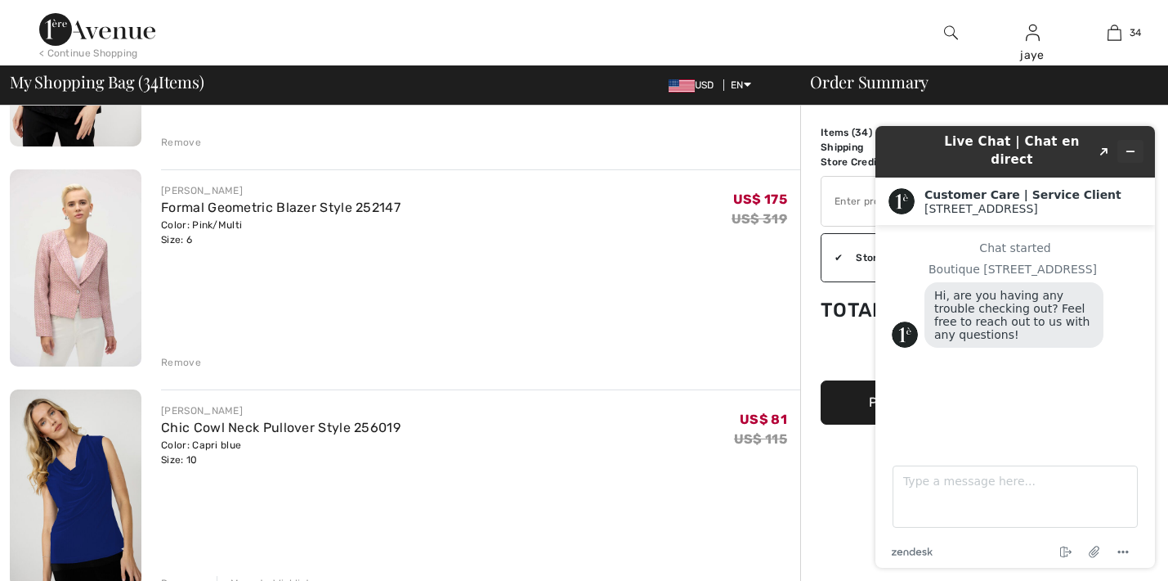
click at [1132, 146] on icon "Minimize widget" at bounding box center [1130, 151] width 11 height 11
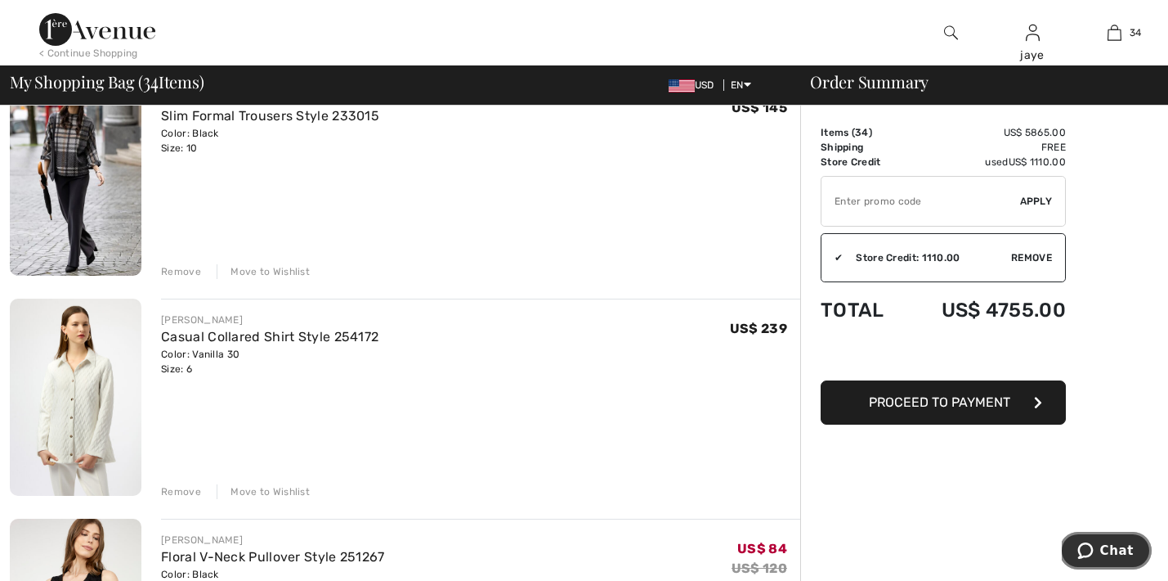
scroll to position [5013, 0]
click at [288, 492] on div "Move to Wishlist" at bounding box center [263, 492] width 93 height 15
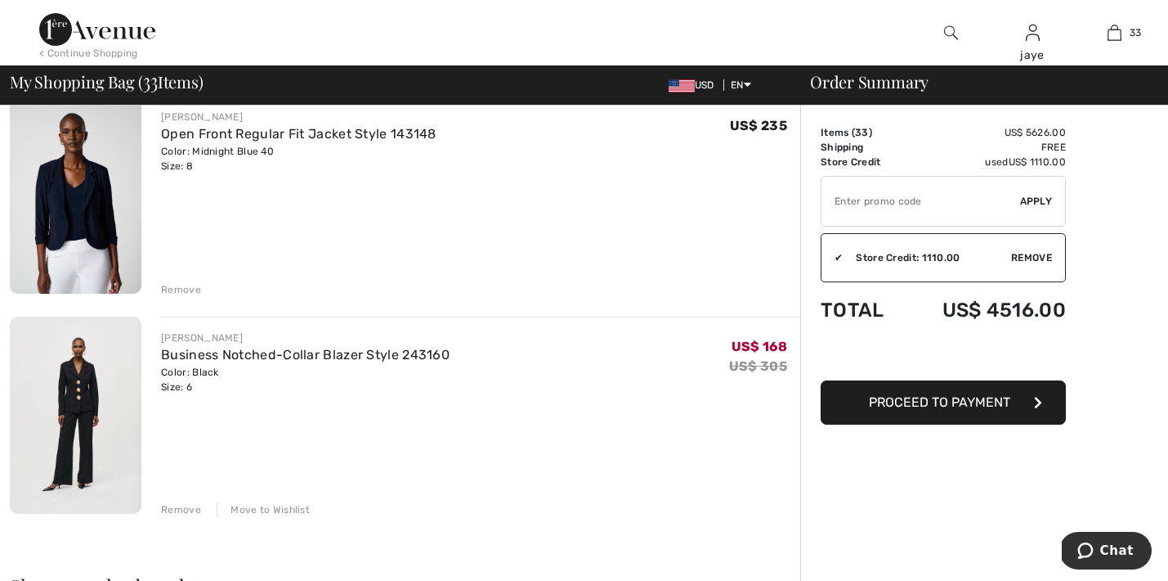
scroll to position [6990, 0]
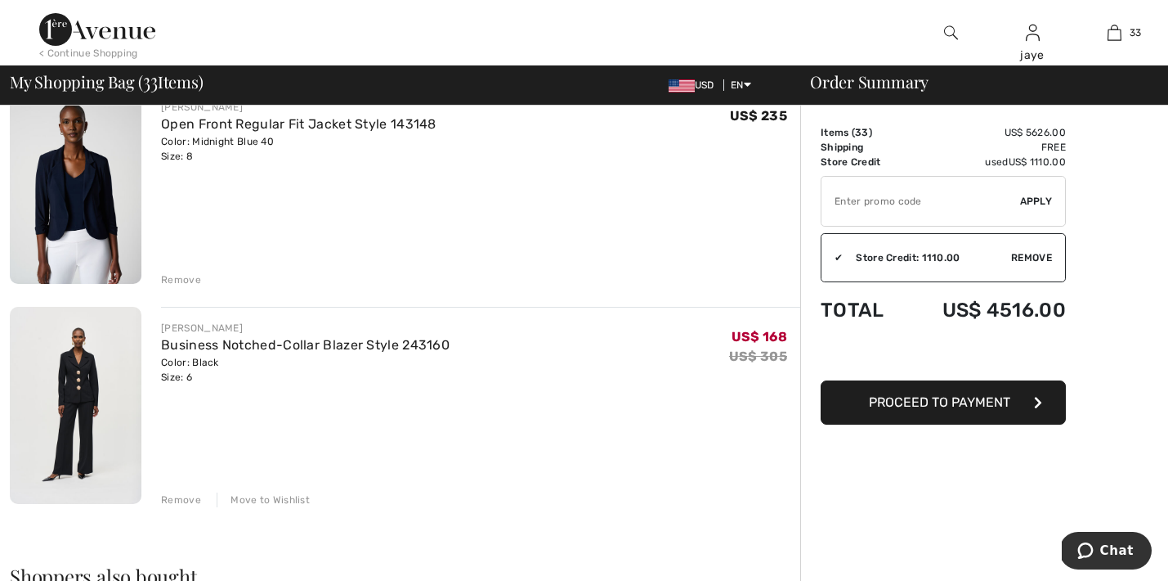
click at [186, 287] on div "Remove" at bounding box center [181, 279] width 40 height 15
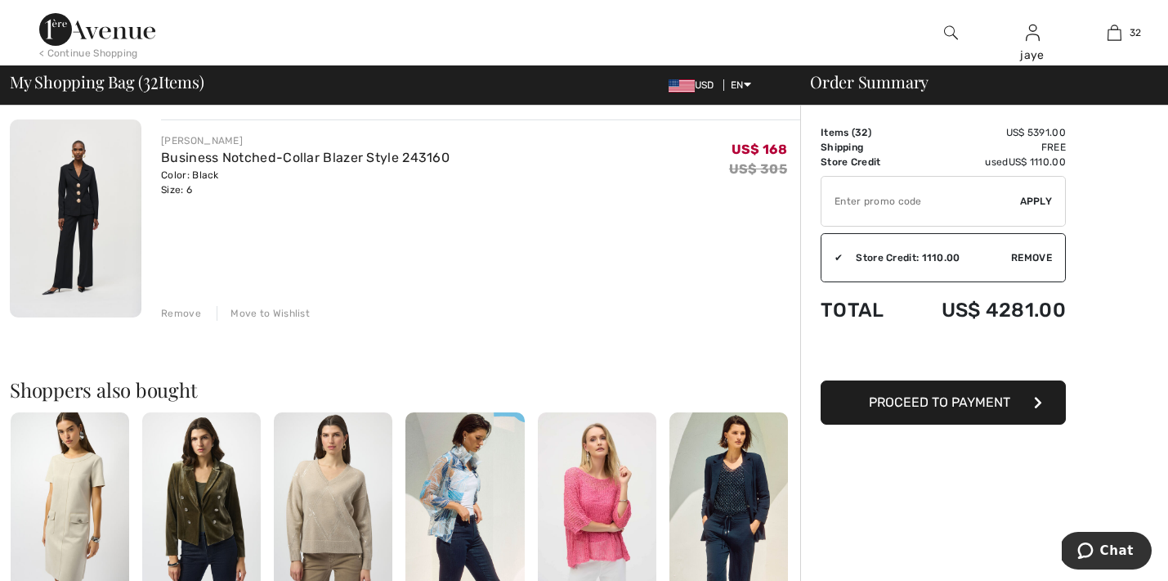
scroll to position [6731, 0]
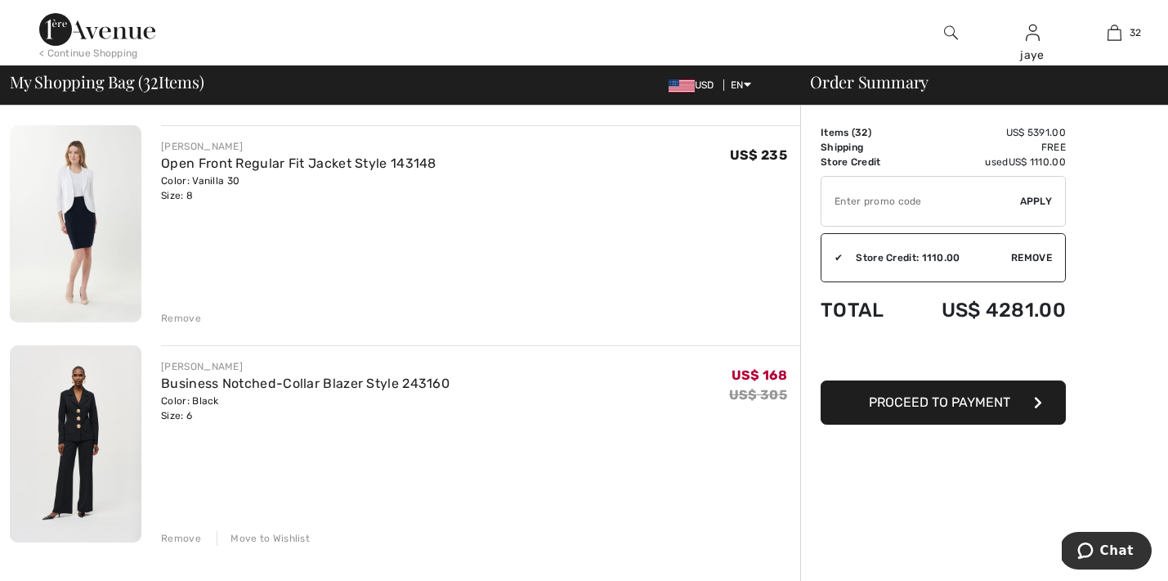
click at [175, 321] on div "Remove" at bounding box center [181, 318] width 40 height 15
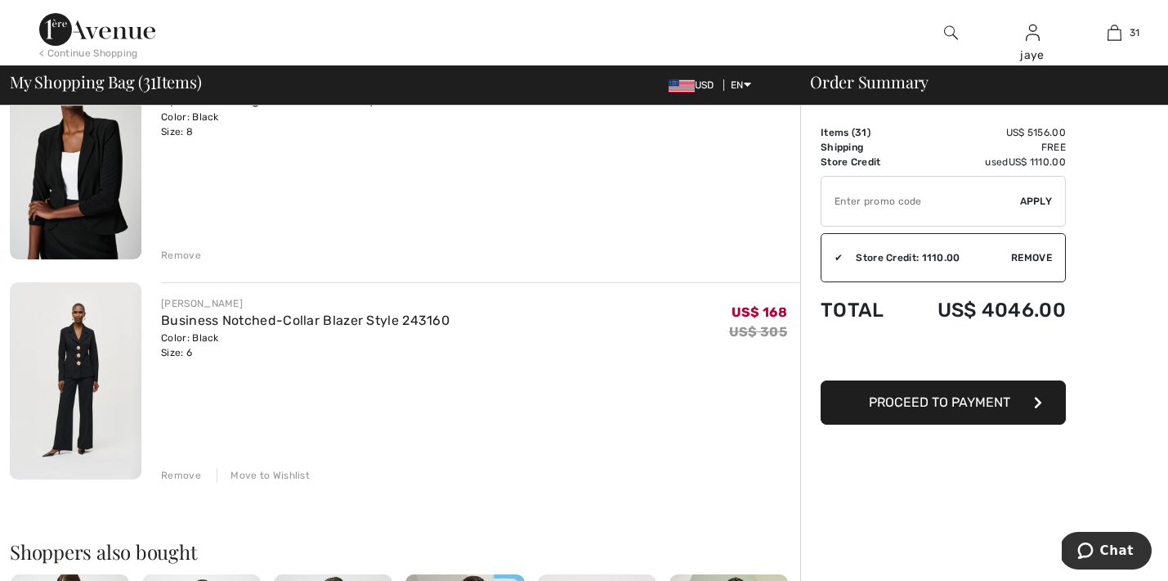
scroll to position [6490, 0]
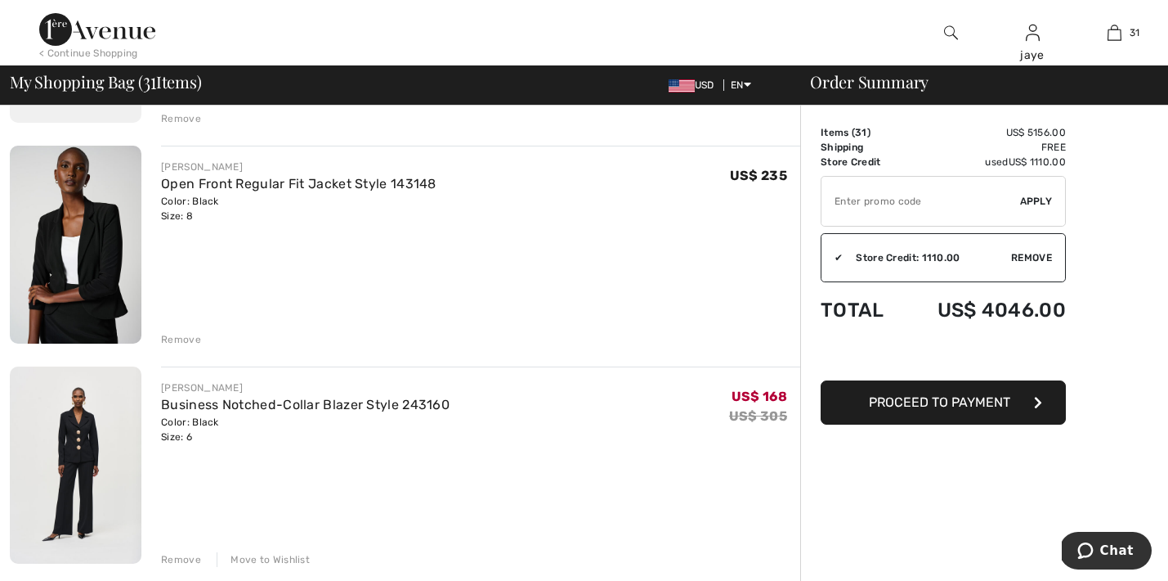
click at [187, 343] on div "Remove" at bounding box center [181, 339] width 40 height 15
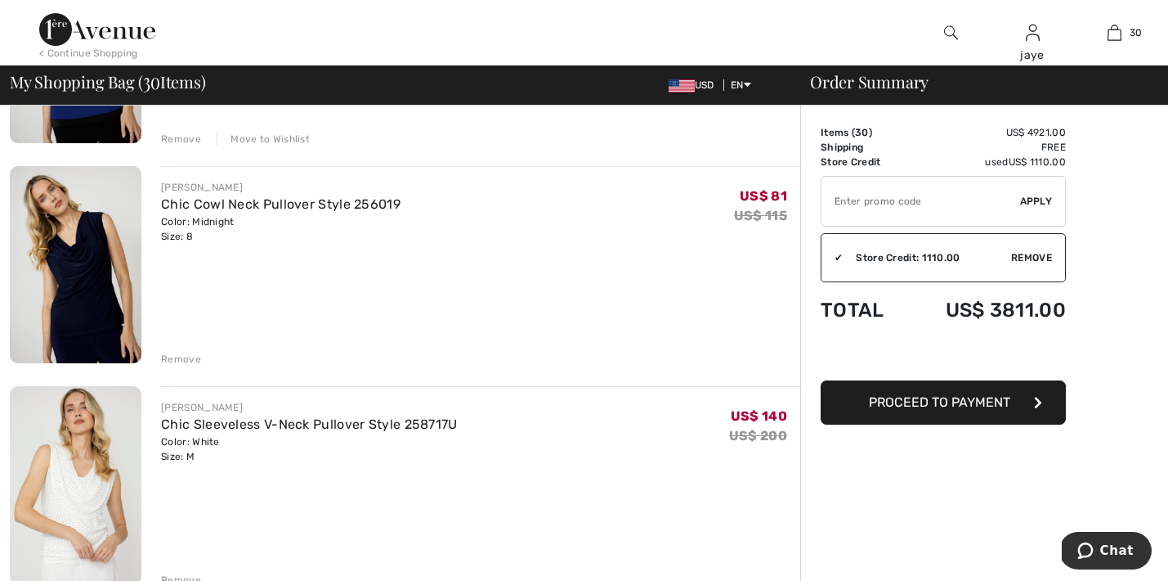
scroll to position [5708, 0]
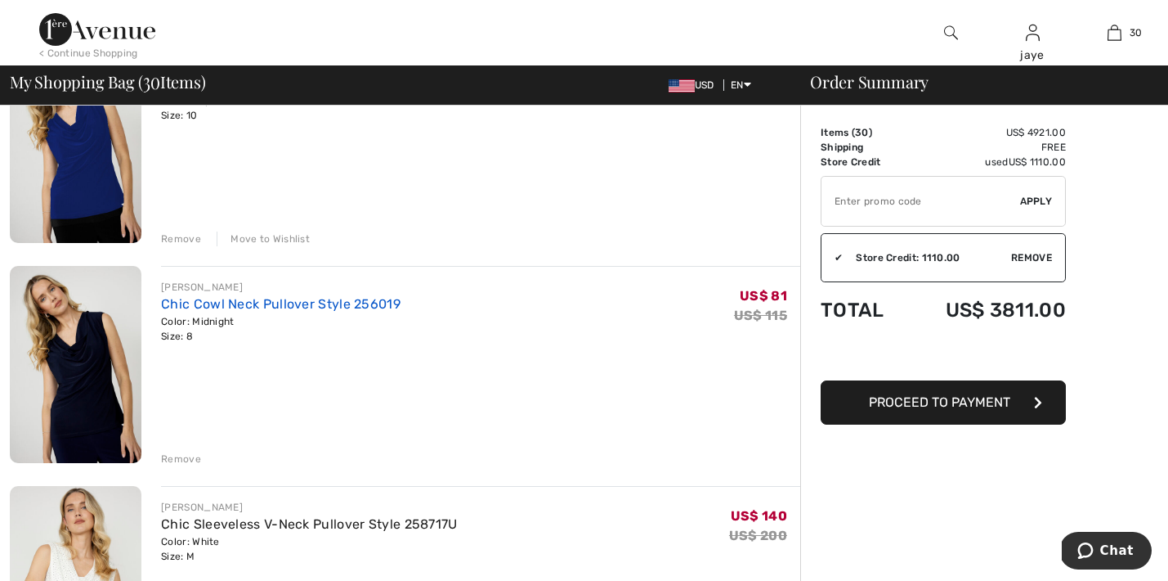
click at [357, 303] on link "Chic Cowl Neck Pullover Style 256019" at bounding box center [281, 304] width 240 height 16
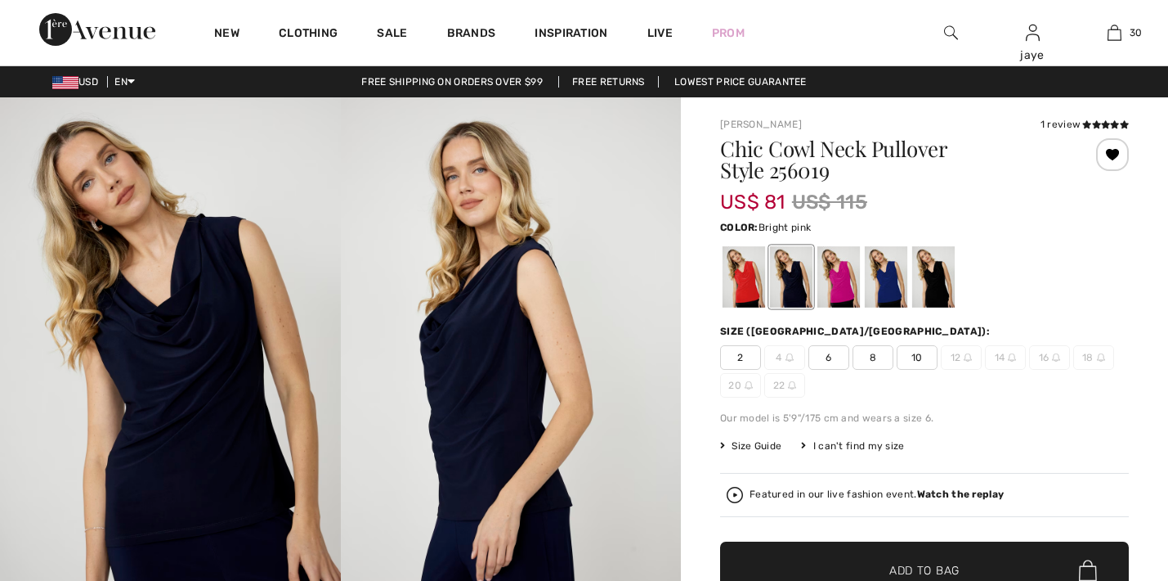
click at [841, 298] on div at bounding box center [839, 276] width 43 height 61
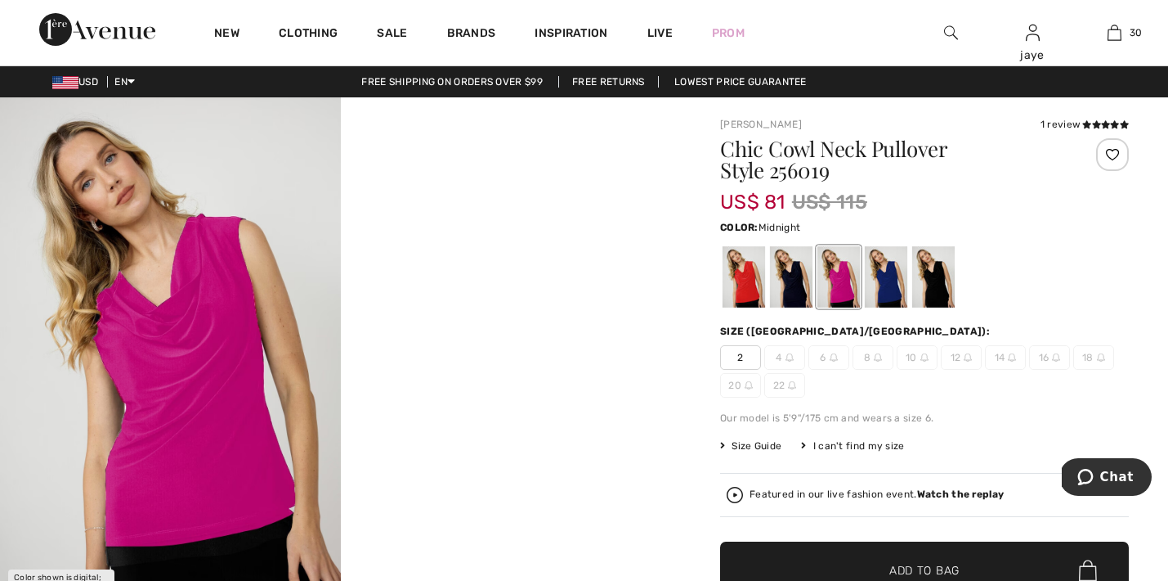
click at [794, 283] on div at bounding box center [791, 276] width 43 height 61
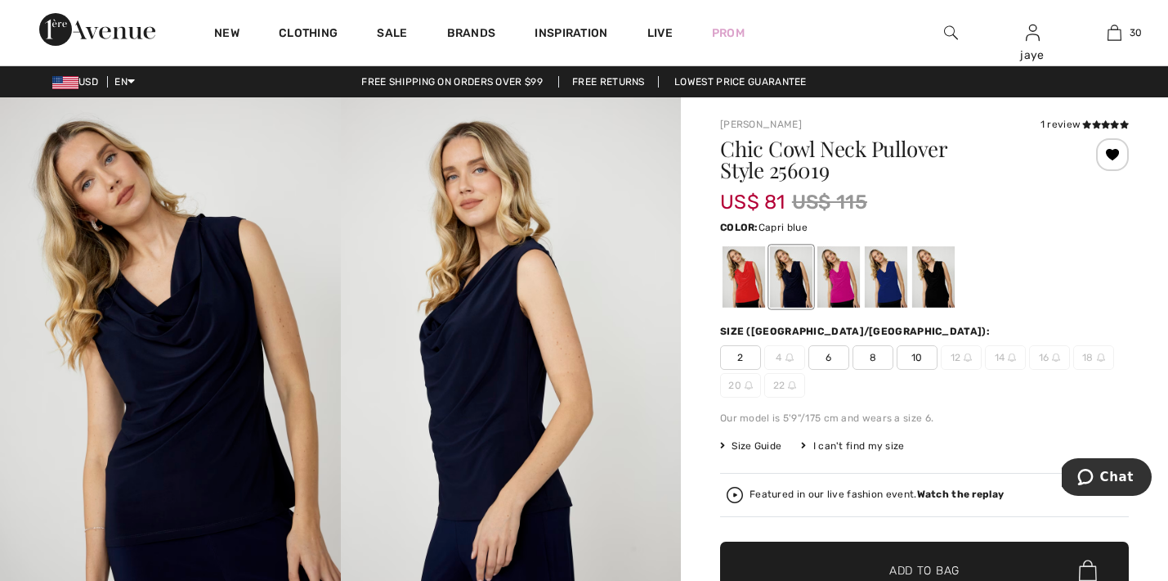
click at [891, 285] on div at bounding box center [886, 276] width 43 height 61
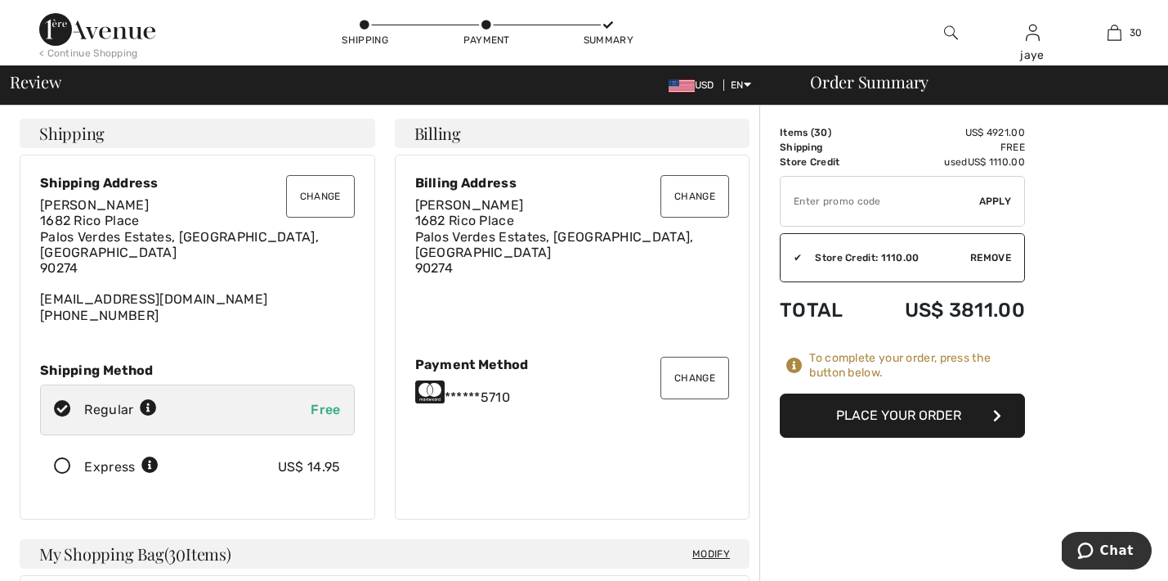
click at [917, 423] on button "Place Your Order" at bounding box center [902, 415] width 245 height 44
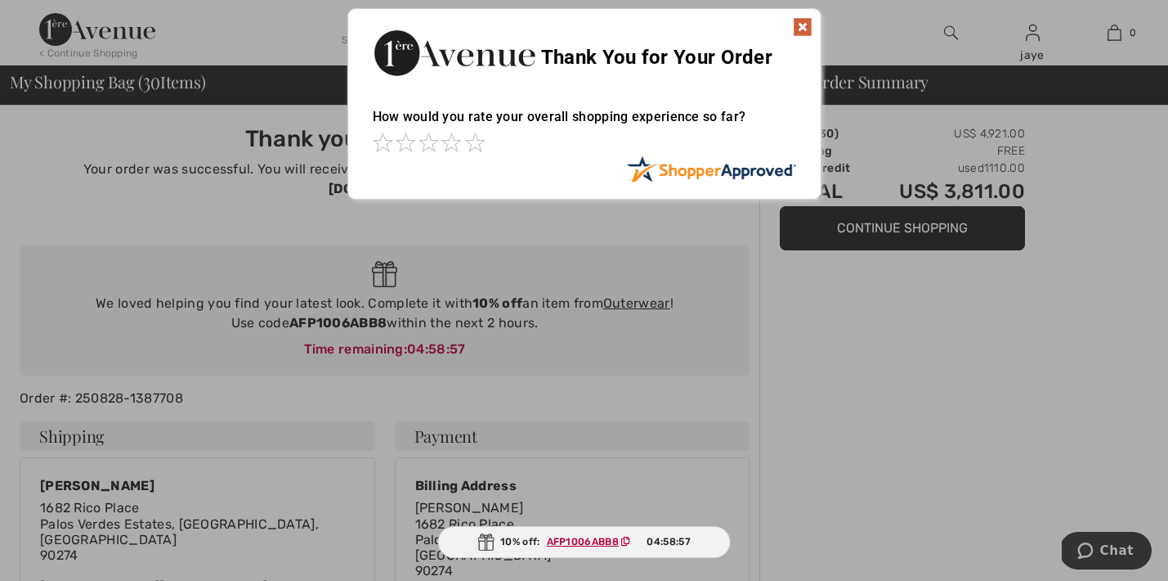
click at [796, 25] on img at bounding box center [803, 27] width 20 height 20
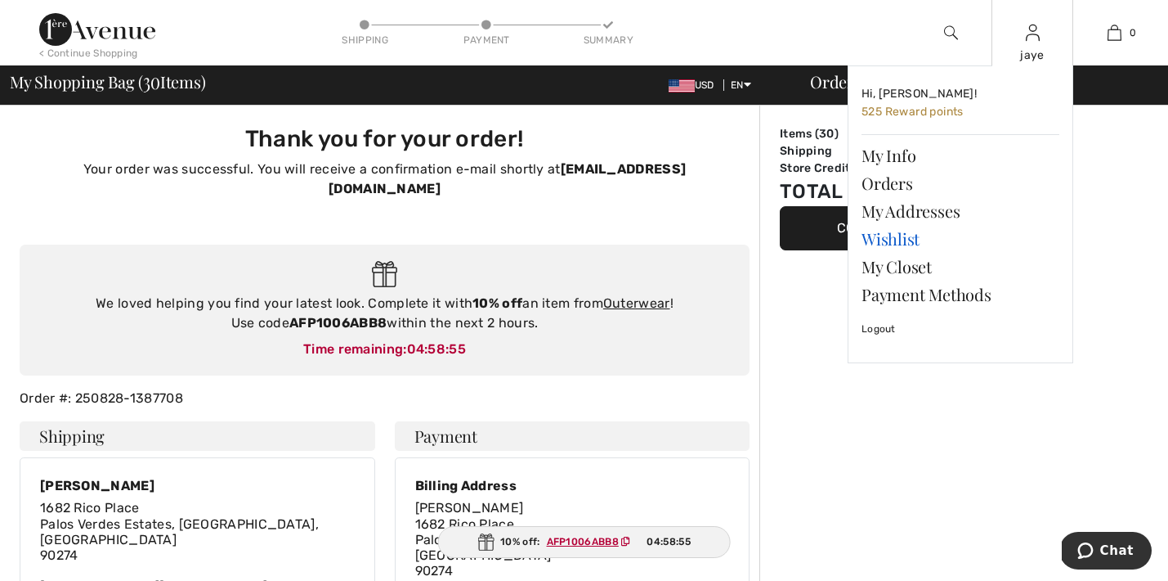
click at [909, 244] on link "Wishlist" at bounding box center [961, 239] width 198 height 28
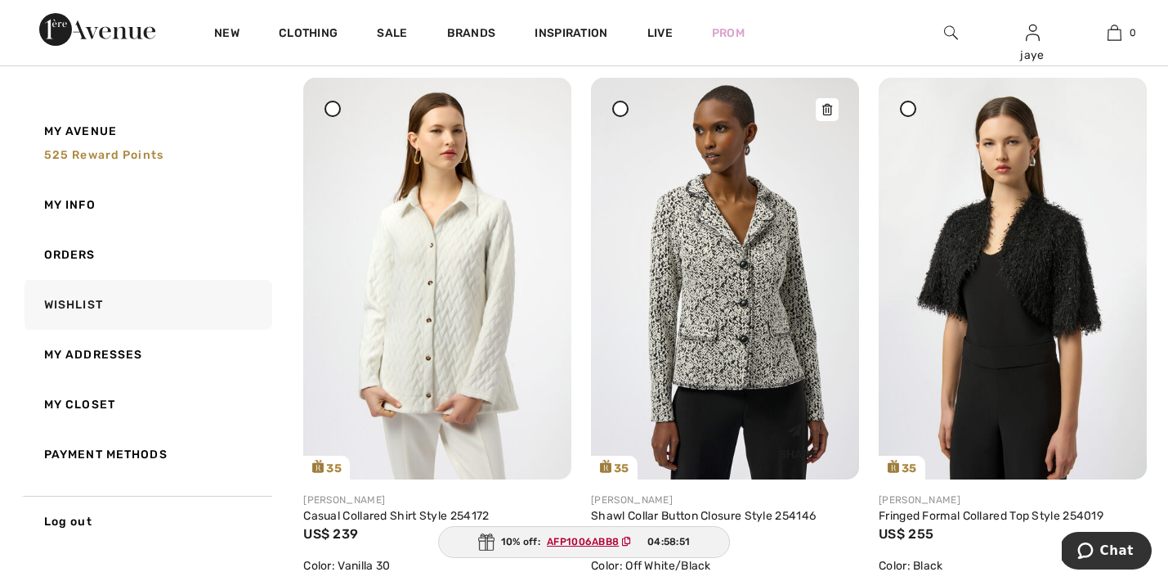
scroll to position [222, 0]
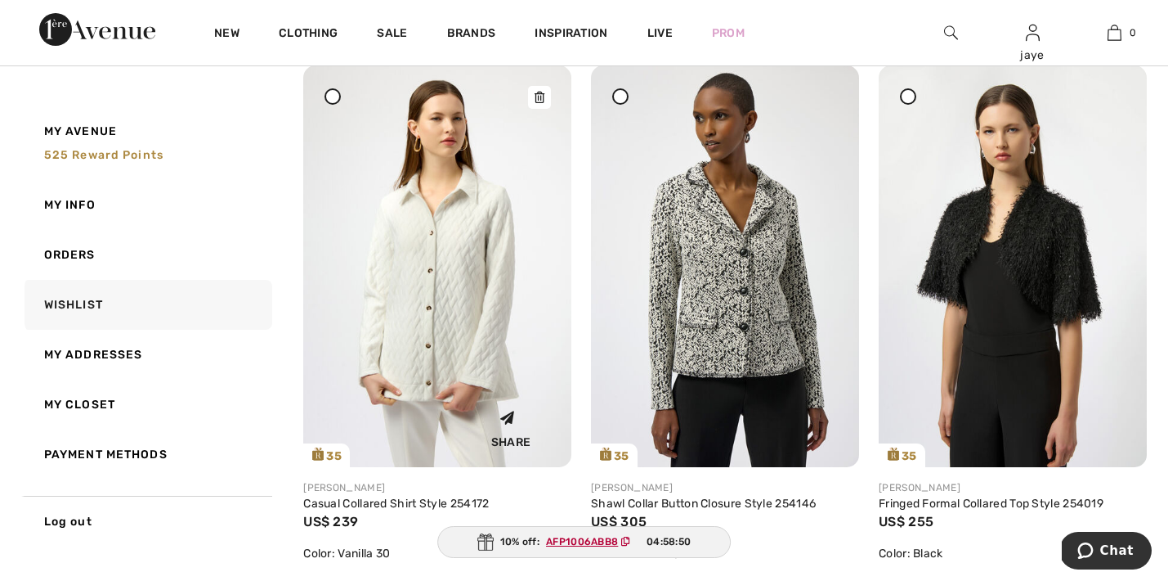
click at [419, 379] on img at bounding box center [437, 265] width 268 height 401
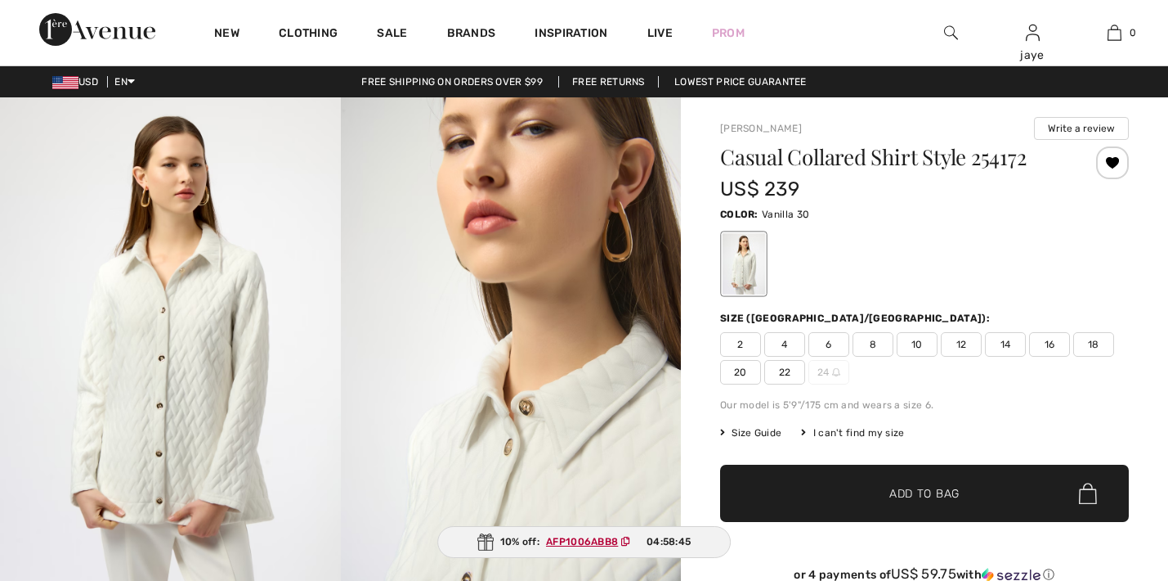
click at [840, 345] on span "6" at bounding box center [829, 344] width 41 height 25
click at [835, 487] on span "✔ Added to Bag Add to Bag" at bounding box center [924, 492] width 409 height 57
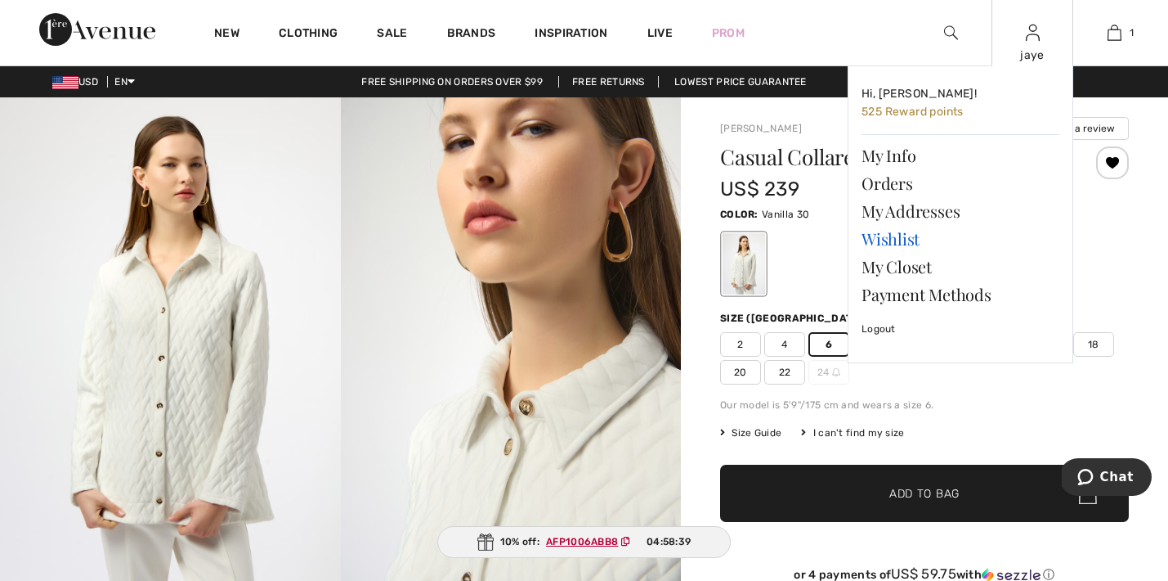
click at [878, 236] on link "Wishlist" at bounding box center [961, 239] width 198 height 28
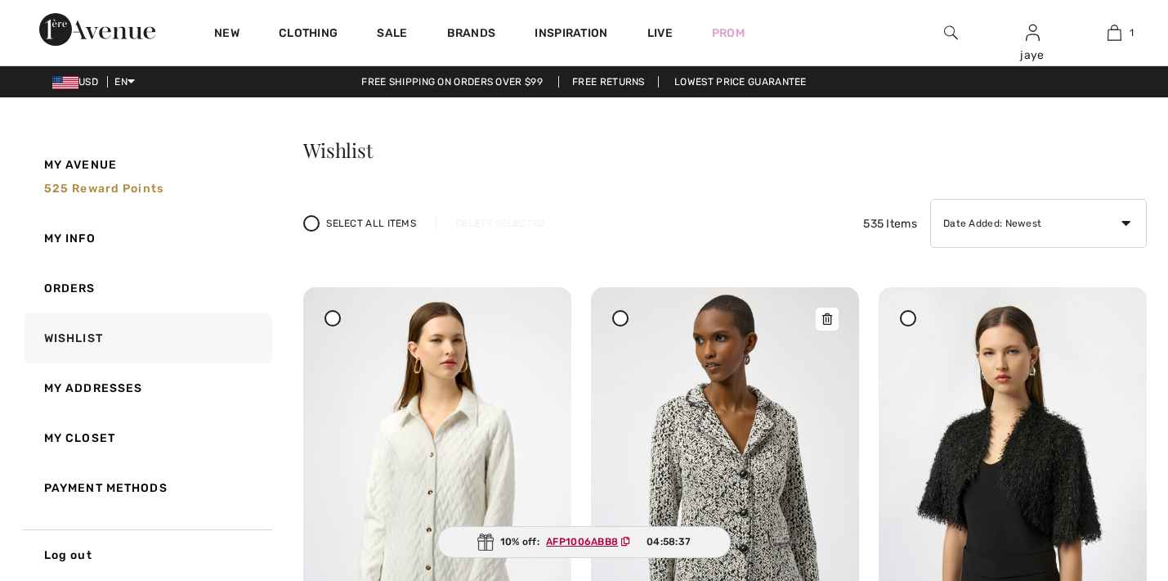
click at [705, 287] on img at bounding box center [725, 487] width 268 height 401
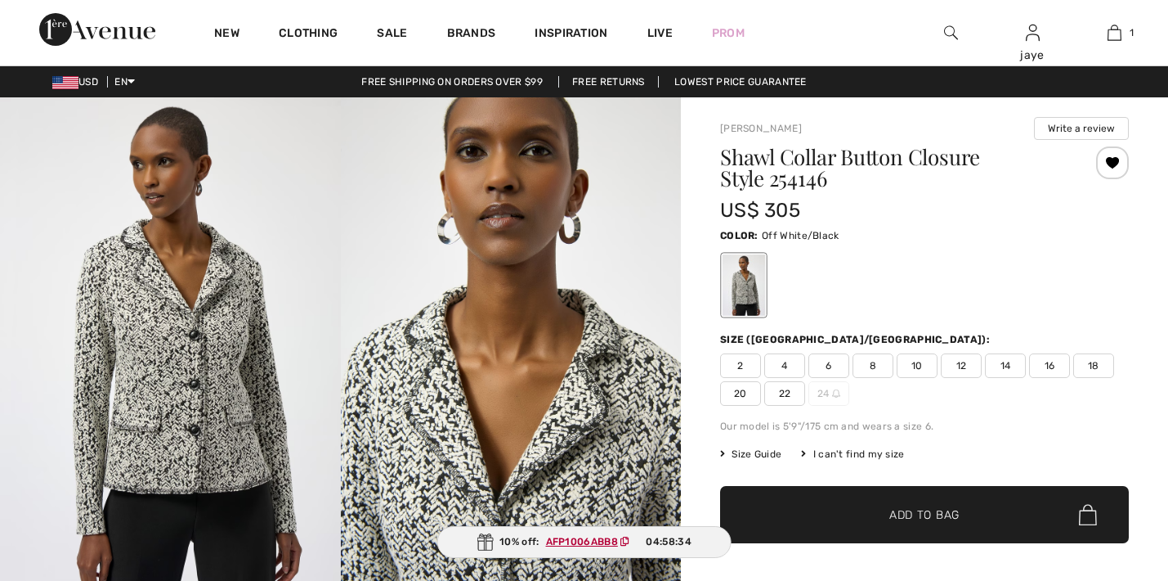
click at [840, 368] on span "6" at bounding box center [829, 365] width 41 height 25
click at [880, 368] on span "8" at bounding box center [873, 365] width 41 height 25
click at [864, 519] on span "✔ Added to Bag" at bounding box center [900, 514] width 100 height 17
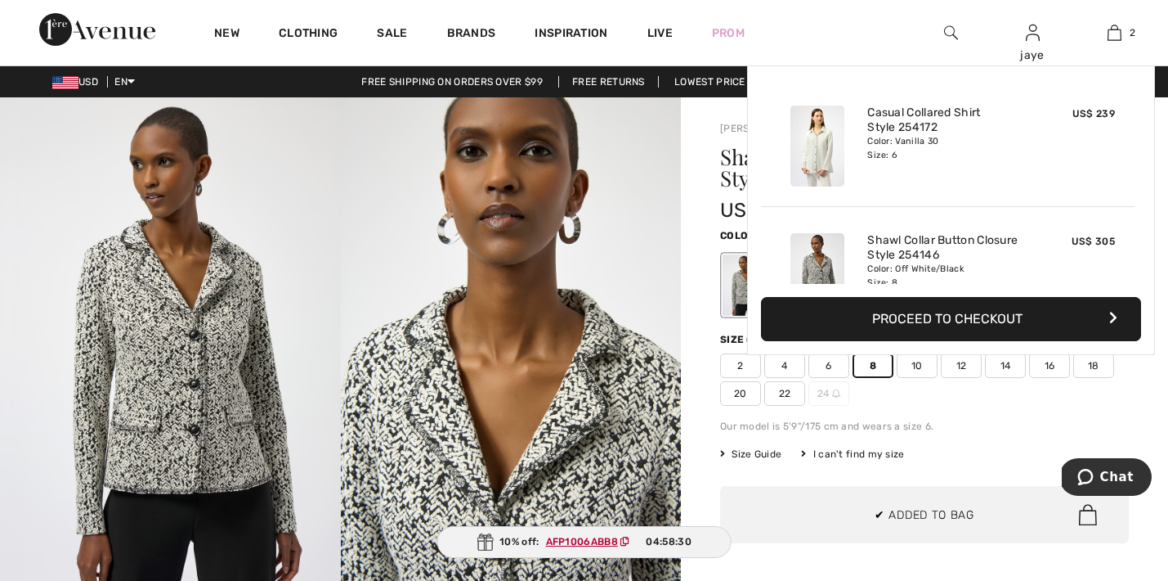
scroll to position [51, 0]
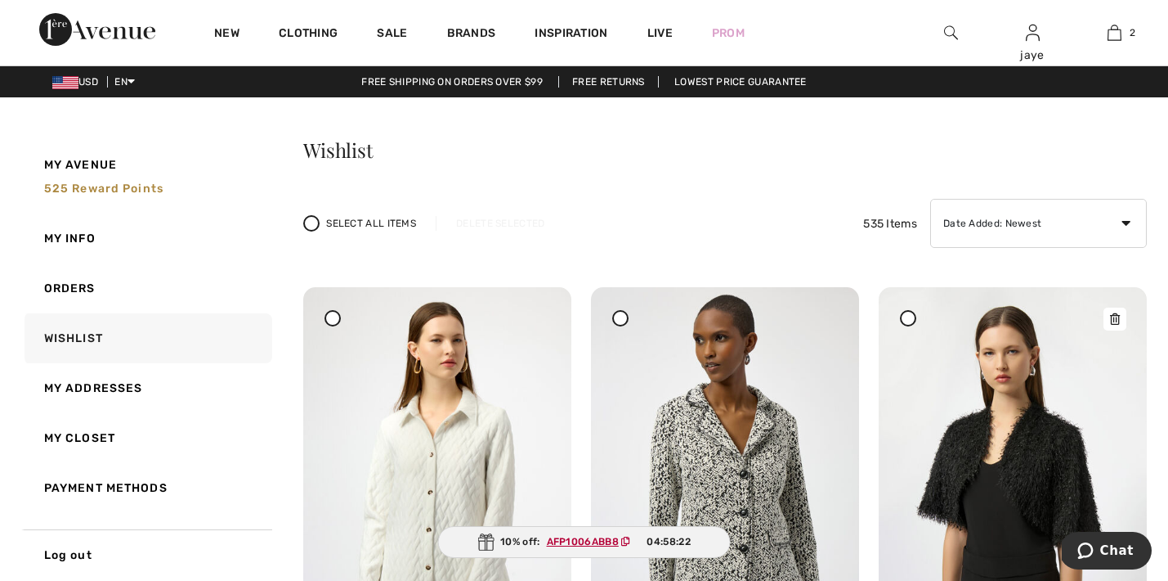
click at [938, 416] on img at bounding box center [1013, 487] width 268 height 401
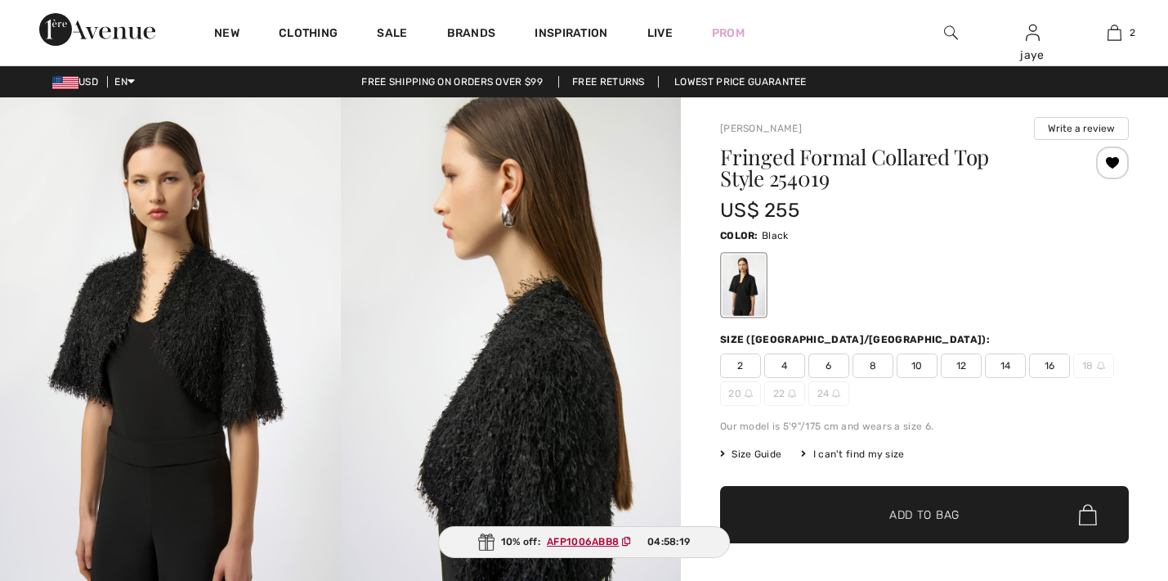
click at [823, 369] on span "6" at bounding box center [829, 365] width 41 height 25
click at [834, 521] on span "✔ Added to Bag Add to Bag" at bounding box center [924, 514] width 409 height 57
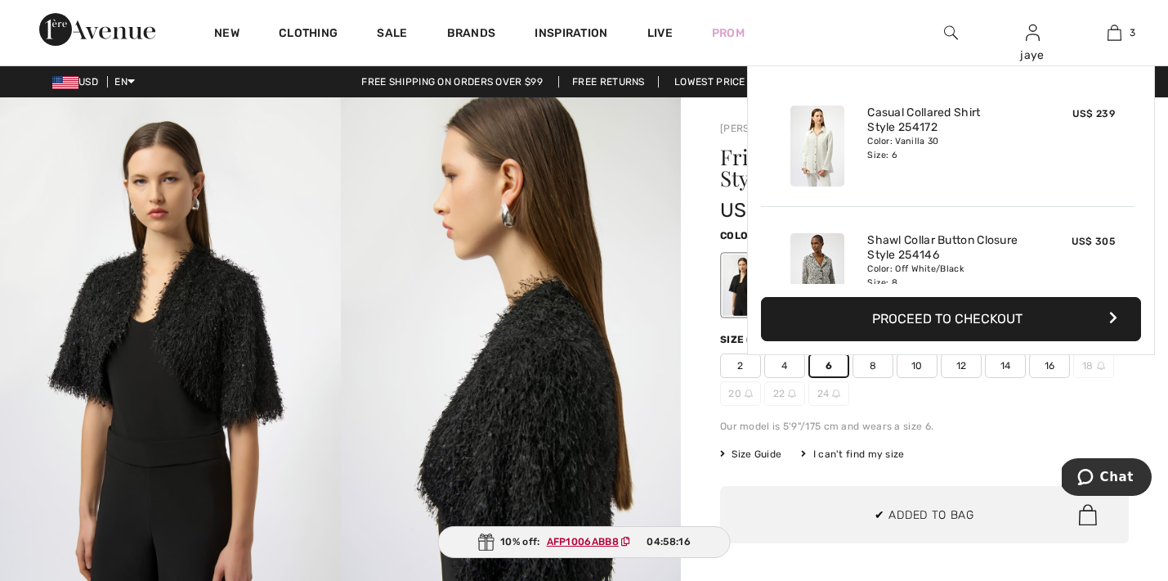
scroll to position [178, 0]
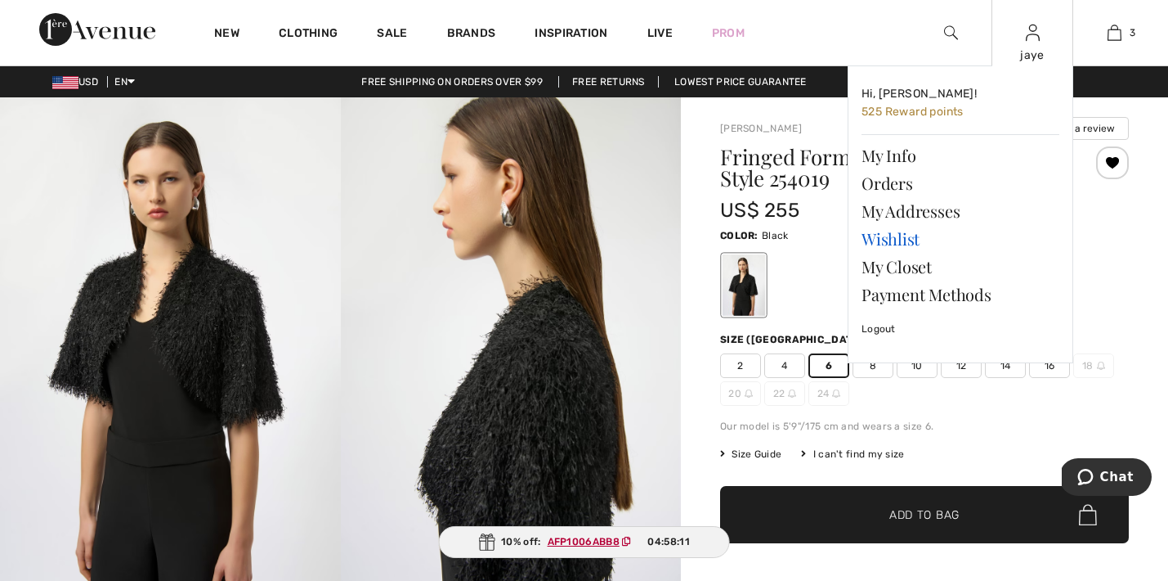
click at [904, 237] on link "Wishlist" at bounding box center [961, 239] width 198 height 28
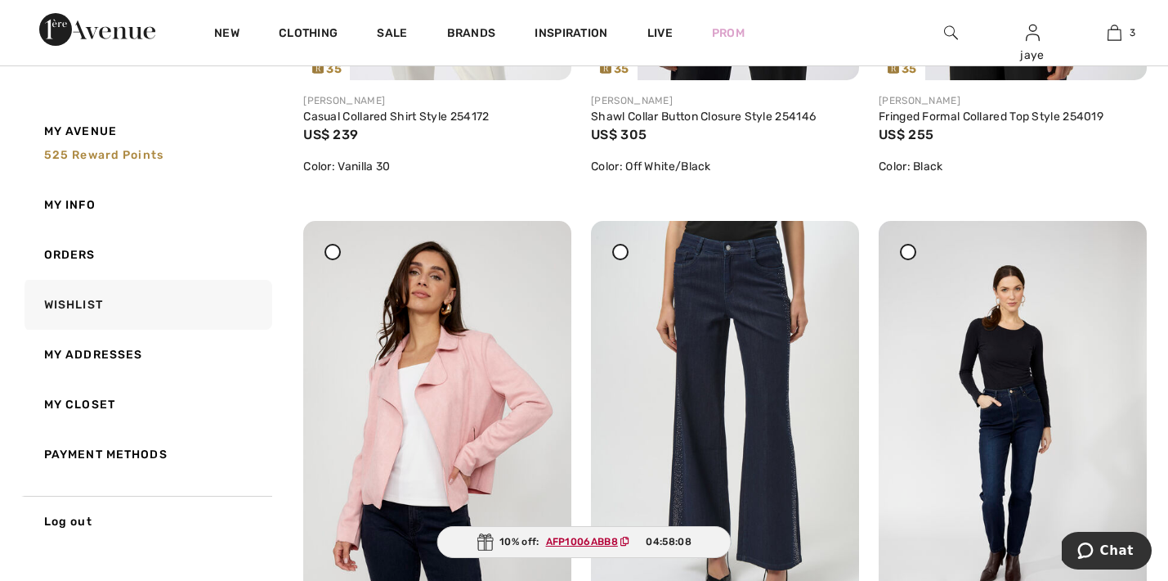
scroll to position [684, 0]
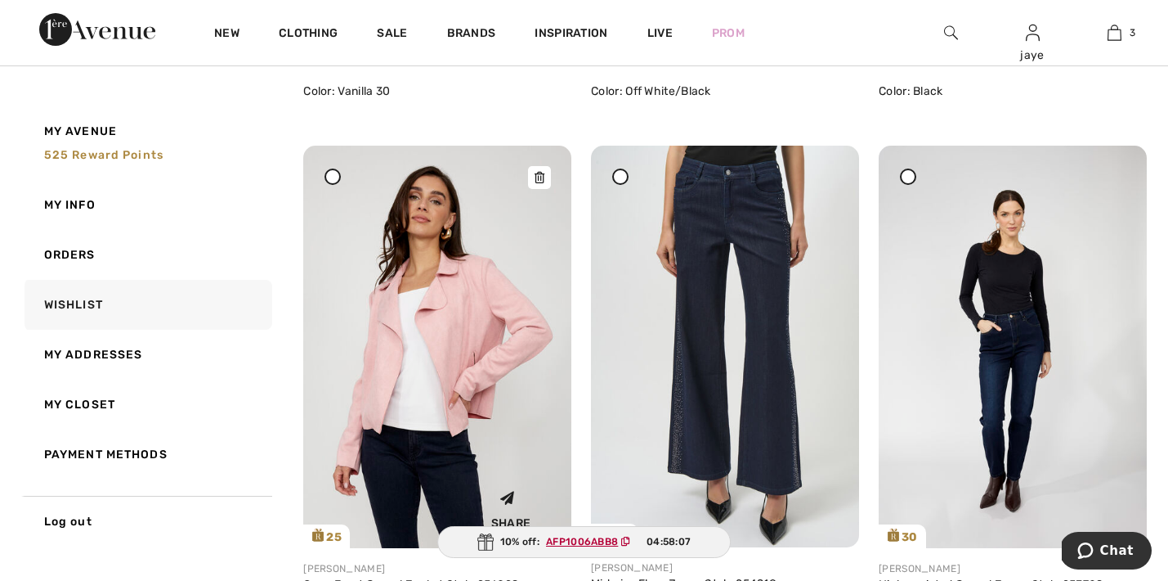
click at [511, 294] on img at bounding box center [437, 347] width 268 height 402
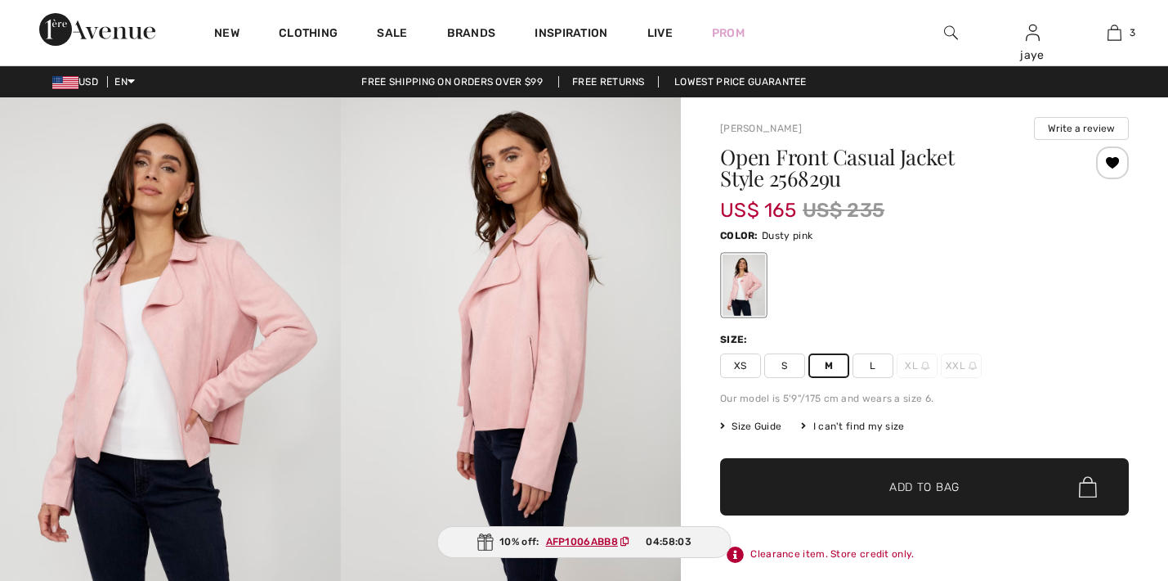
click at [828, 499] on span "✔ Added to Bag Add to Bag" at bounding box center [924, 486] width 409 height 57
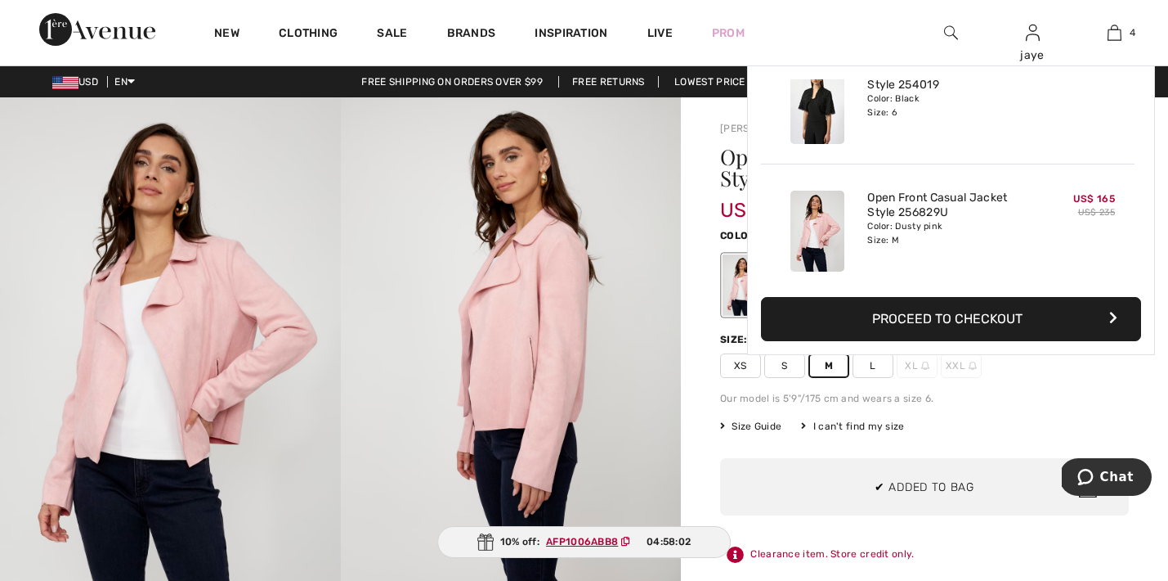
scroll to position [306, 0]
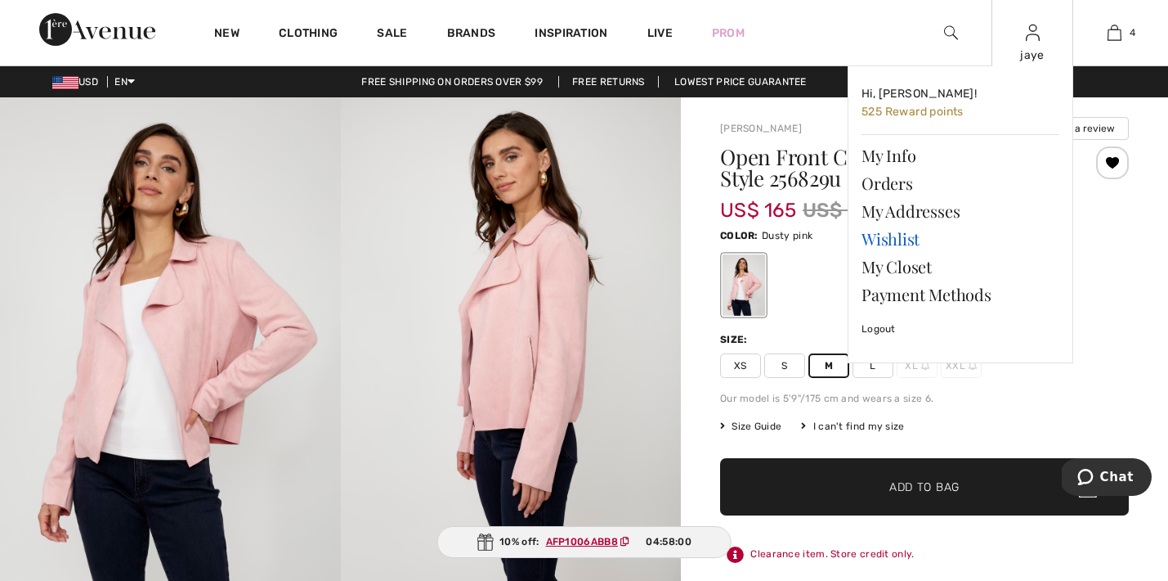
click at [914, 238] on link "Wishlist" at bounding box center [961, 239] width 198 height 28
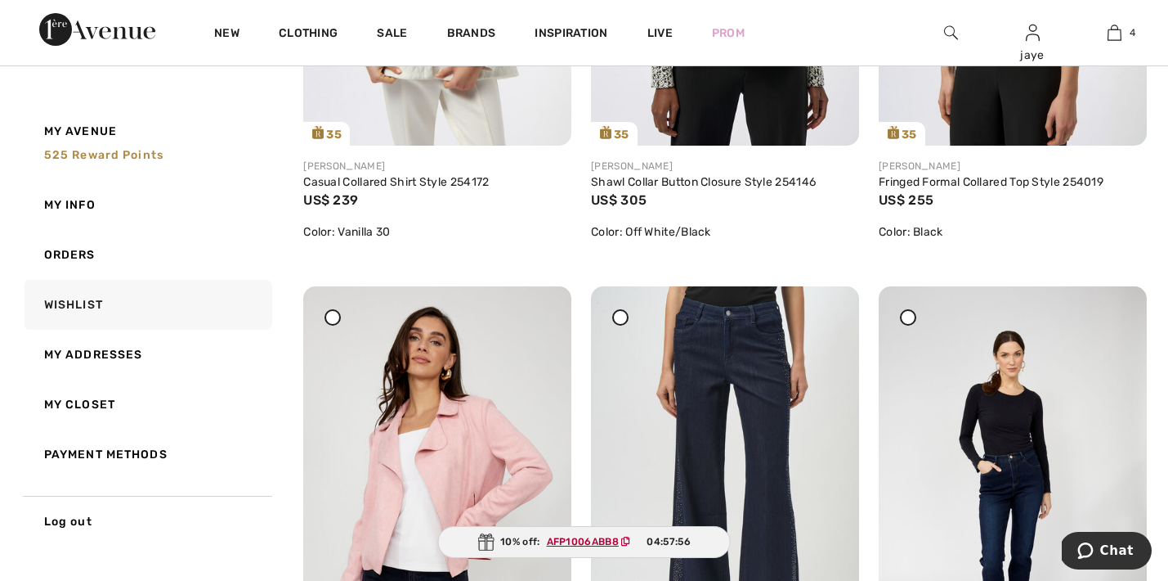
scroll to position [556, 0]
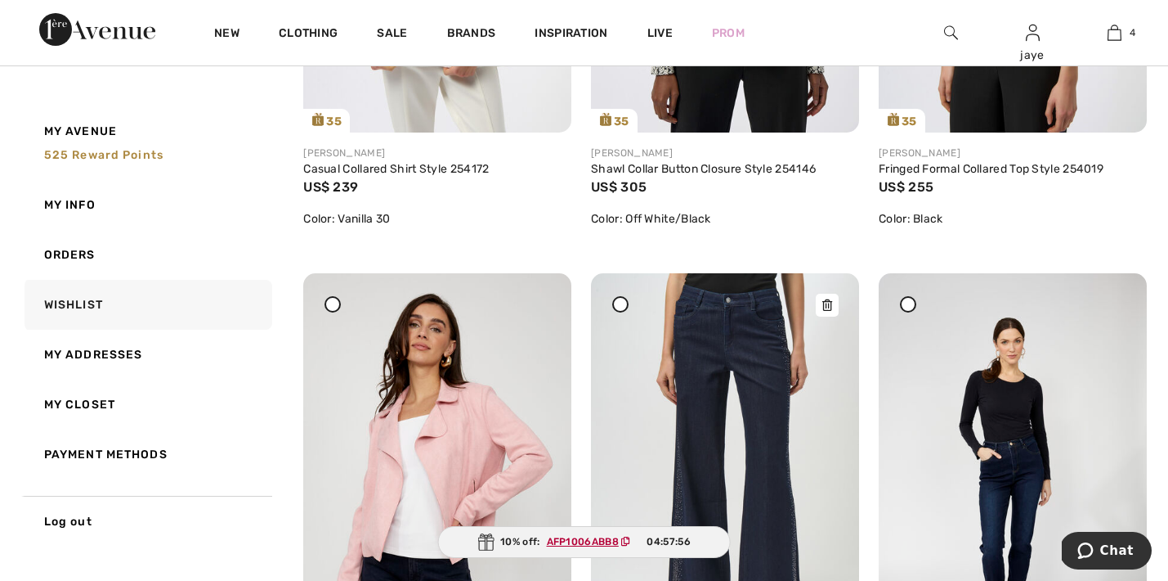
click at [756, 454] on img at bounding box center [725, 473] width 268 height 401
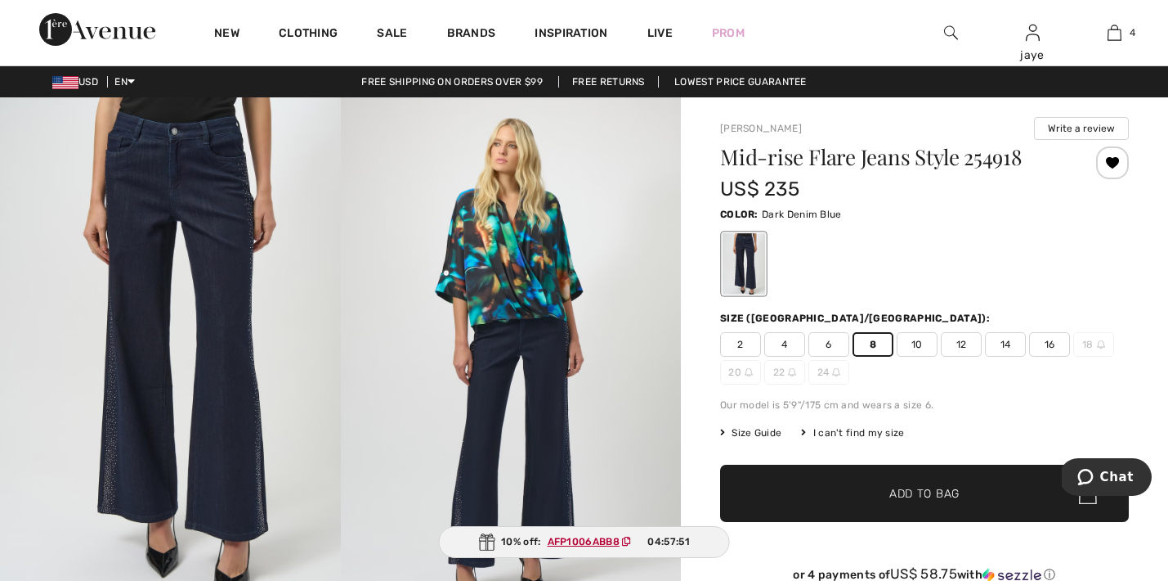
click at [869, 491] on span "✔ Added to Bag" at bounding box center [900, 493] width 100 height 17
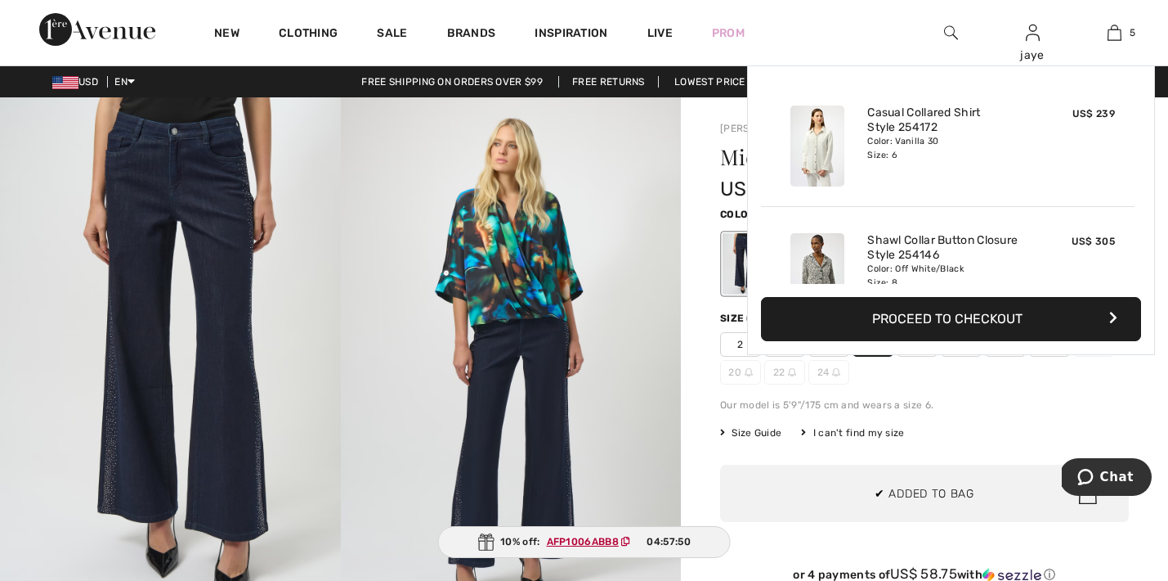
scroll to position [433, 0]
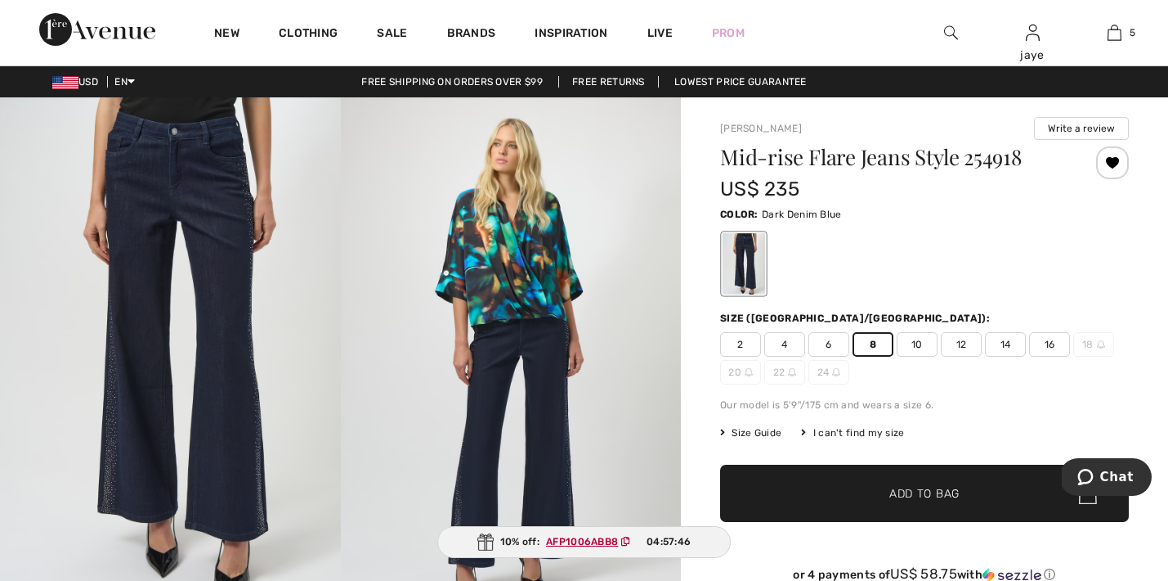
click at [908, 342] on span "10" at bounding box center [917, 344] width 41 height 25
click at [876, 487] on span "✔ Added to Bag" at bounding box center [900, 493] width 100 height 17
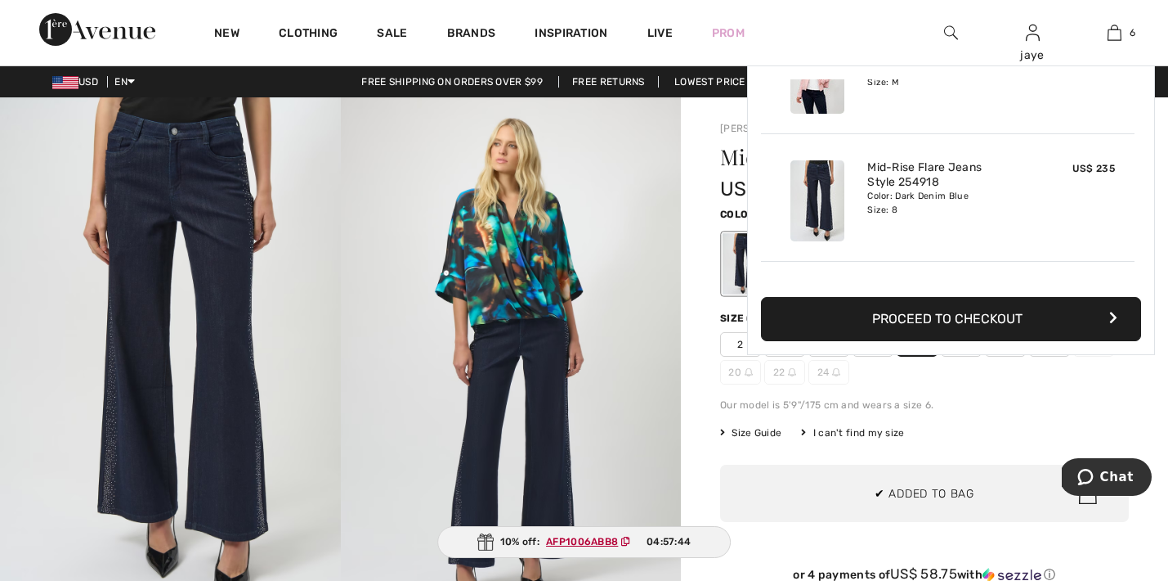
scroll to position [561, 0]
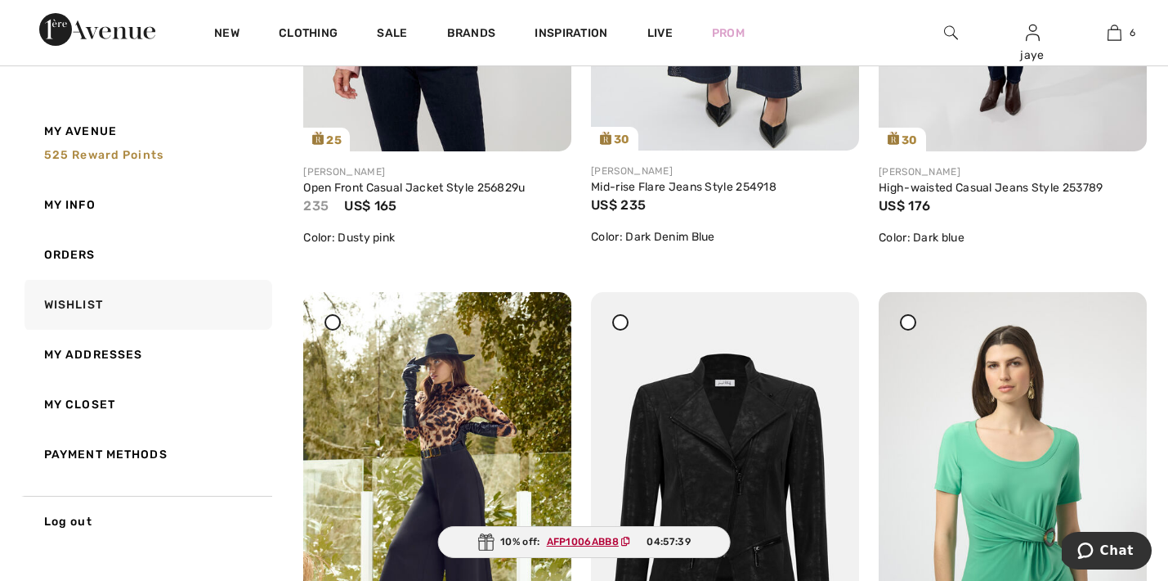
scroll to position [1097, 0]
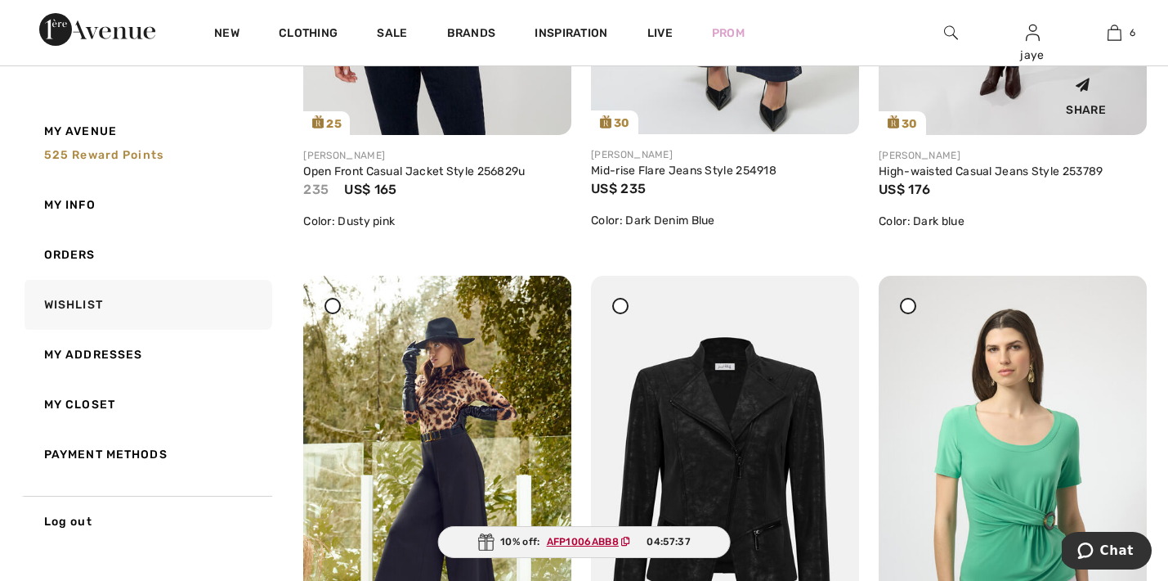
click at [1029, 110] on div "Share" at bounding box center [1013, 94] width 244 height 58
click at [1029, 111] on div "Share" at bounding box center [1013, 94] width 244 height 58
click at [1020, 169] on link "High-waisted Casual Jeans Style 253789" at bounding box center [991, 171] width 224 height 14
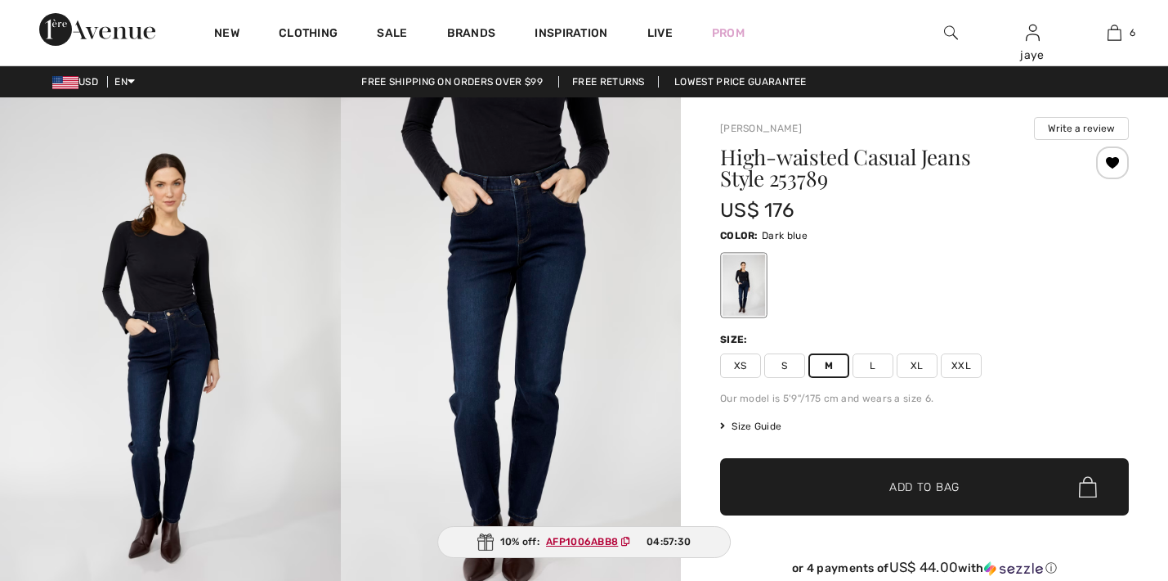
click at [853, 482] on span "✔ Added to Bag" at bounding box center [900, 486] width 100 height 17
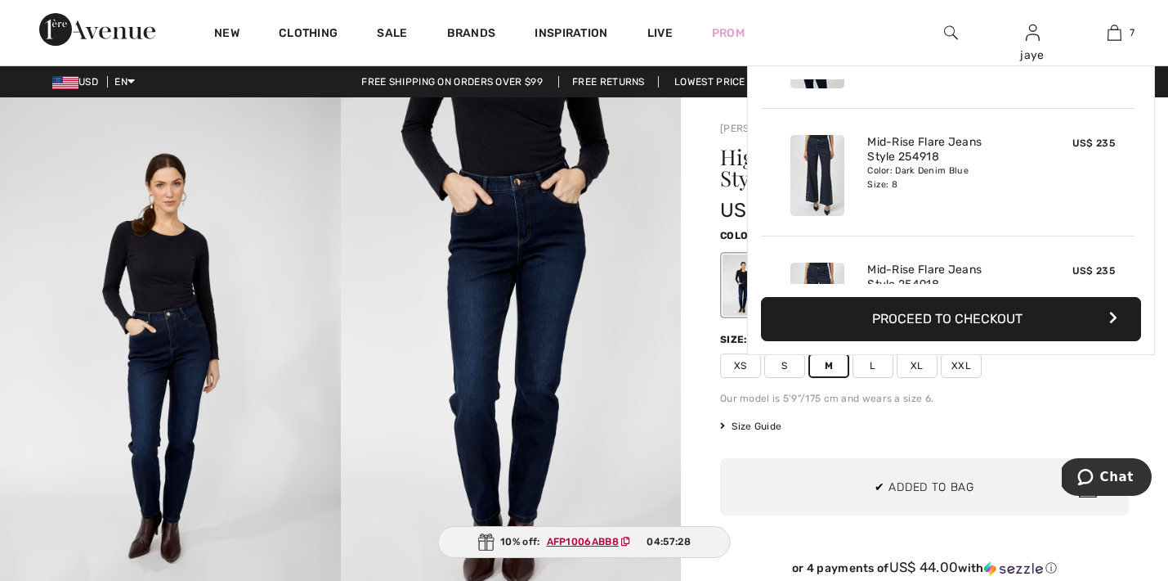
scroll to position [688, 0]
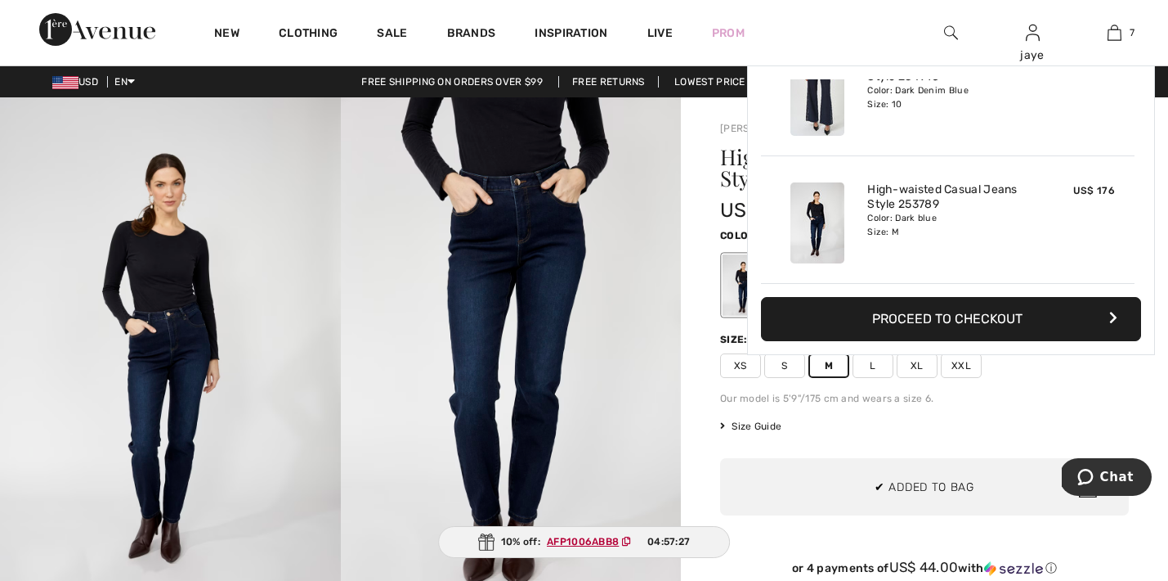
click at [783, 373] on span "S" at bounding box center [785, 365] width 41 height 25
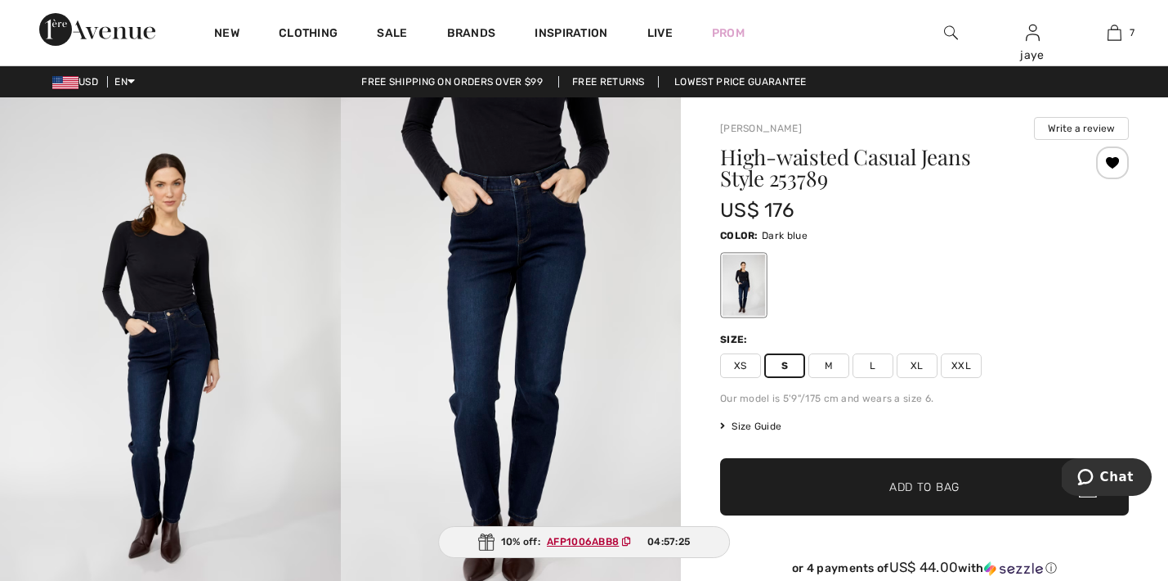
click at [810, 469] on span "✔ Added to Bag Add to Bag" at bounding box center [924, 486] width 409 height 57
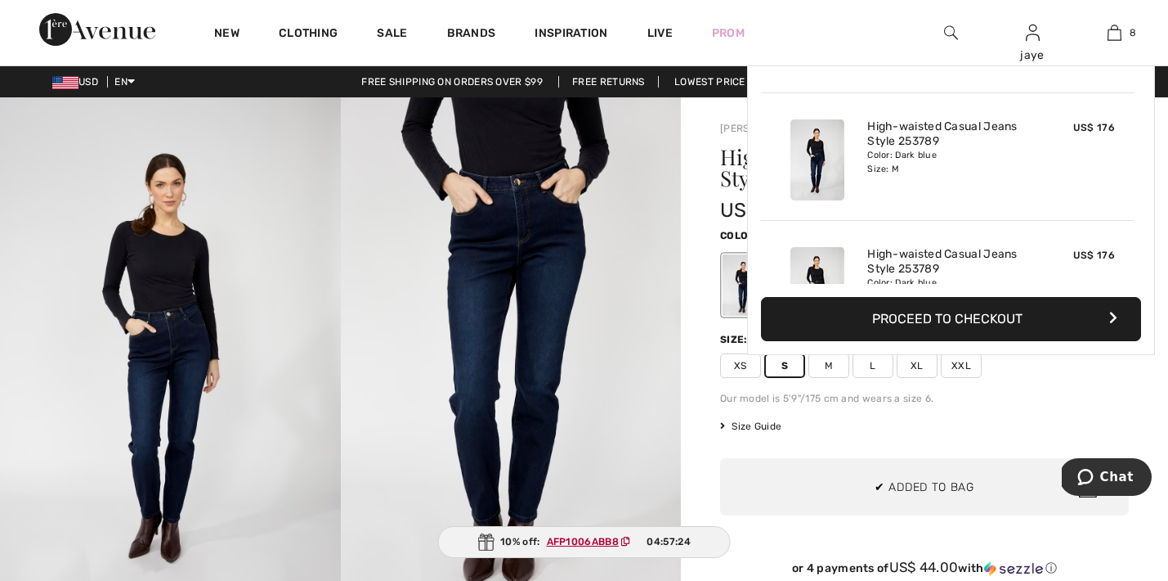
scroll to position [816, 0]
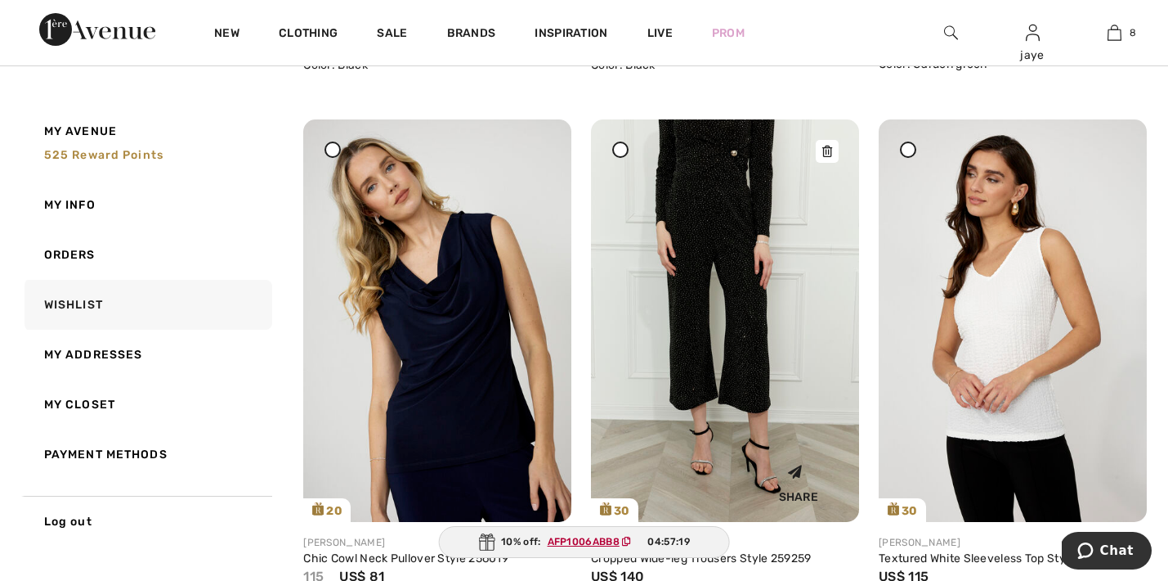
scroll to position [1847, 0]
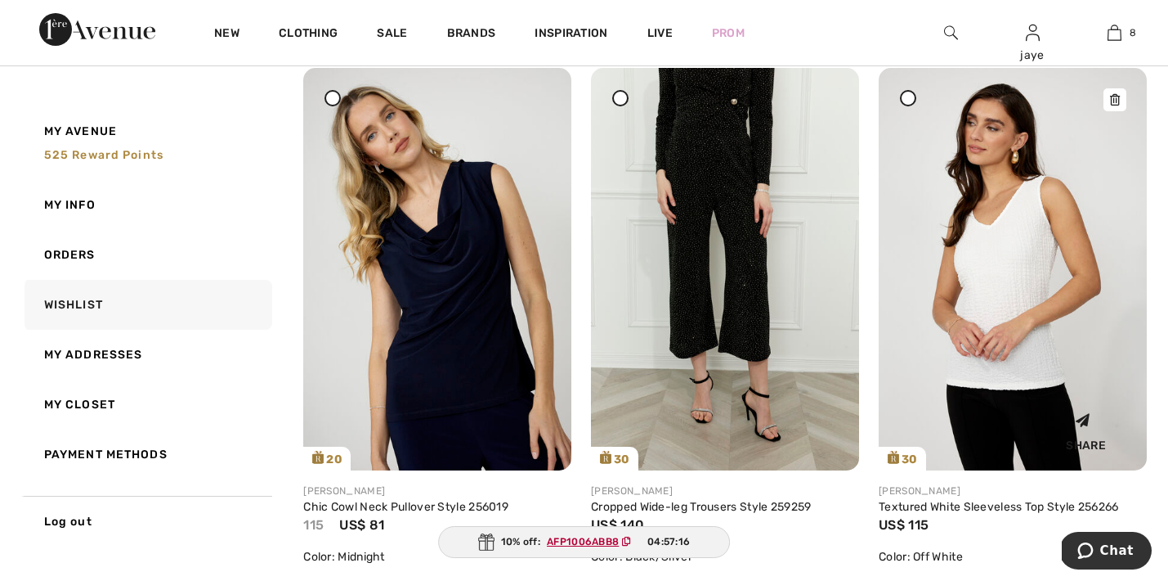
click at [996, 361] on img at bounding box center [1013, 269] width 268 height 402
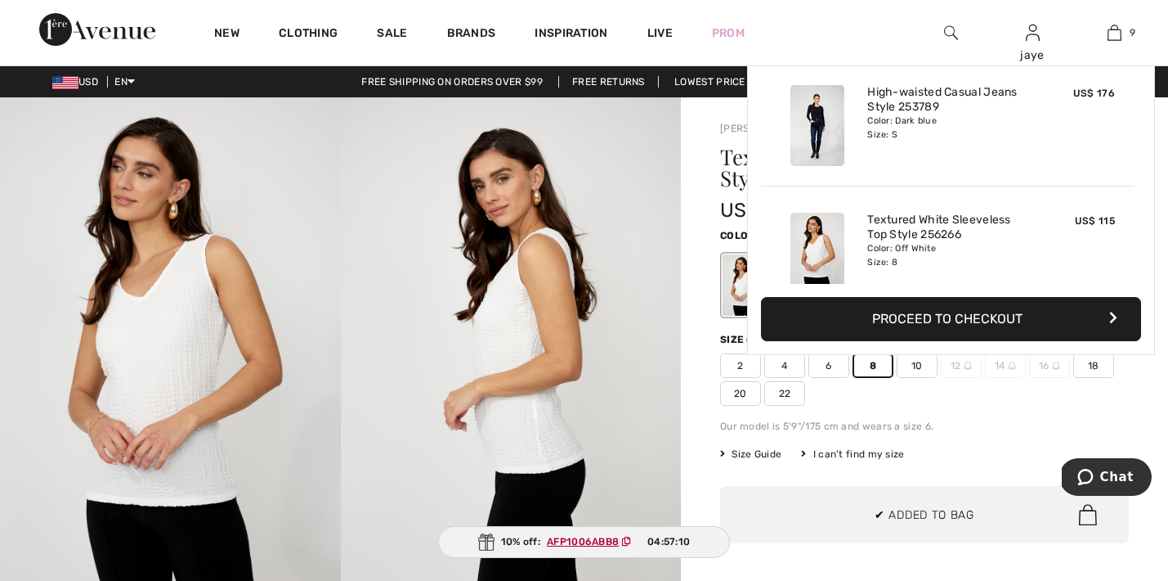
scroll to position [944, 0]
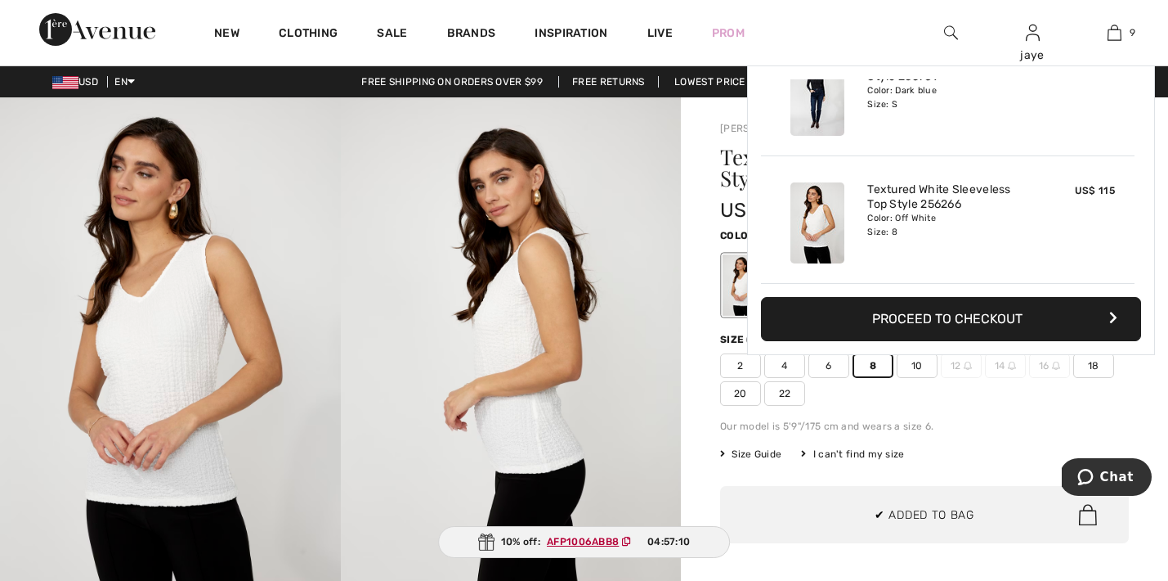
click at [835, 370] on span "6" at bounding box center [829, 365] width 41 height 25
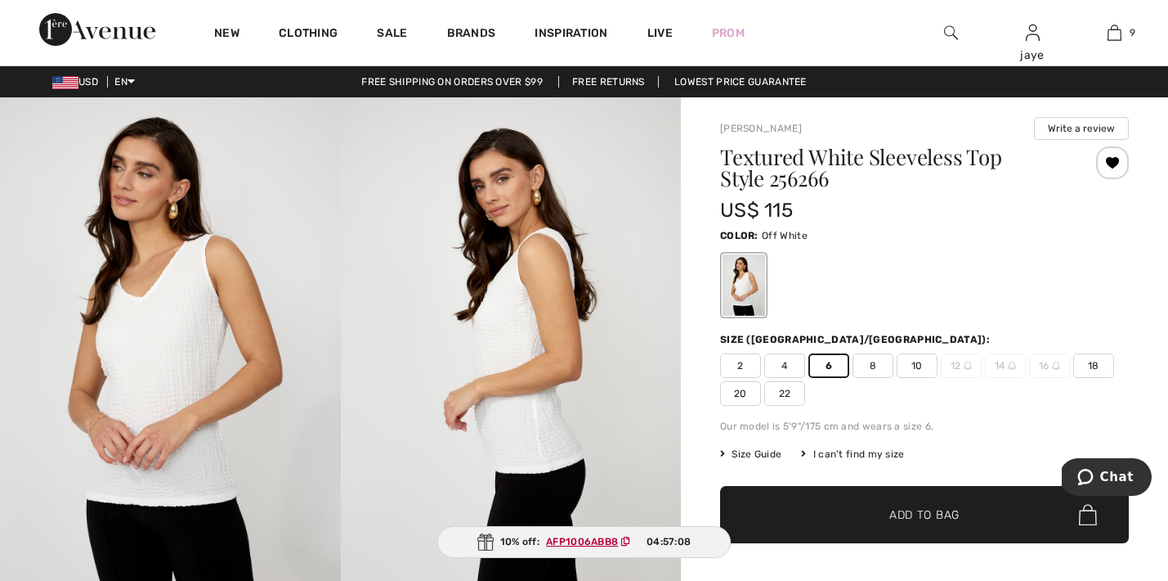
click at [861, 518] on span "✔ Added to Bag" at bounding box center [900, 514] width 100 height 17
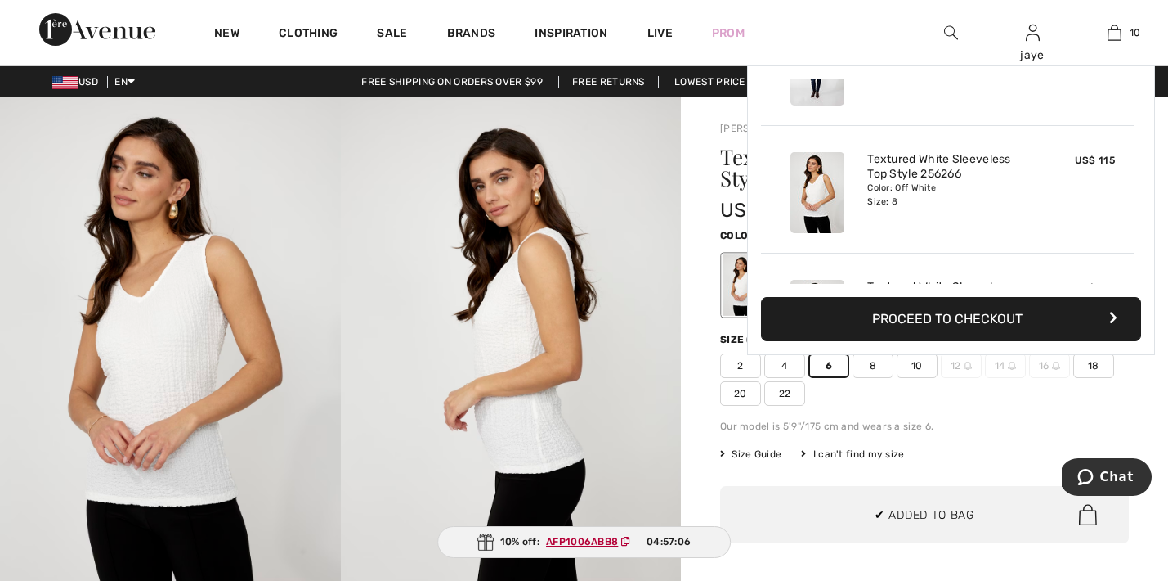
scroll to position [1071, 0]
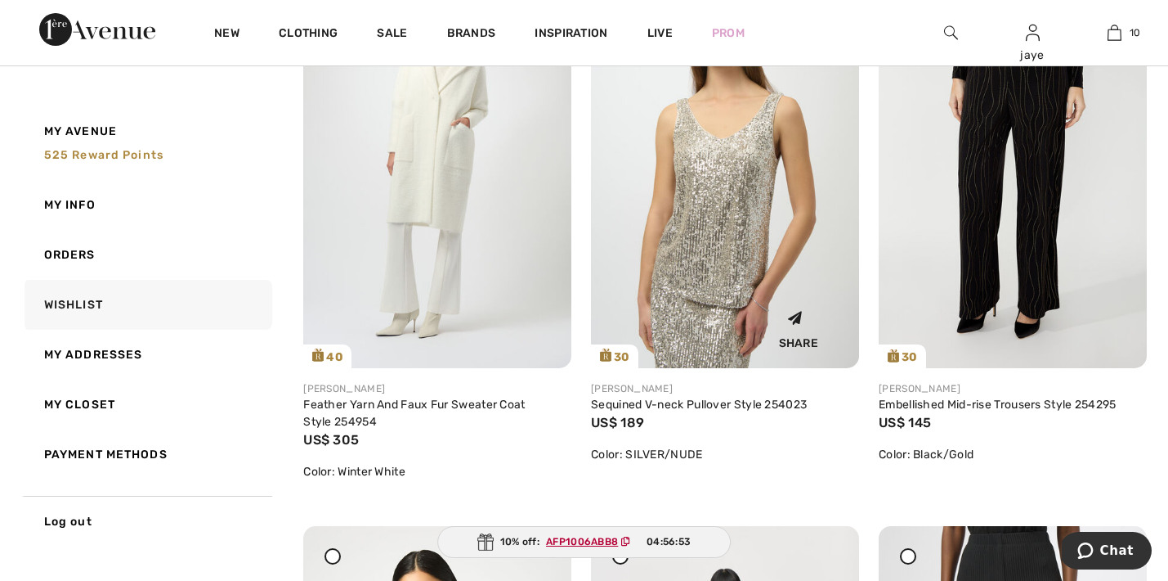
scroll to position [3091, 0]
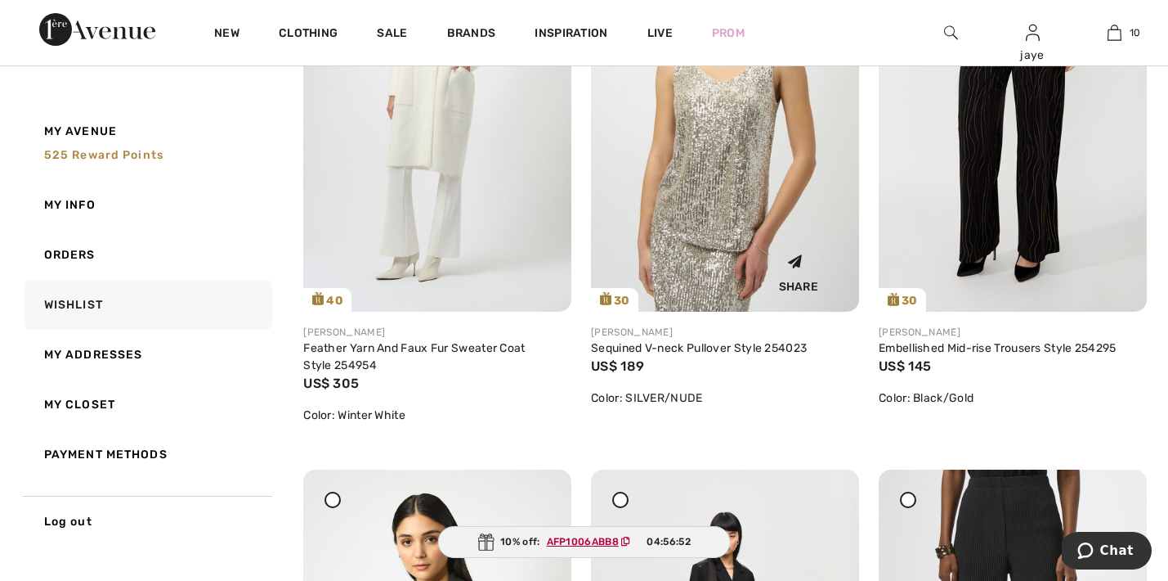
click at [728, 216] on img at bounding box center [725, 110] width 268 height 401
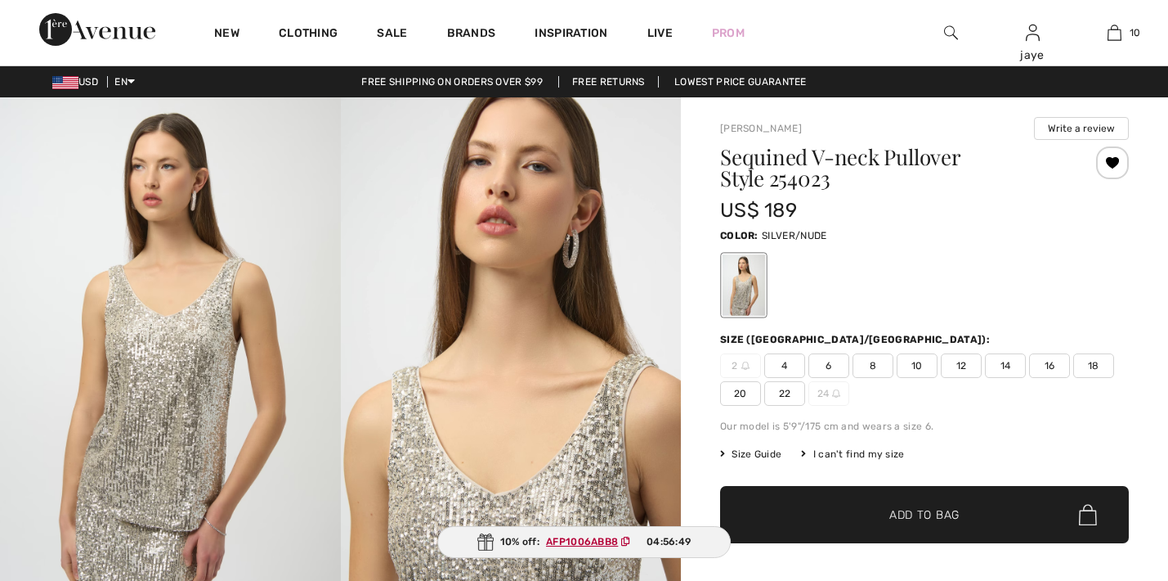
click at [840, 368] on span "6" at bounding box center [829, 365] width 41 height 25
click at [886, 525] on span "✔ Added to Bag Add to Bag" at bounding box center [924, 514] width 409 height 57
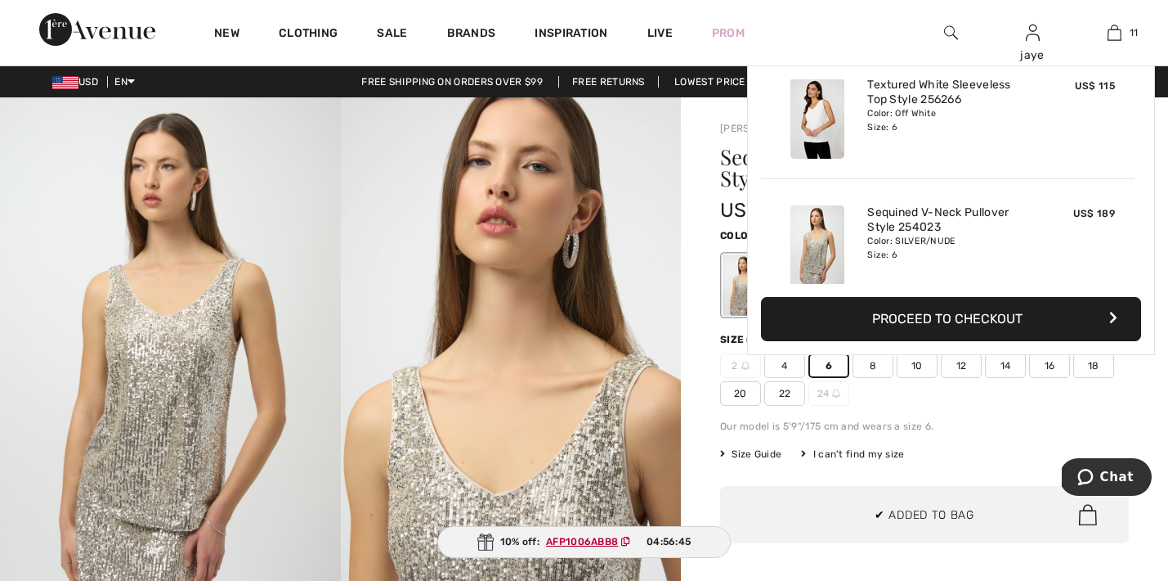
scroll to position [1199, 0]
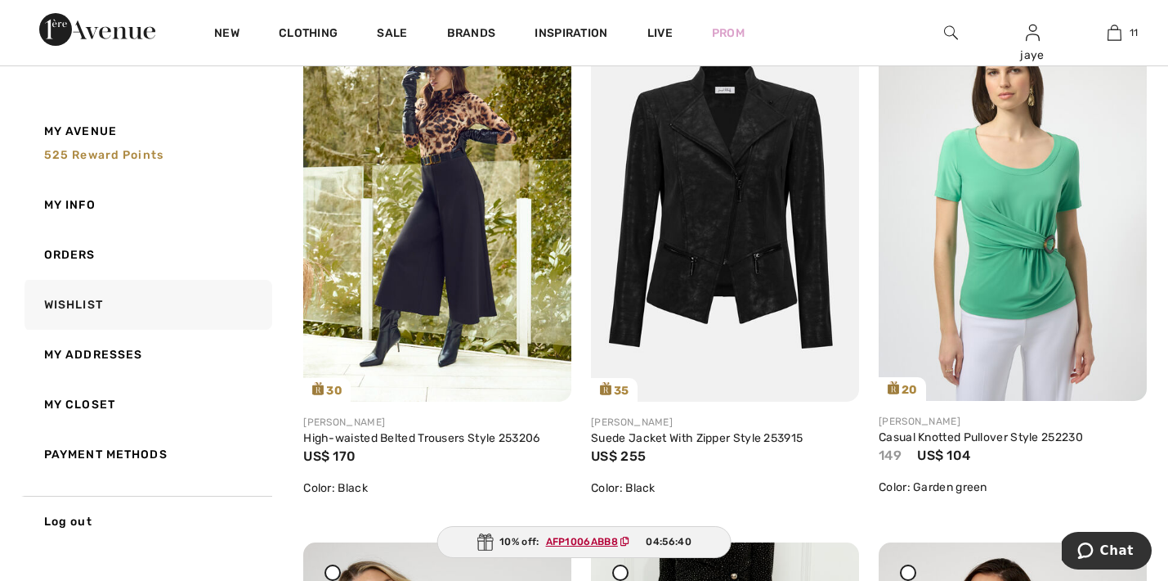
scroll to position [1411, 0]
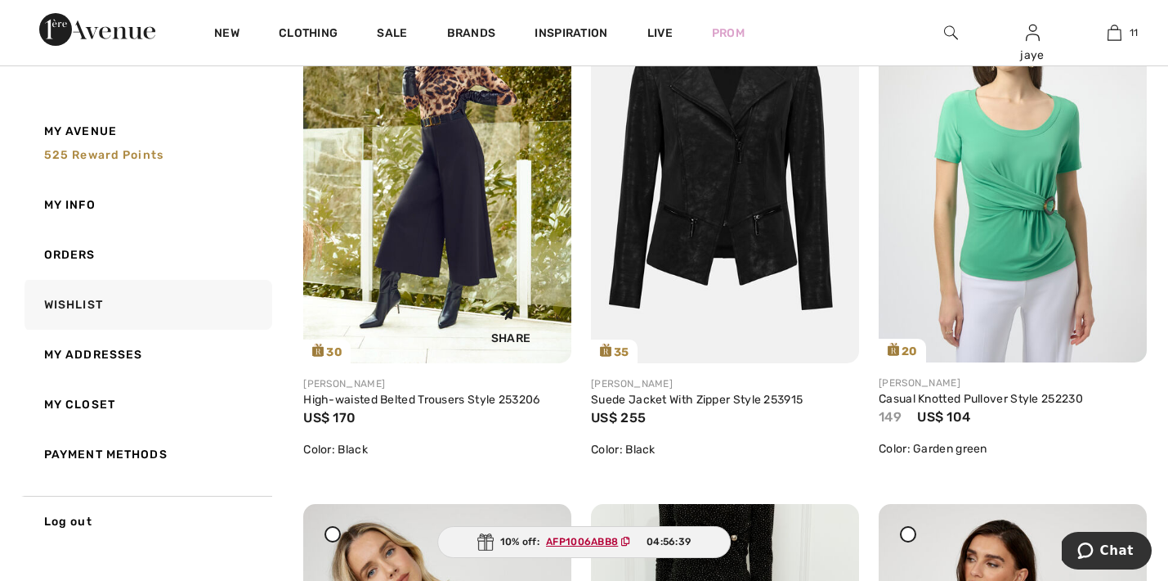
click at [429, 237] on img at bounding box center [437, 162] width 268 height 402
click at [733, 265] on img at bounding box center [725, 162] width 268 height 402
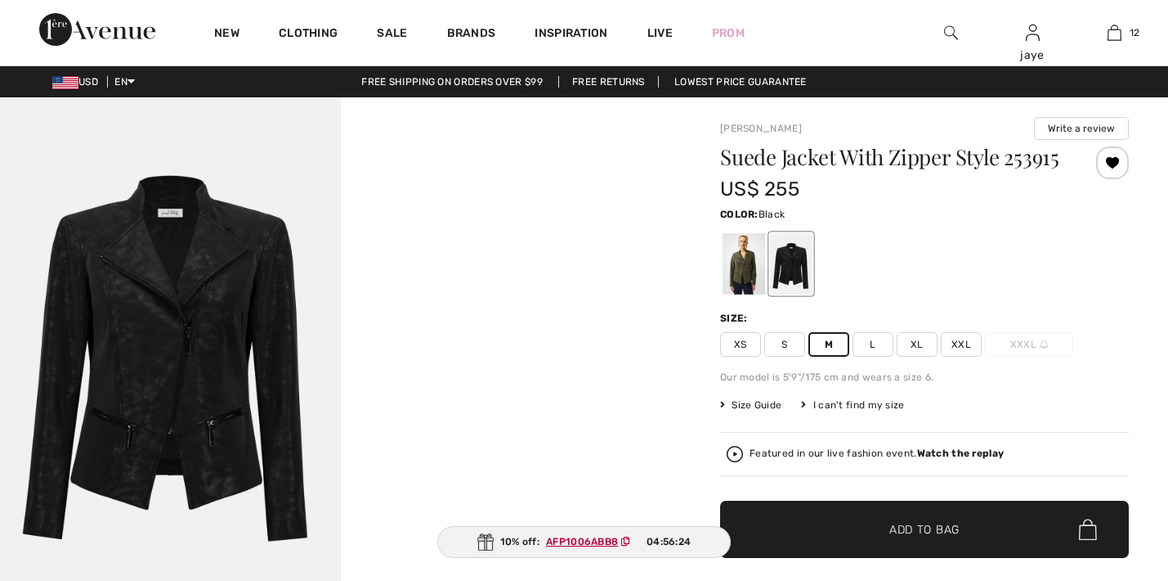
click at [832, 540] on span "✔ Added to Bag Add to Bag" at bounding box center [924, 528] width 409 height 57
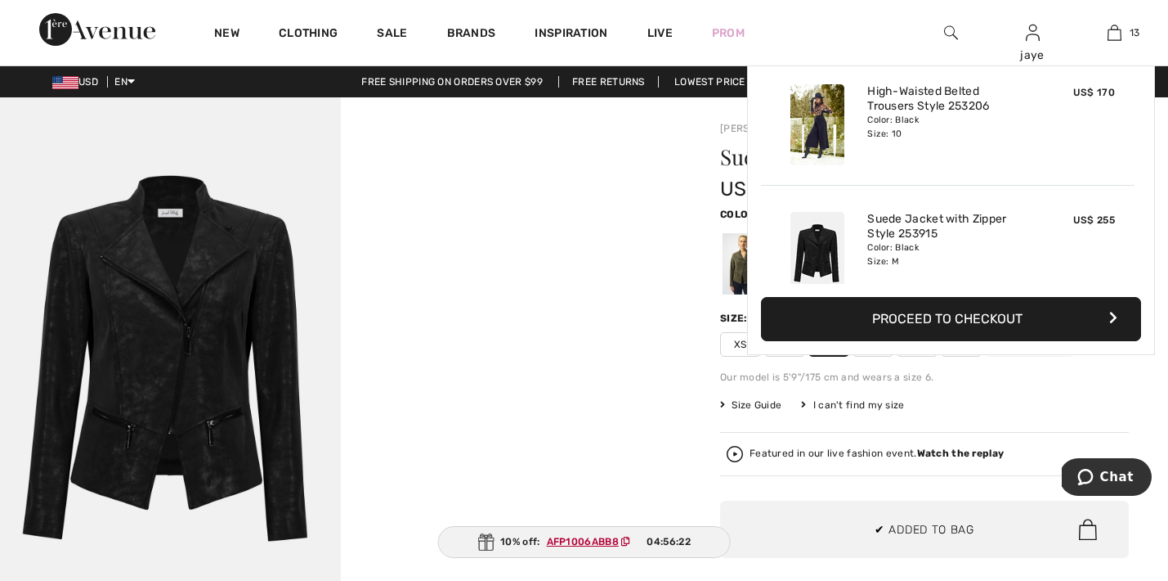
scroll to position [1454, 0]
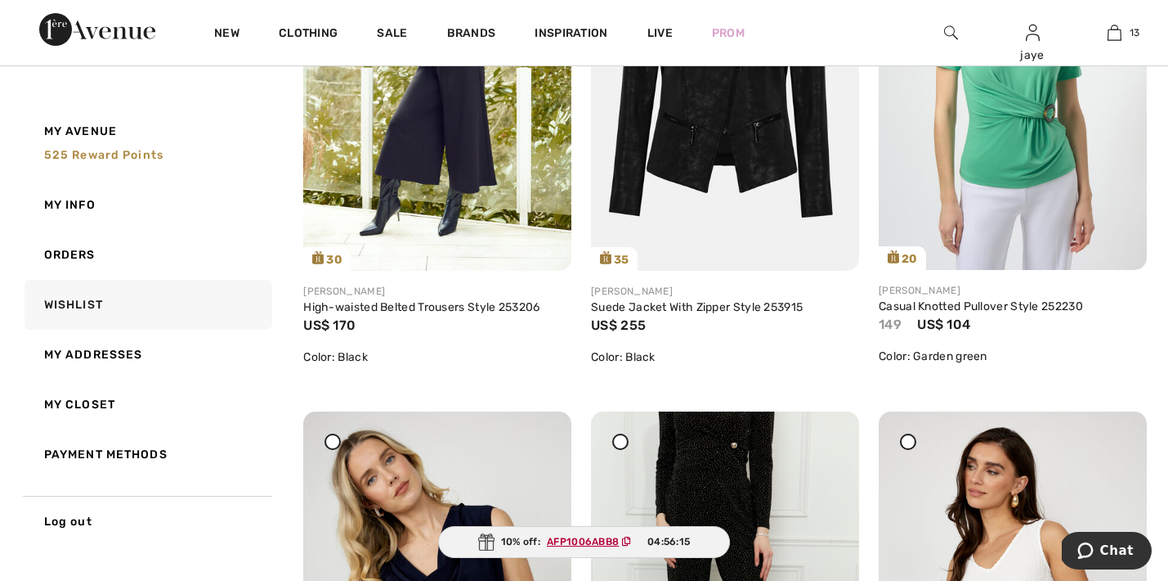
scroll to position [1406, 0]
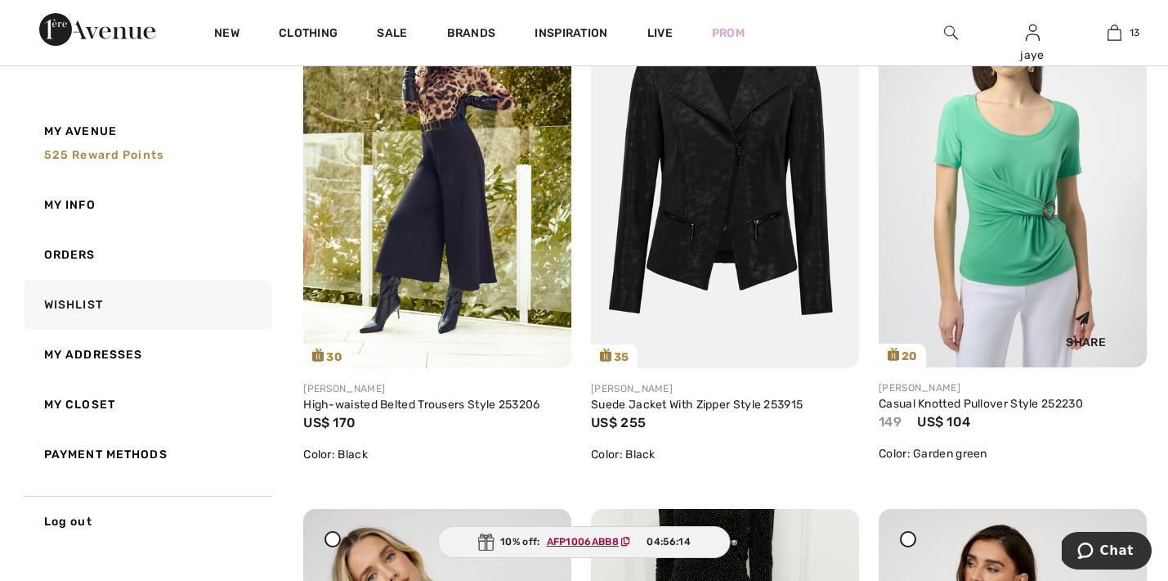
click at [954, 176] on img at bounding box center [1013, 166] width 268 height 401
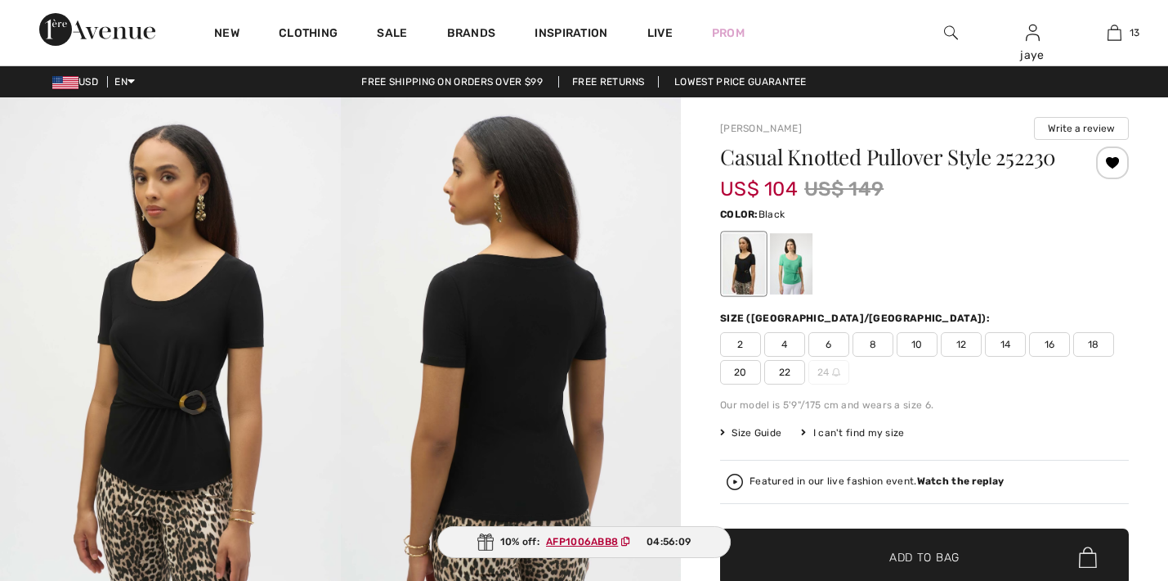
click at [877, 350] on span "8" at bounding box center [873, 344] width 41 height 25
click at [867, 547] on span "✔ Added to Bag Add to Bag" at bounding box center [924, 556] width 409 height 57
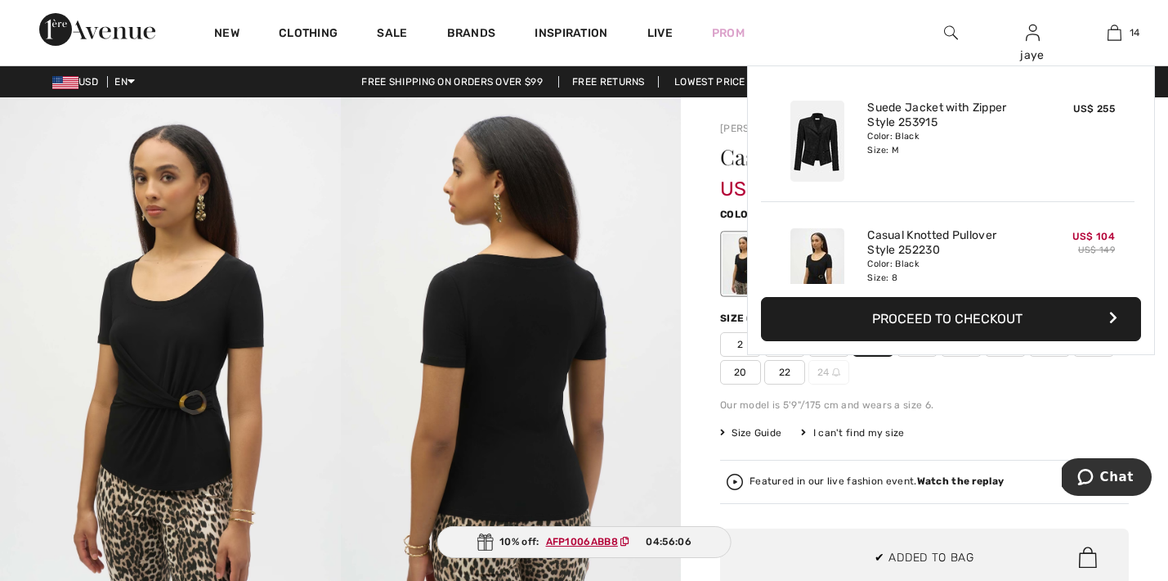
scroll to position [1581, 0]
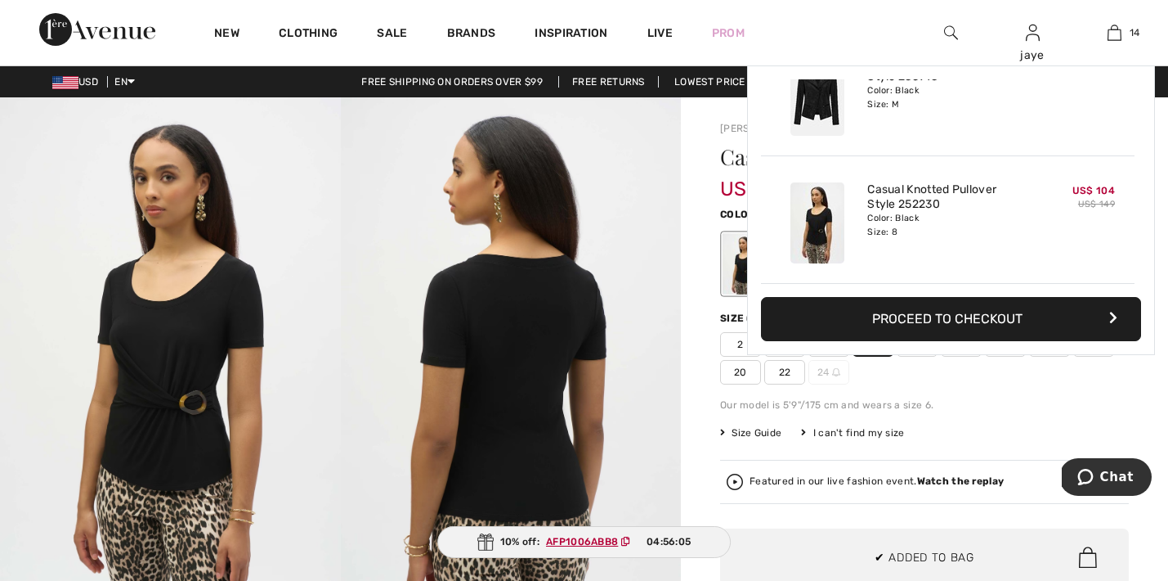
click at [572, 543] on ins "AFP1006ABB8" at bounding box center [582, 541] width 72 height 11
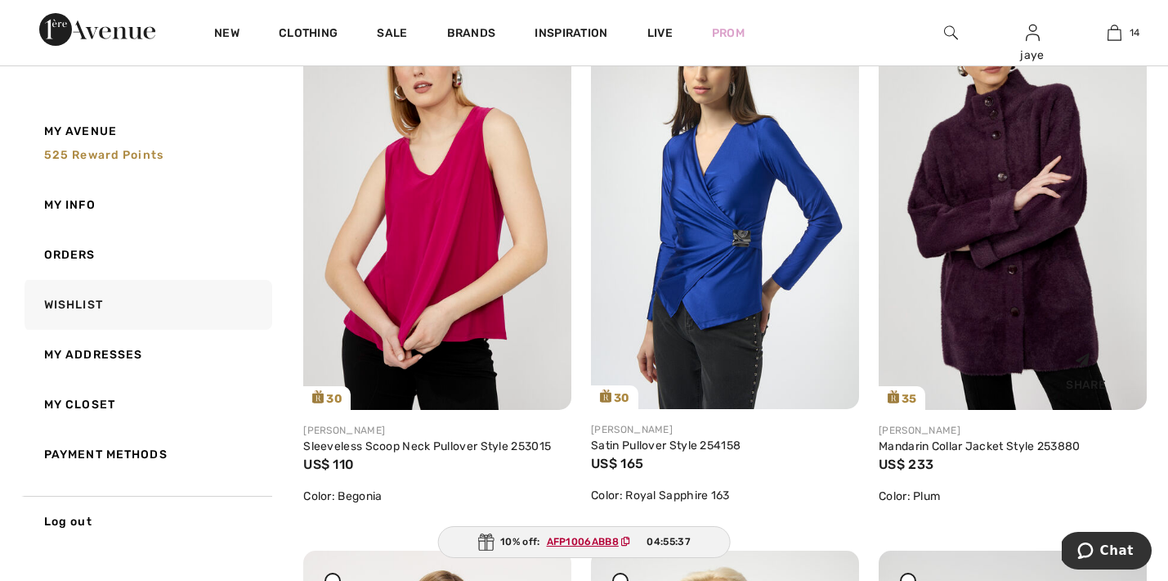
scroll to position [5195, 0]
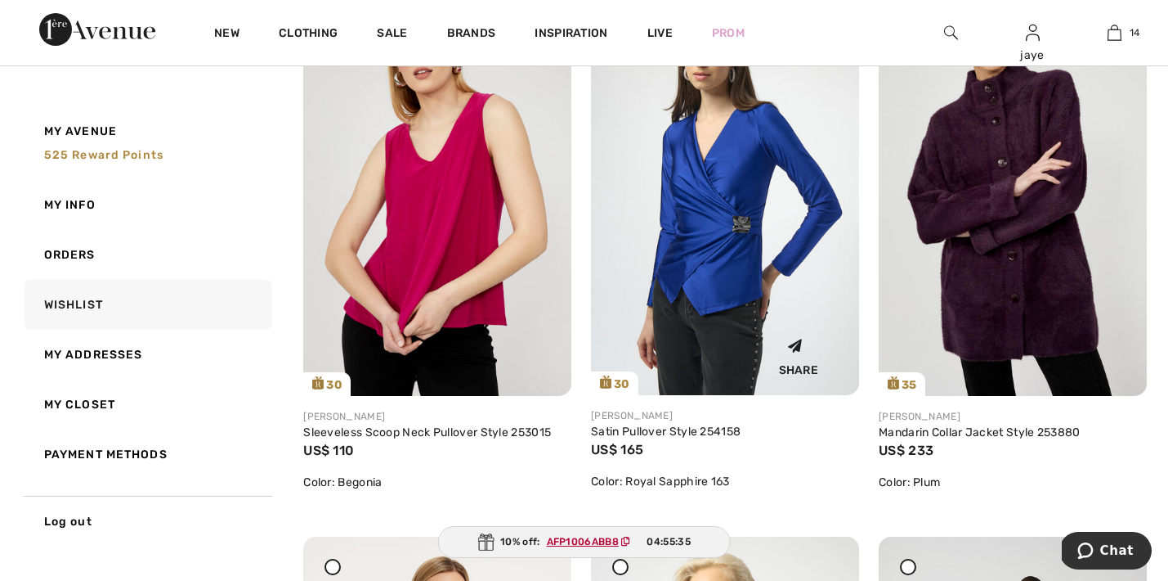
click at [744, 286] on img at bounding box center [725, 193] width 268 height 401
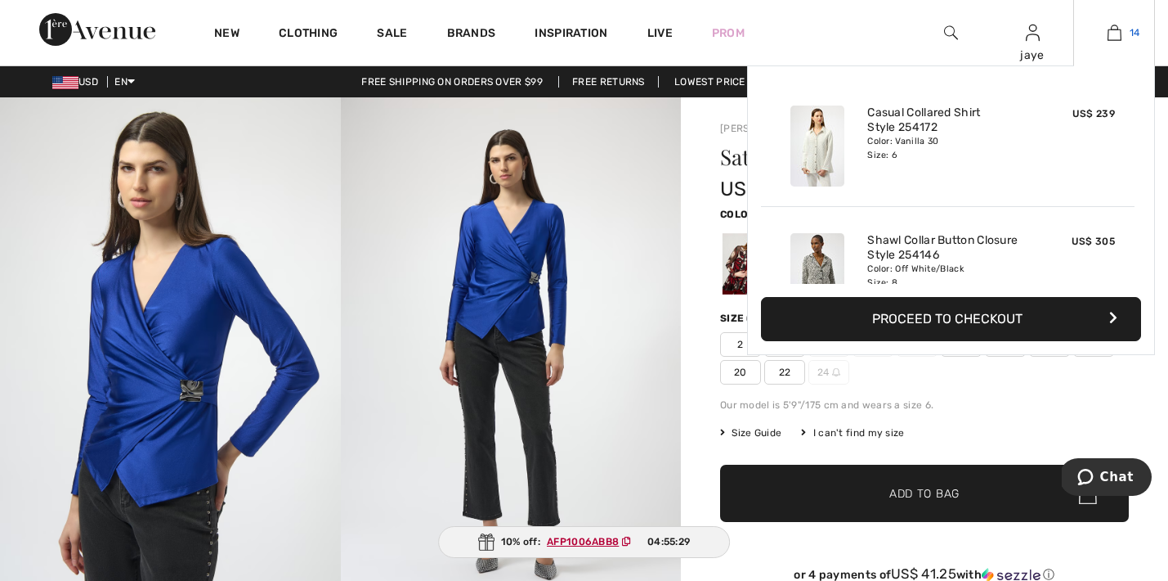
click at [1118, 38] on img at bounding box center [1115, 33] width 14 height 20
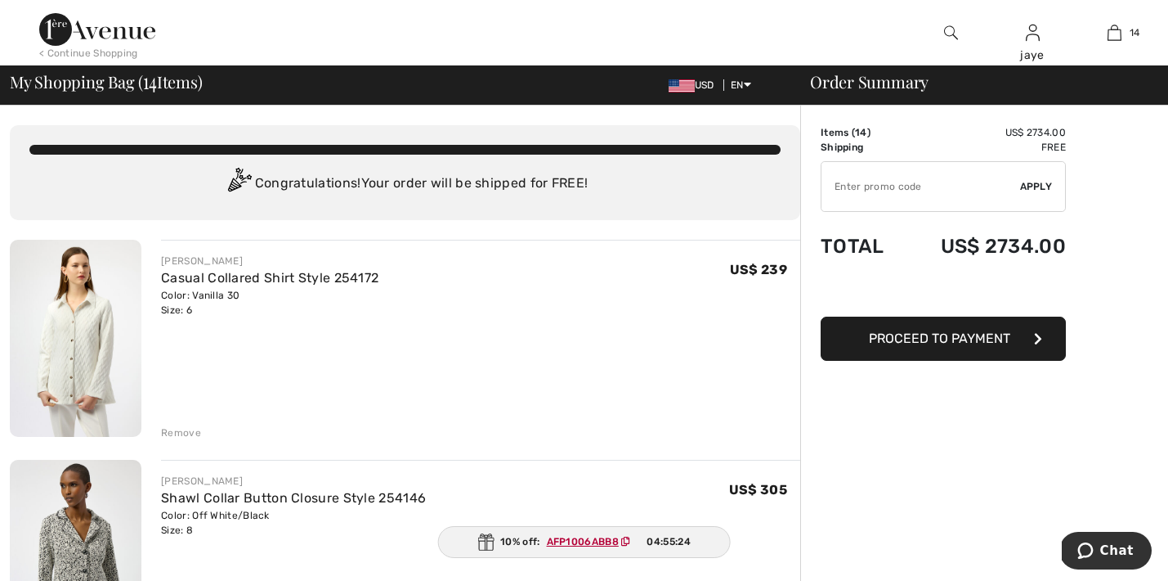
click at [1029, 191] on span "Apply" at bounding box center [1036, 186] width 33 height 15
click at [604, 545] on ins "AFP1006ABB8" at bounding box center [584, 541] width 72 height 11
drag, startPoint x: 620, startPoint y: 540, endPoint x: 555, endPoint y: 545, distance: 64.7
click at [555, 545] on span "AFP1006ABB8" at bounding box center [592, 541] width 105 height 15
click at [546, 437] on div "Remove" at bounding box center [480, 431] width 639 height 18
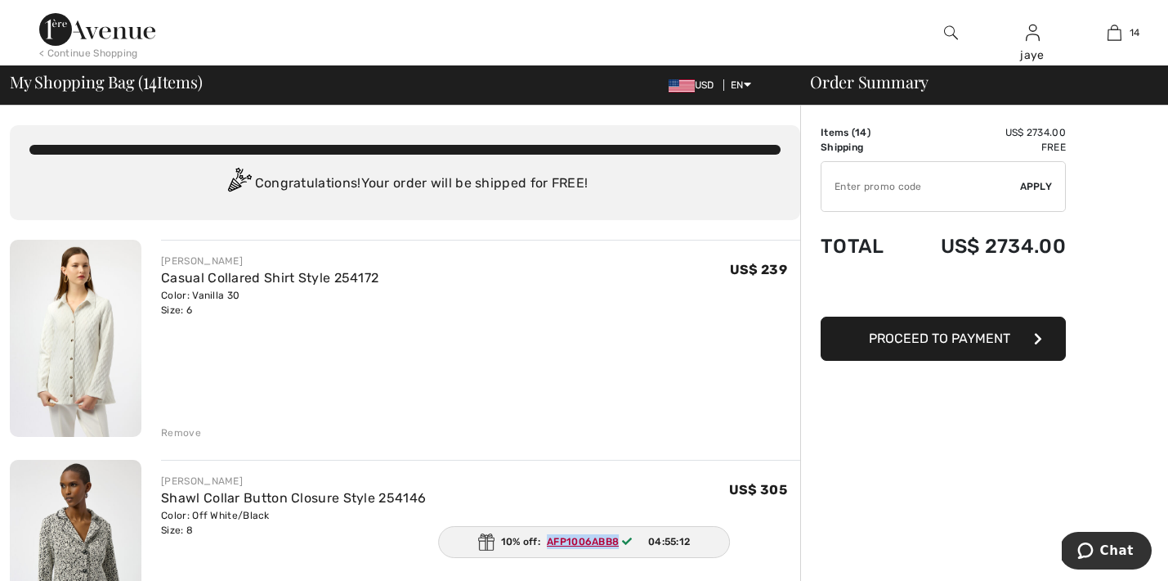
drag, startPoint x: 616, startPoint y: 542, endPoint x: 541, endPoint y: 544, distance: 74.4
click at [541, 544] on span "AFP1006ABB8" at bounding box center [592, 541] width 105 height 15
copy ins "AFP1006ABB8"
click at [866, 187] on input "TEXT" at bounding box center [921, 186] width 199 height 49
paste input "AFP1006ABB8"
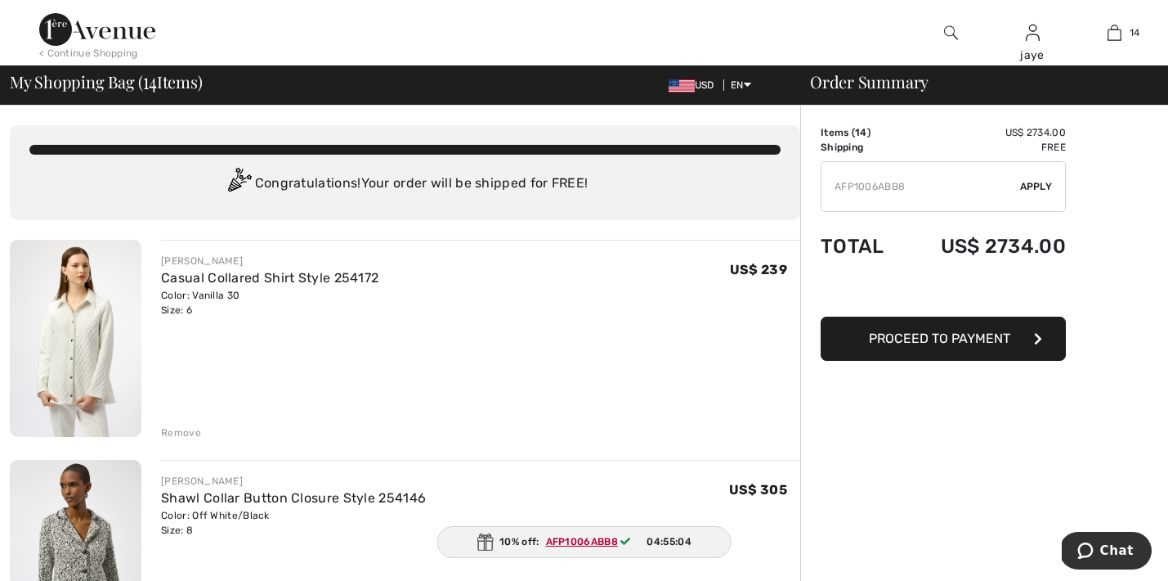
type input "AFP1006ABB8"
click at [1025, 187] on span "Apply" at bounding box center [1036, 186] width 33 height 15
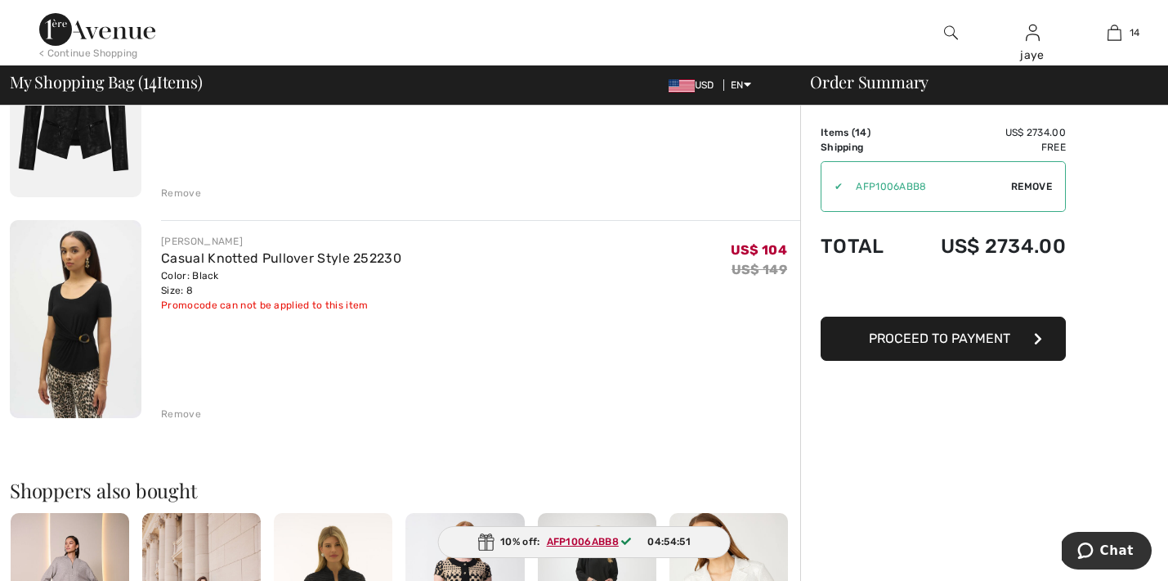
scroll to position [2868, 0]
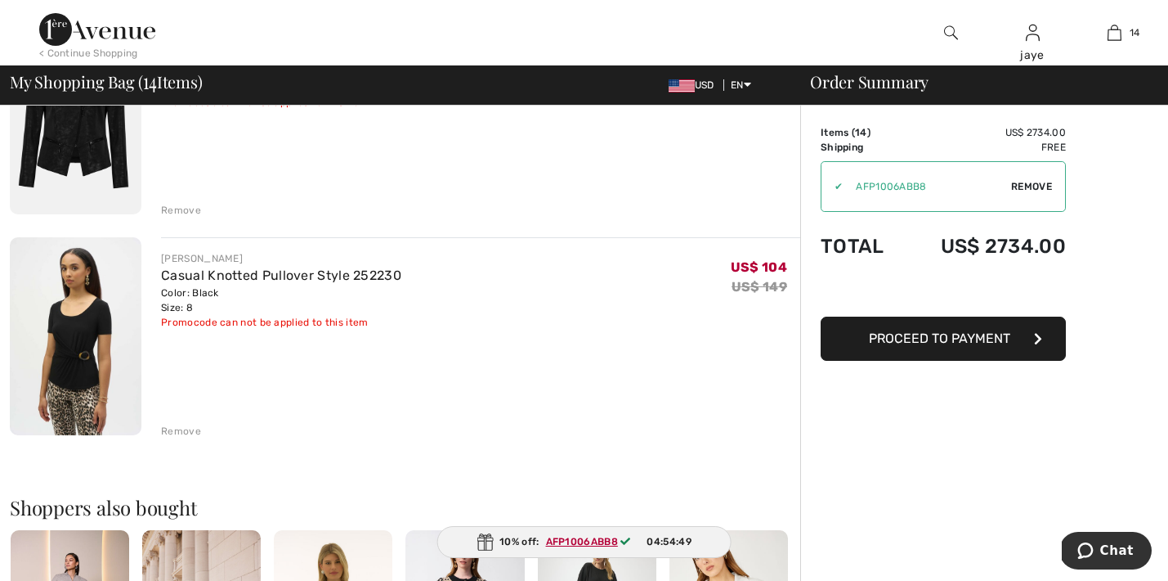
click at [190, 428] on div "Remove" at bounding box center [181, 431] width 40 height 15
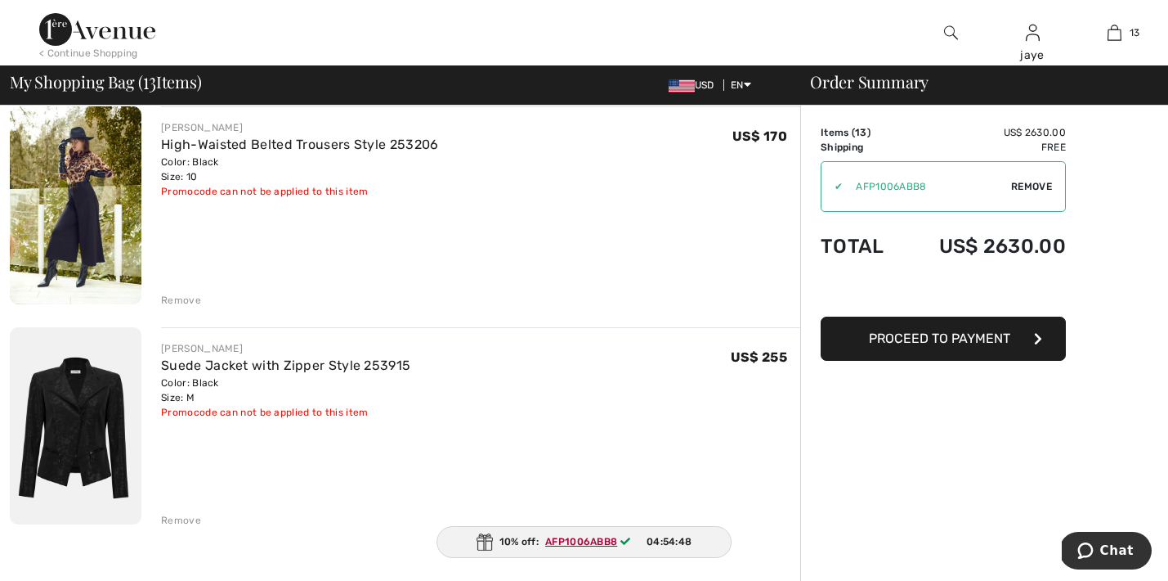
scroll to position [2555, 0]
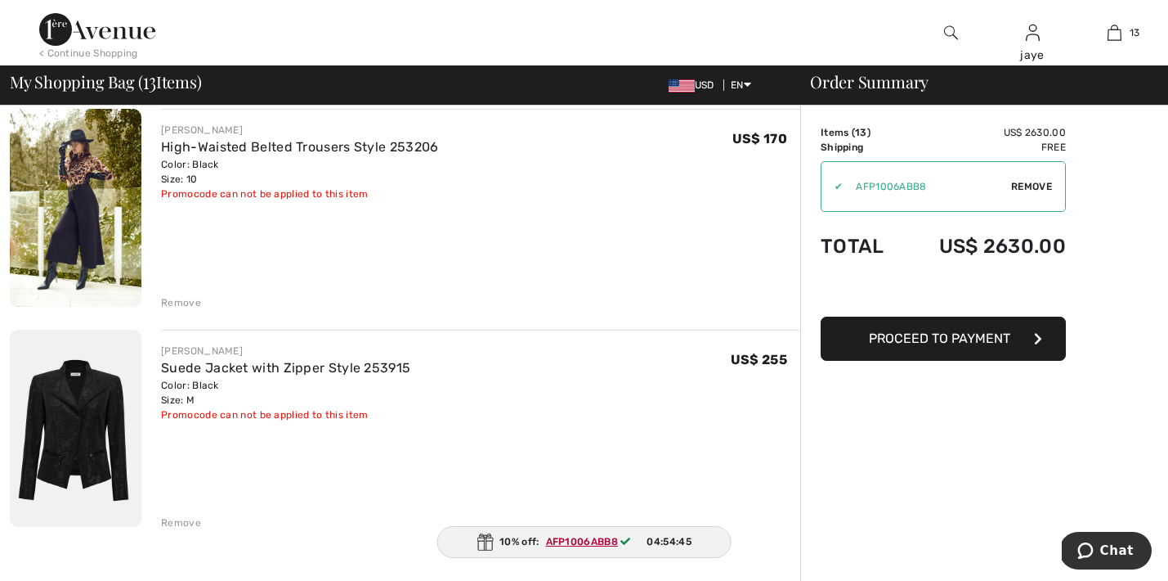
click at [194, 301] on div "Remove" at bounding box center [181, 302] width 40 height 15
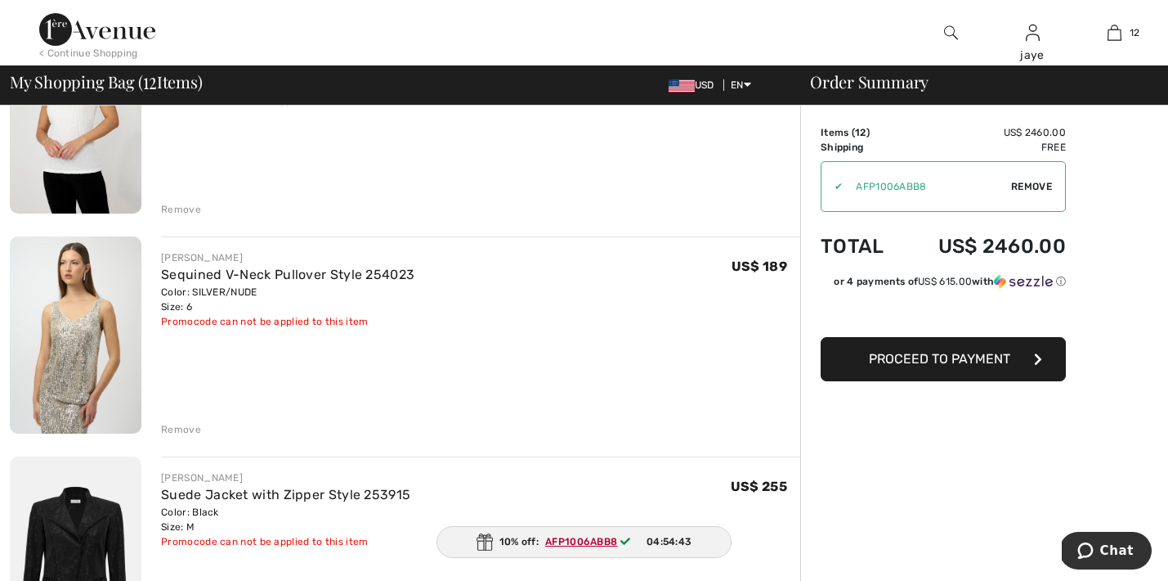
scroll to position [2194, 0]
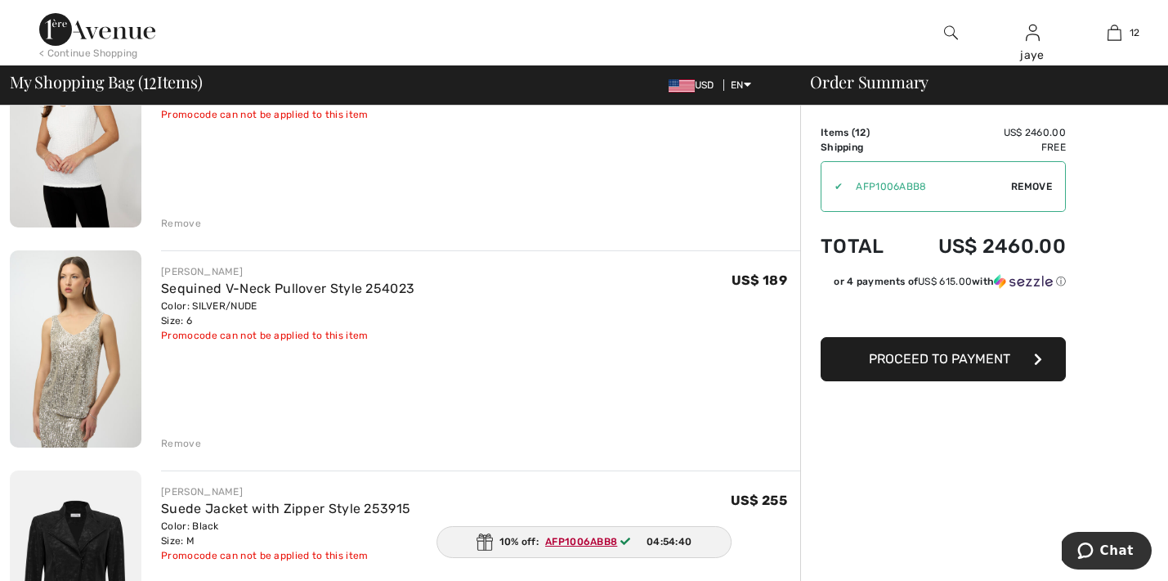
click at [189, 439] on div "Remove" at bounding box center [181, 443] width 40 height 15
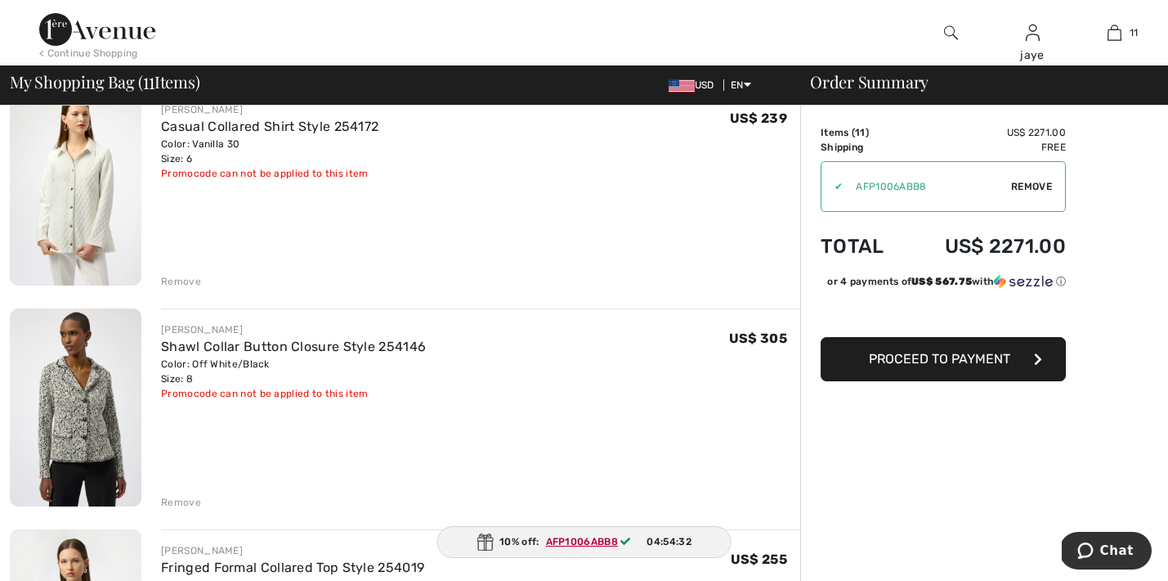
scroll to position [121, 0]
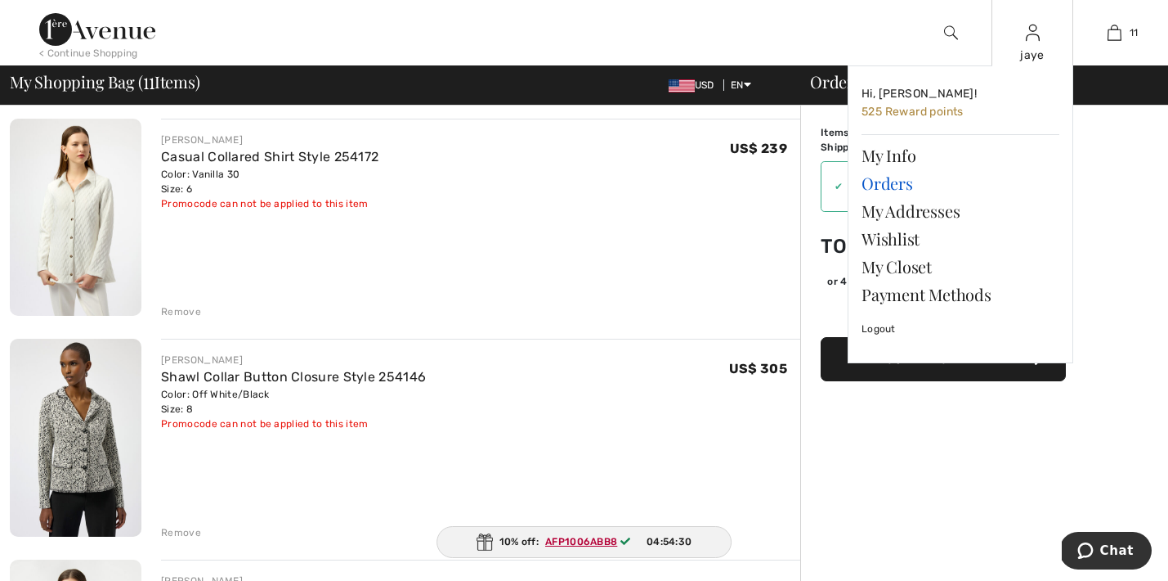
click at [872, 180] on link "Orders" at bounding box center [961, 183] width 198 height 28
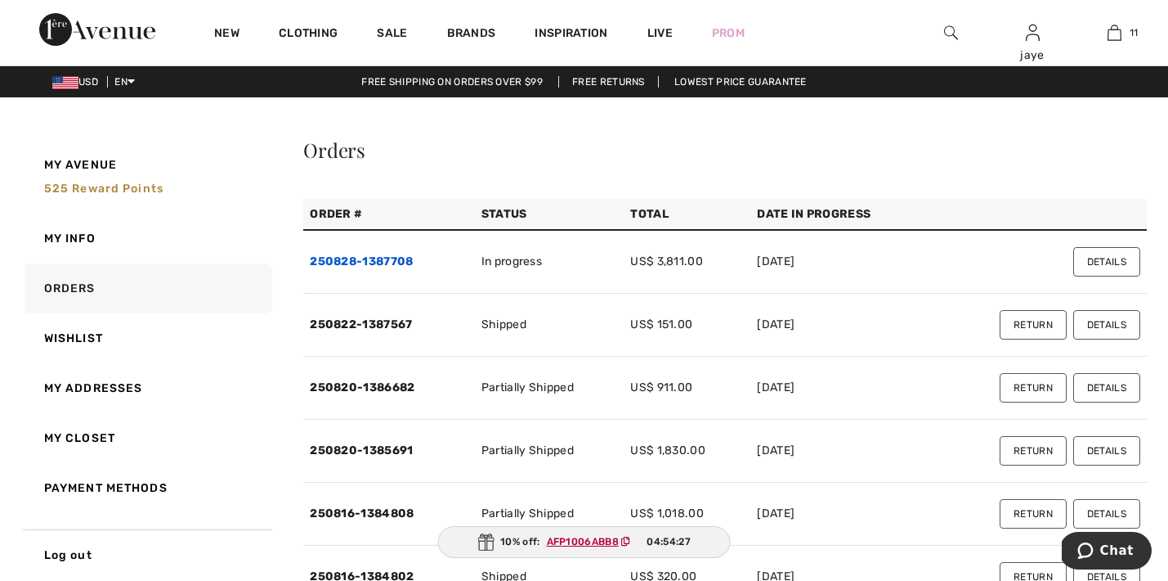
click at [406, 259] on link "250828-1387708" at bounding box center [361, 261] width 103 height 14
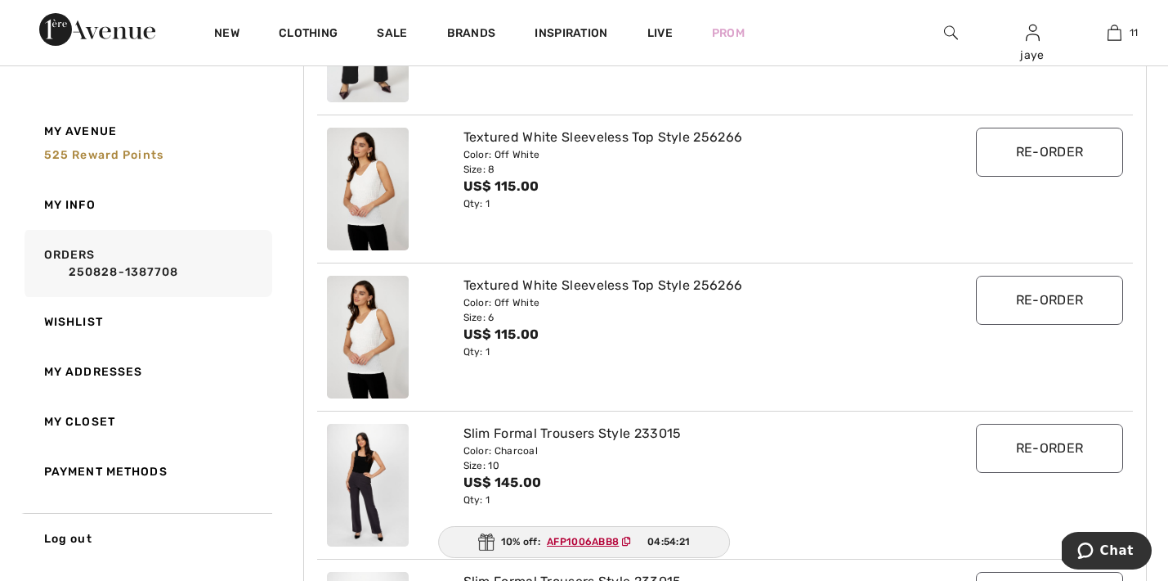
scroll to position [2877, 0]
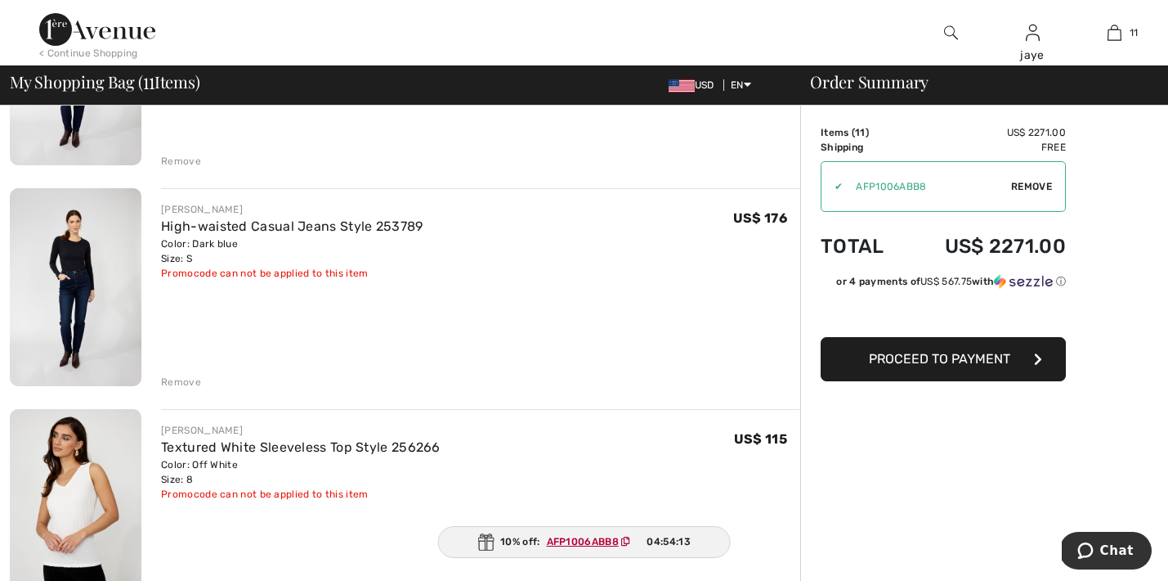
scroll to position [1655, 0]
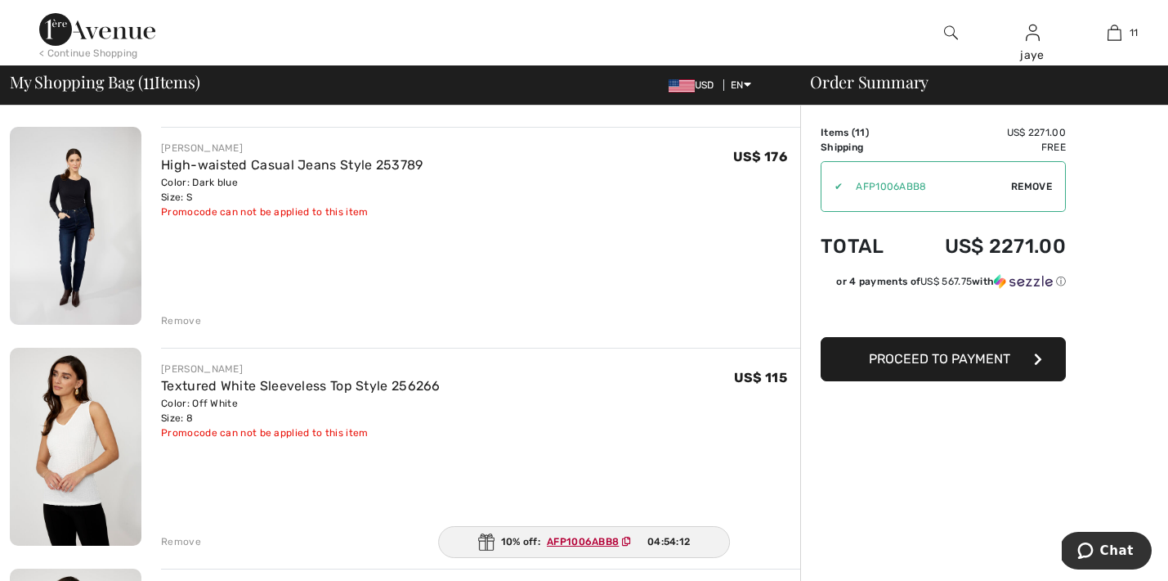
click at [191, 541] on div "Remove" at bounding box center [181, 541] width 40 height 15
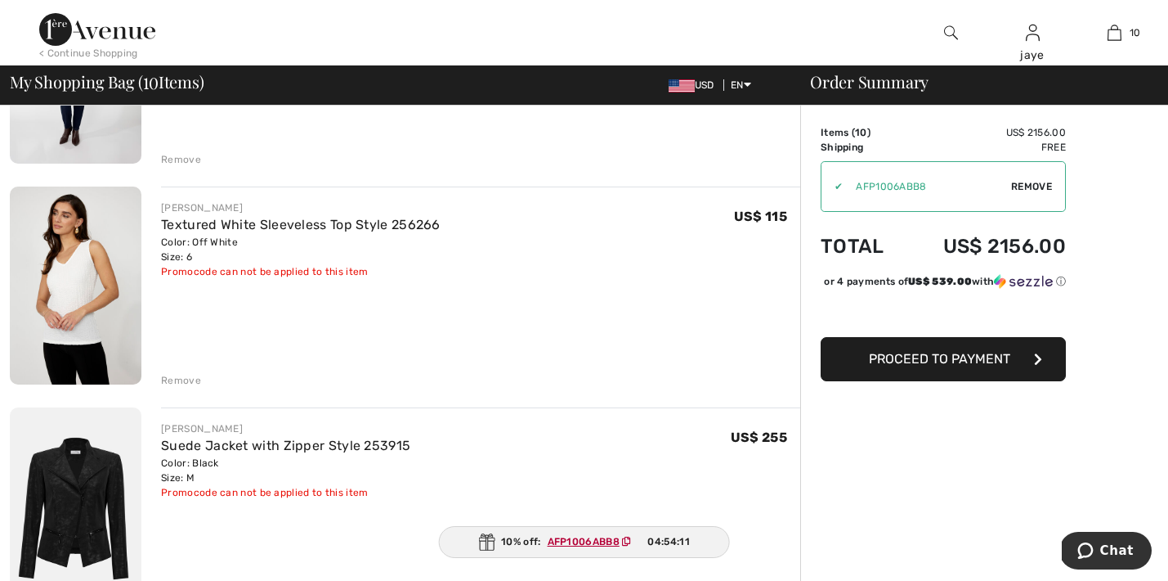
scroll to position [1724, 0]
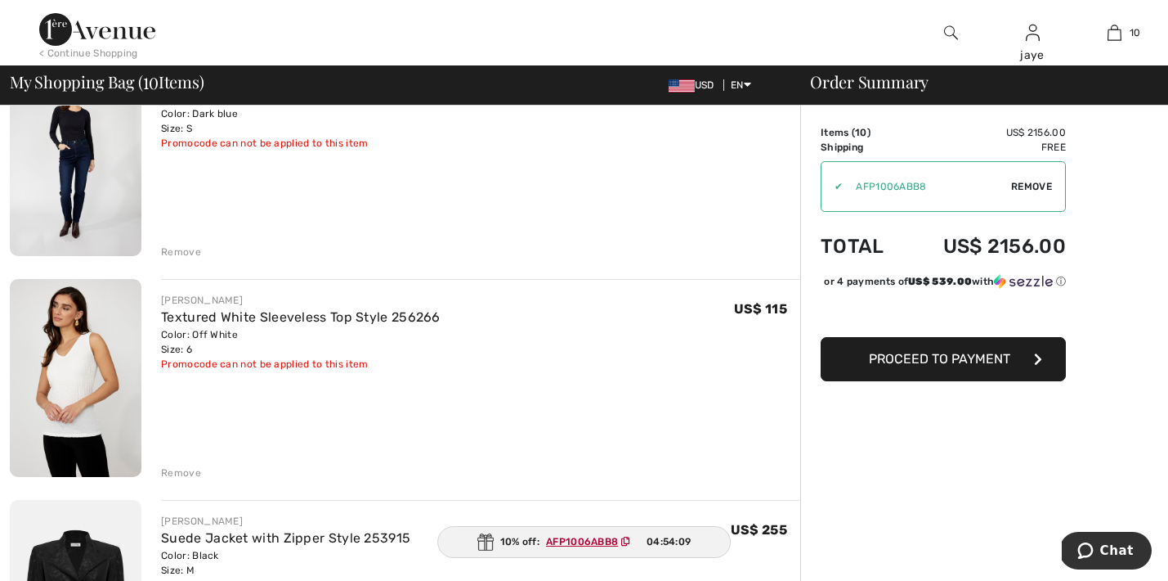
click at [180, 473] on div "Remove" at bounding box center [181, 472] width 40 height 15
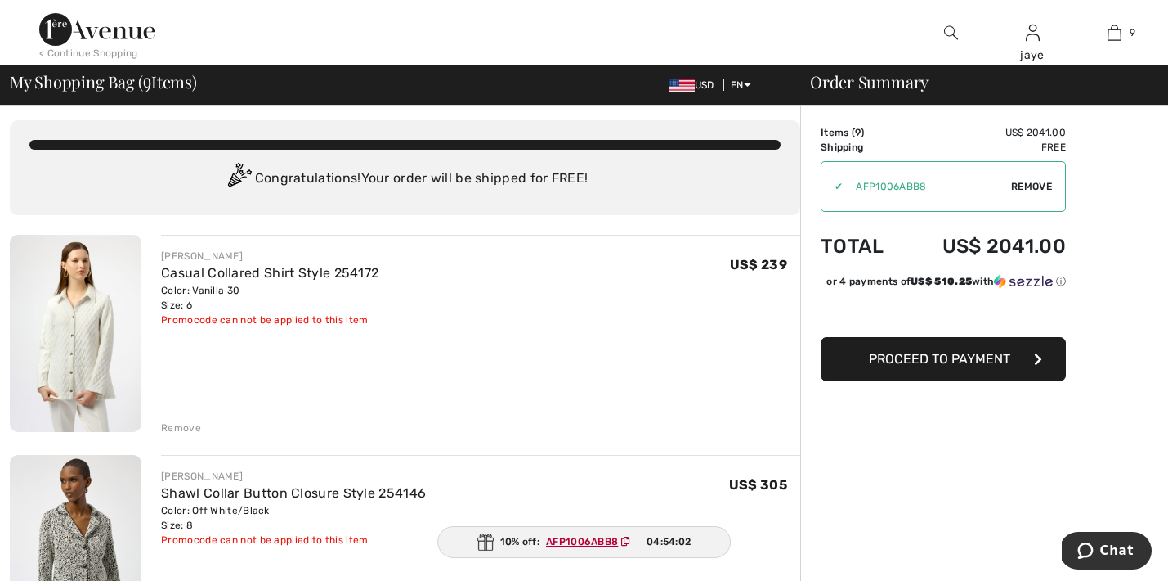
scroll to position [3, 0]
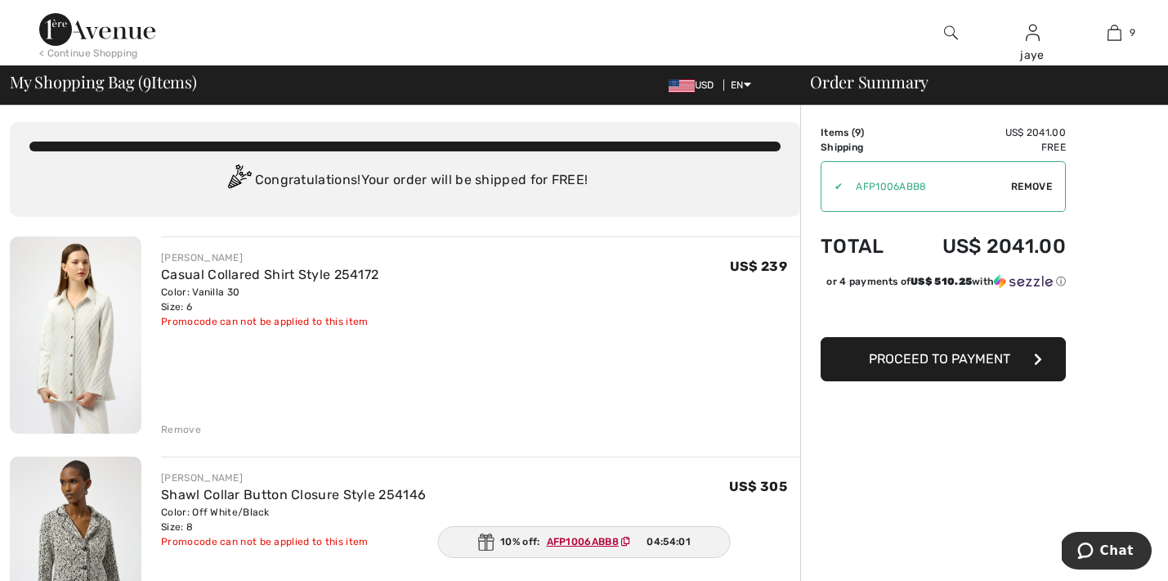
click at [928, 366] on span "Proceed to Payment" at bounding box center [939, 359] width 141 height 16
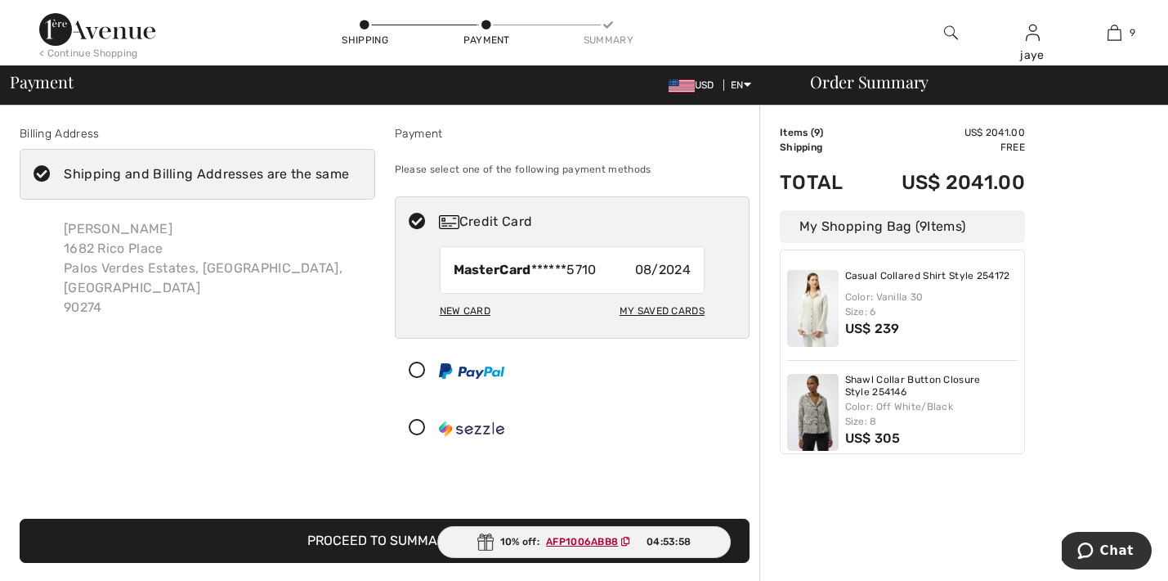
click at [375, 540] on button "Proceed to Summary" at bounding box center [385, 540] width 730 height 44
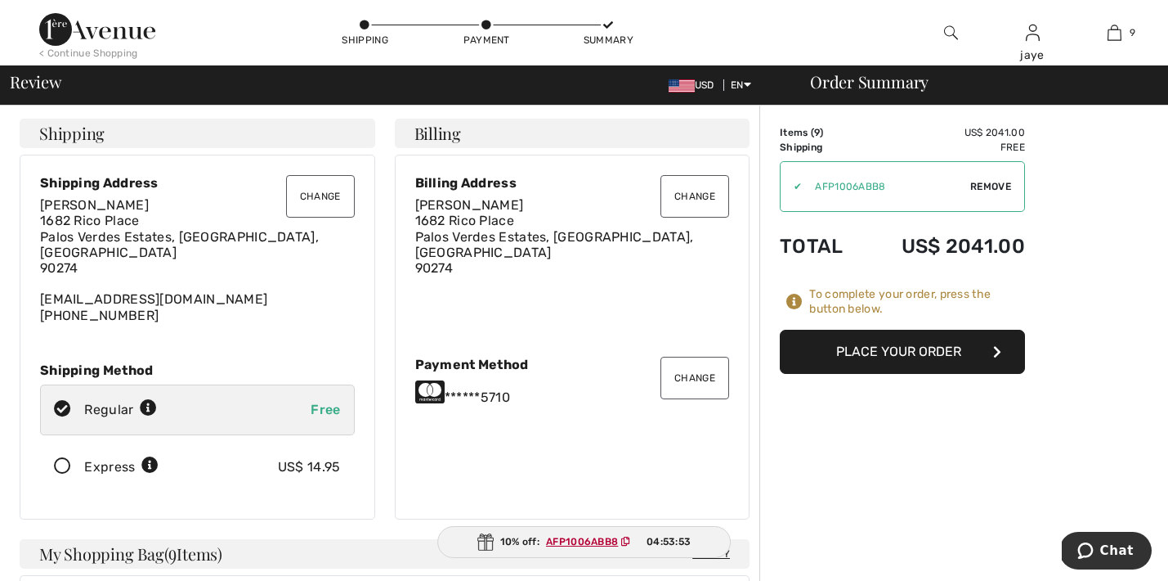
click at [862, 352] on button "Place Your Order" at bounding box center [902, 352] width 245 height 44
